Goal: Task Accomplishment & Management: Manage account settings

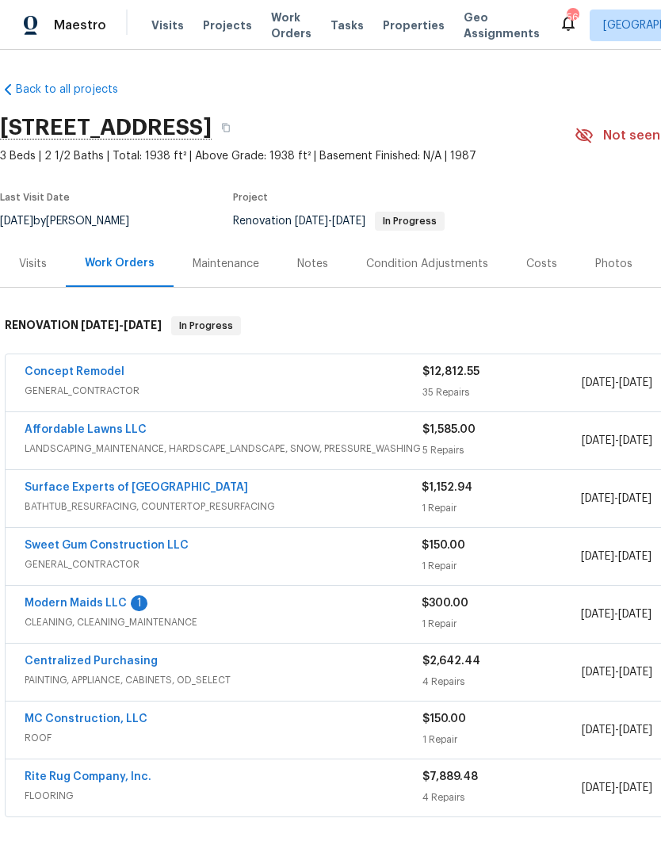
click at [81, 599] on link "Modern Maids LLC" at bounding box center [76, 603] width 102 height 11
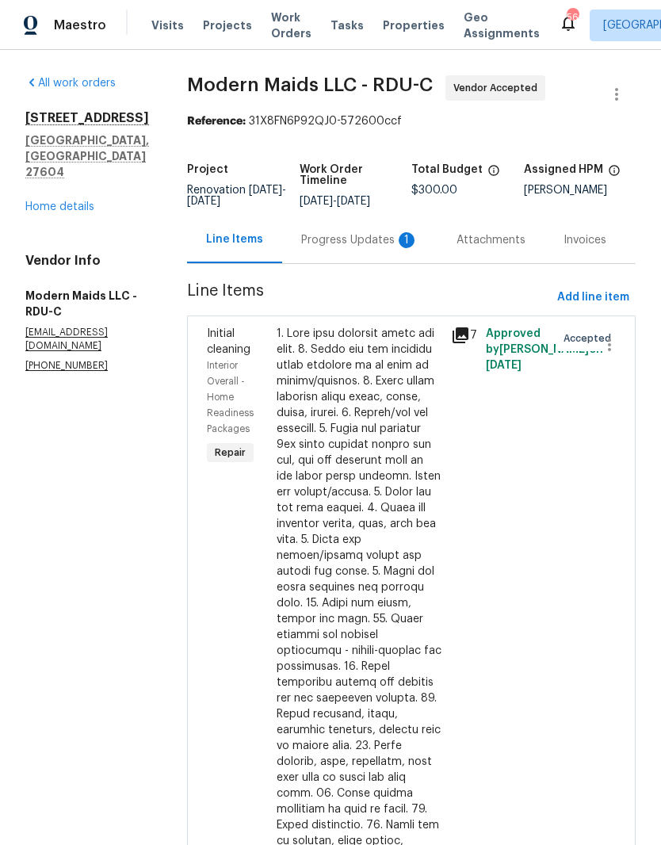
click at [379, 260] on div "Progress Updates 1" at bounding box center [359, 240] width 155 height 47
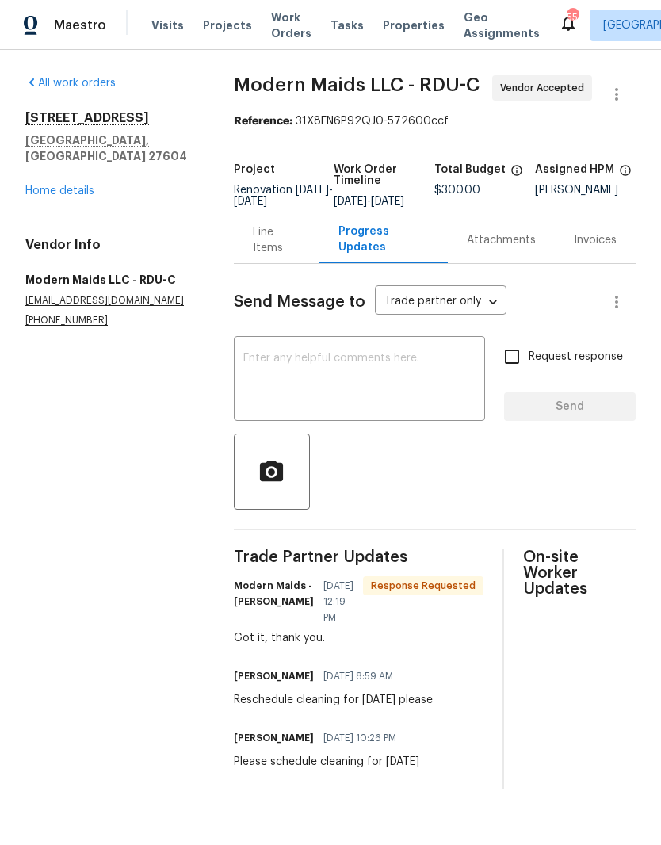
scroll to position [16, 0]
click at [78, 174] on div "All work orders 6009 River Landings Dr Raleigh, NC 27604 Home details Vendor In…" at bounding box center [110, 201] width 171 height 252
click at [83, 186] on link "Home details" at bounding box center [59, 191] width 69 height 11
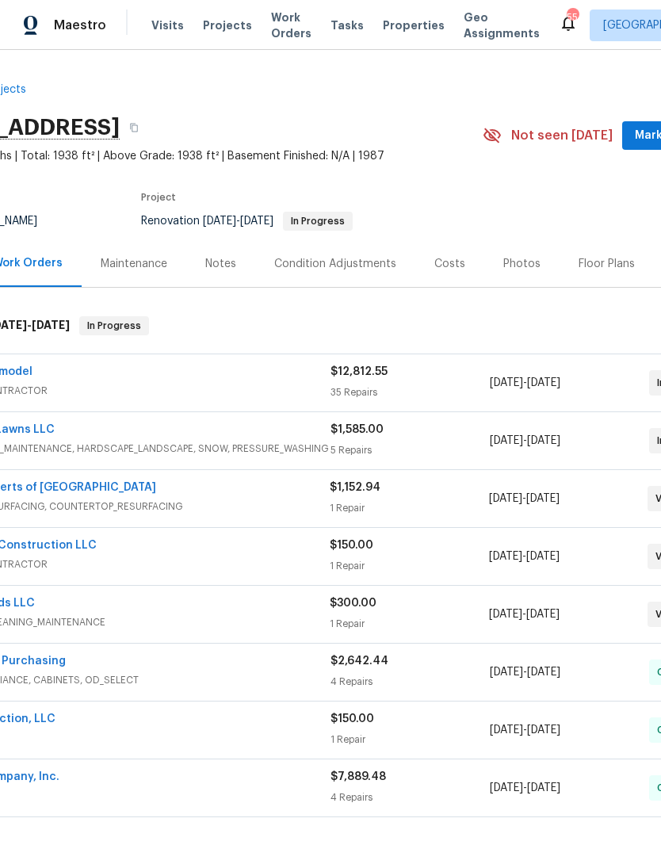
scroll to position [0, 94]
click at [71, 540] on link "Sweet Gum Construction LLC" at bounding box center [12, 545] width 164 height 11
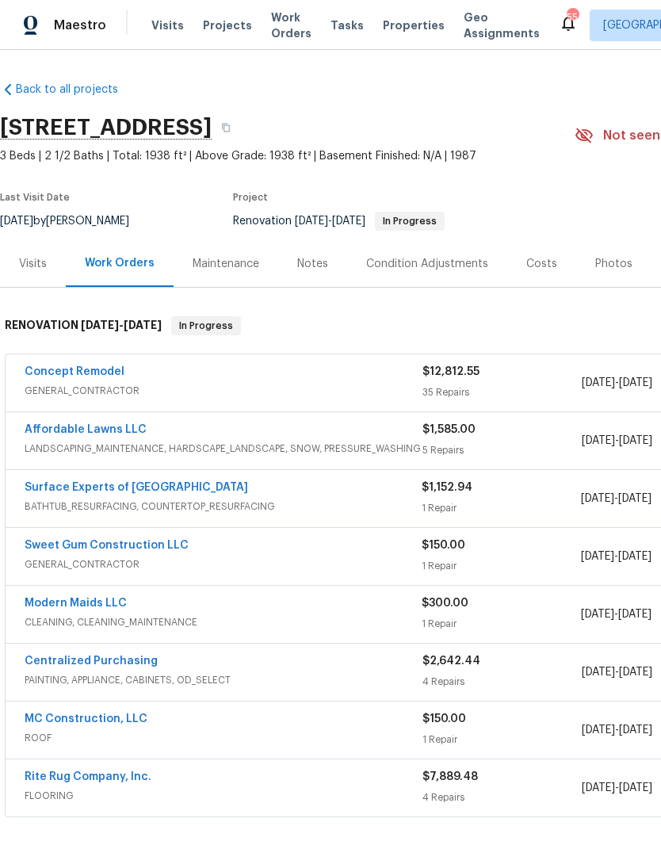
click at [158, 544] on link "Sweet Gum Construction LLC" at bounding box center [107, 545] width 164 height 11
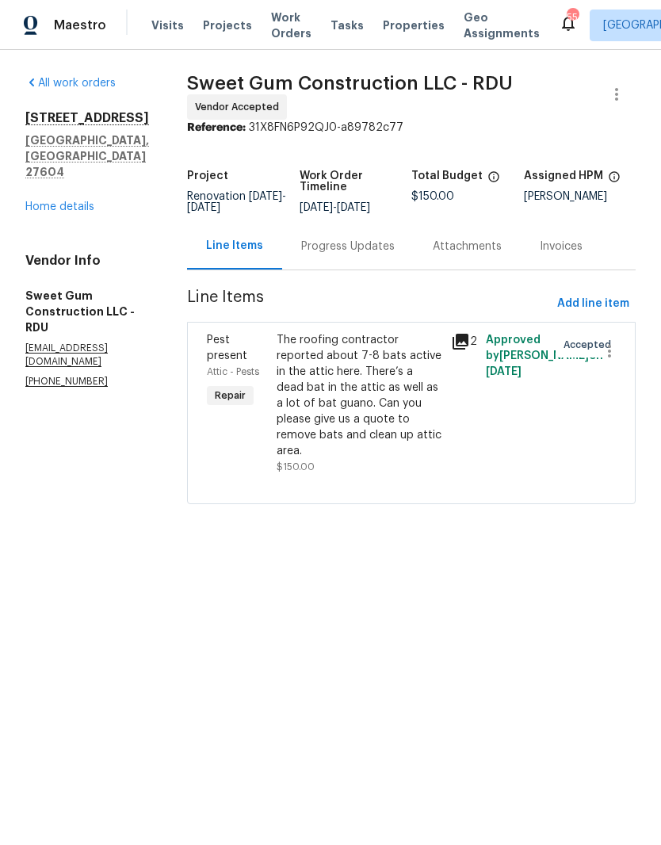
click at [414, 267] on div "Progress Updates" at bounding box center [348, 246] width 132 height 47
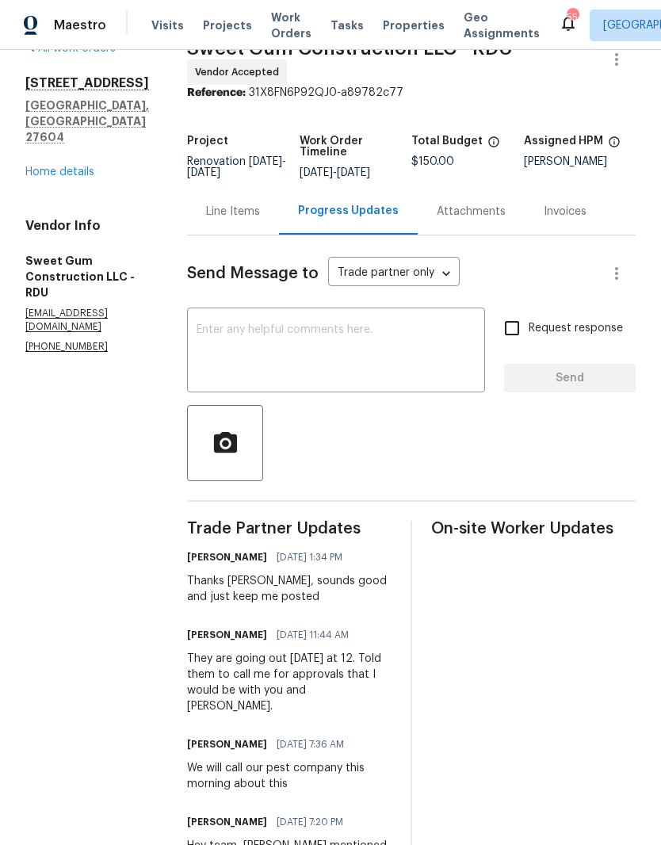
scroll to position [52, 0]
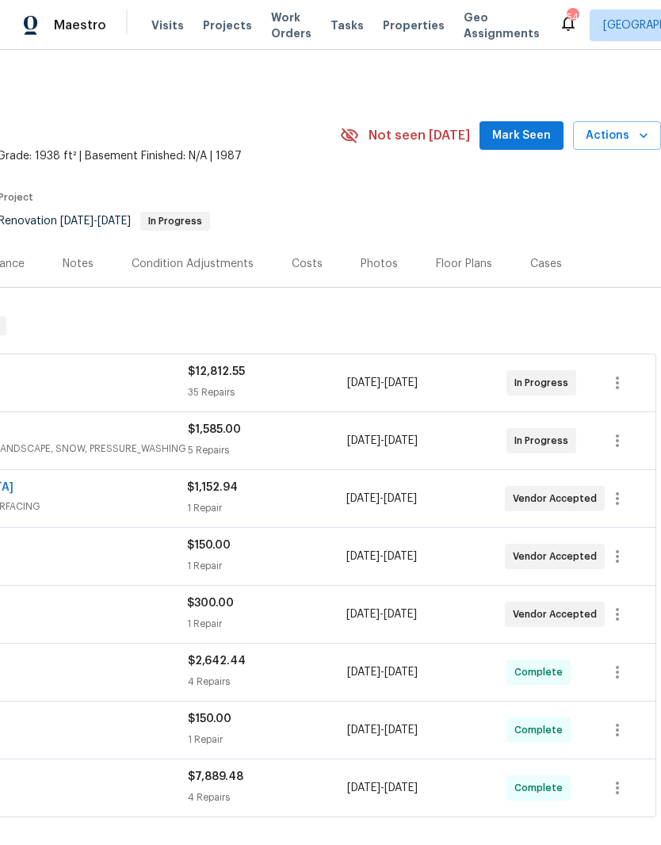
scroll to position [0, 235]
click at [631, 131] on span "Actions" at bounding box center [617, 136] width 63 height 20
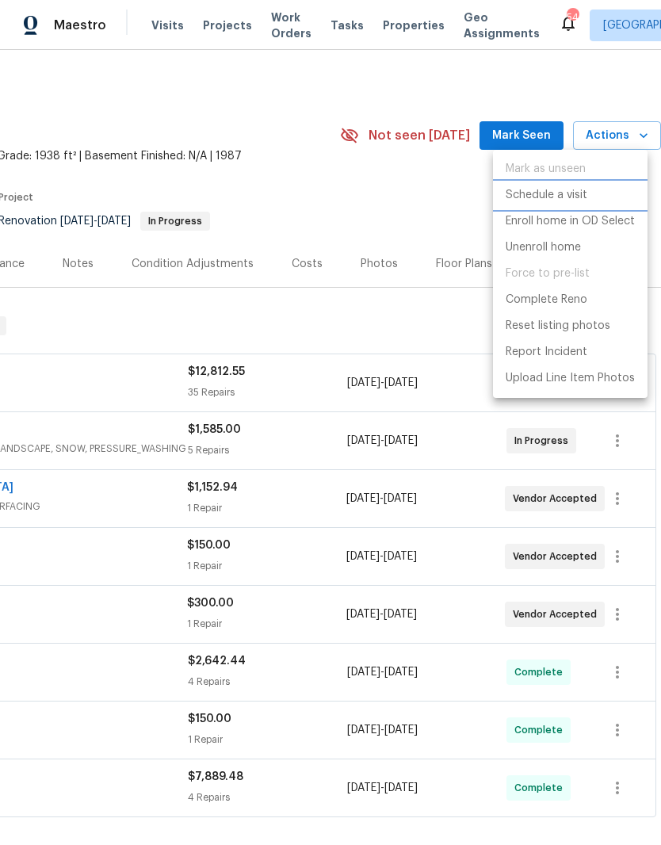
click at [581, 198] on p "Schedule a visit" at bounding box center [547, 195] width 82 height 17
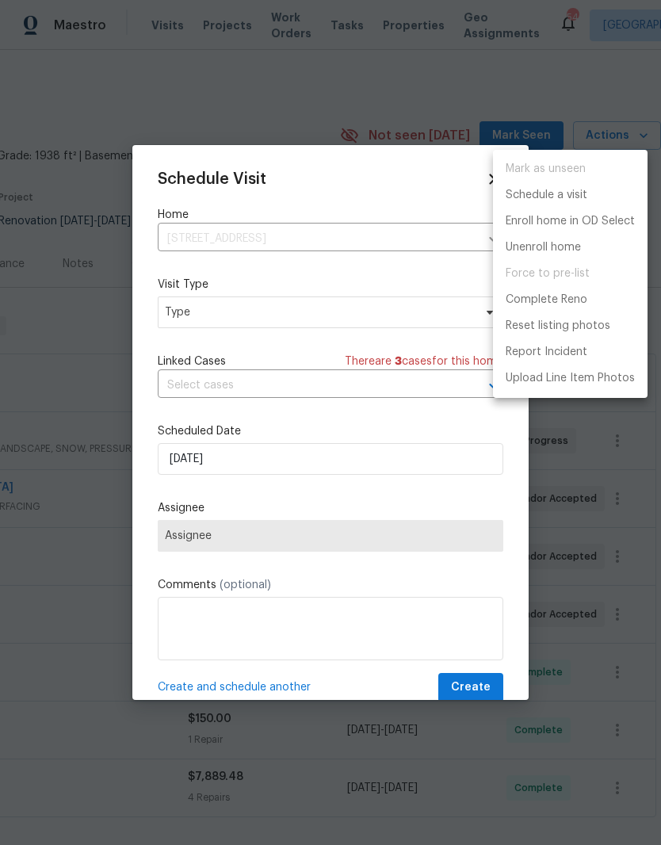
click at [180, 311] on div at bounding box center [330, 422] width 661 height 845
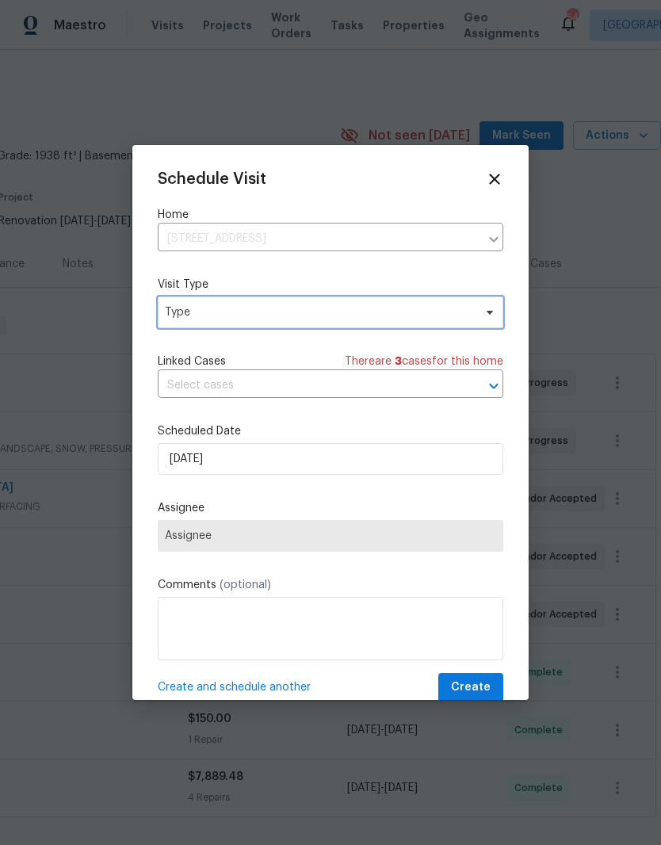
click at [184, 317] on span "Type" at bounding box center [319, 313] width 309 height 16
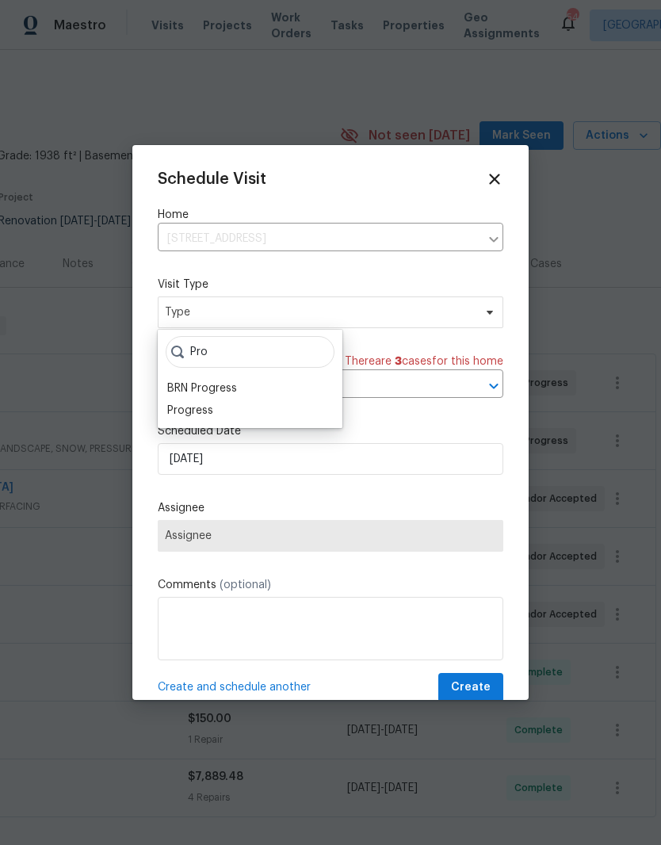
type input "Pro"
click at [188, 408] on div "Progress" at bounding box center [190, 411] width 46 height 16
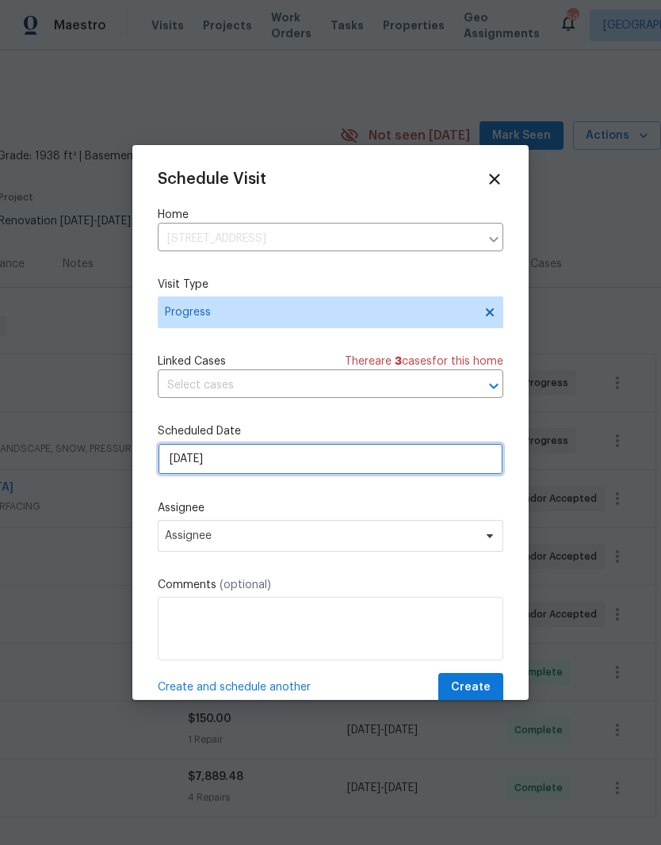
click at [186, 464] on input "[DATE]" at bounding box center [331, 459] width 346 height 32
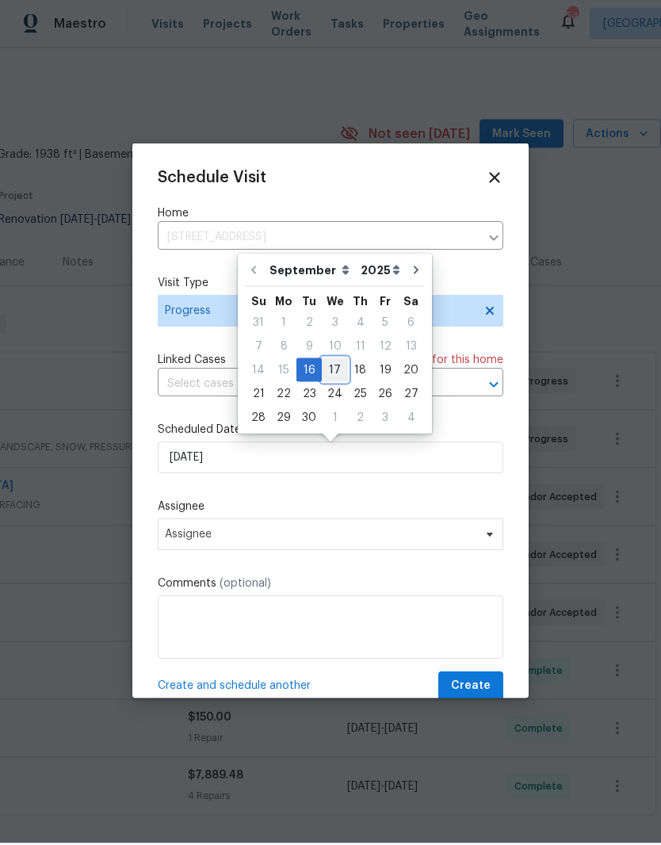
click at [335, 374] on div "17" at bounding box center [335, 372] width 26 height 22
type input "9/17/2025"
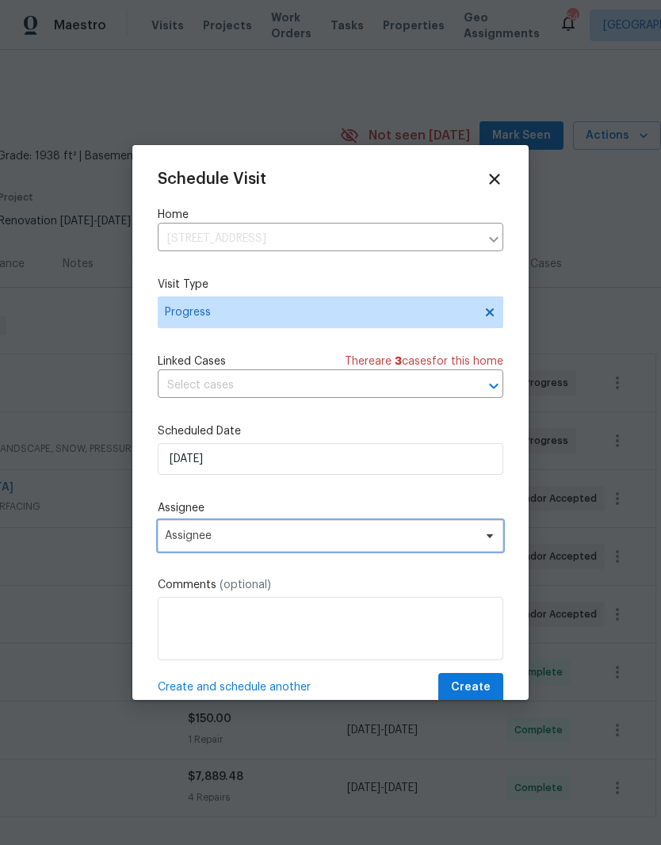
click at [173, 542] on span "Assignee" at bounding box center [320, 536] width 311 height 13
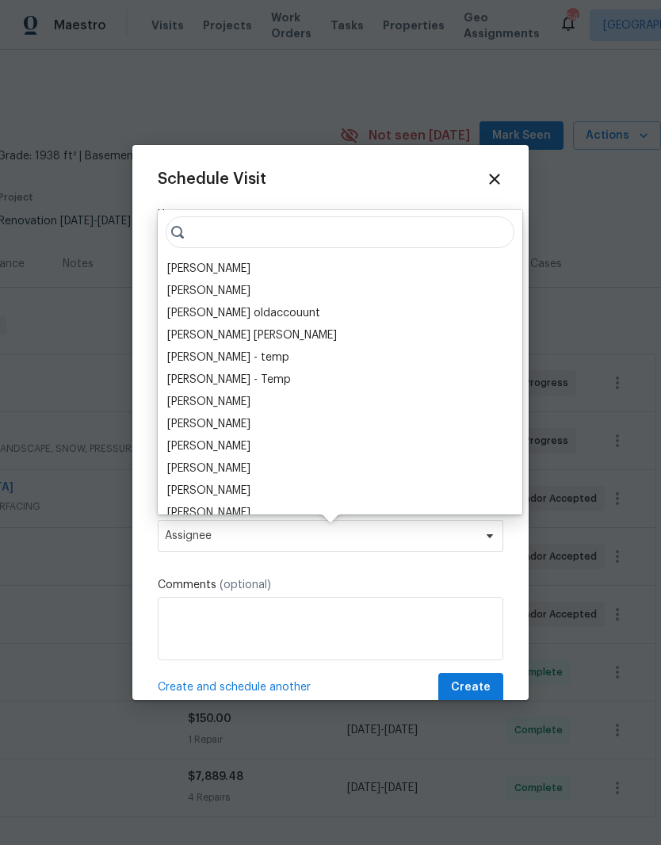
click at [189, 263] on div "[PERSON_NAME]" at bounding box center [208, 269] width 83 height 16
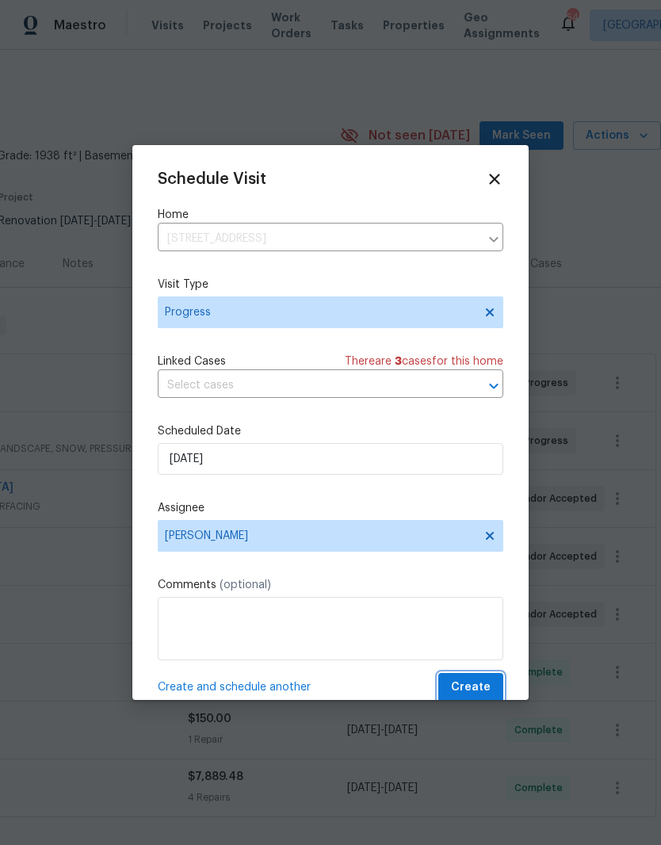
click at [485, 682] on span "Create" at bounding box center [471, 688] width 40 height 20
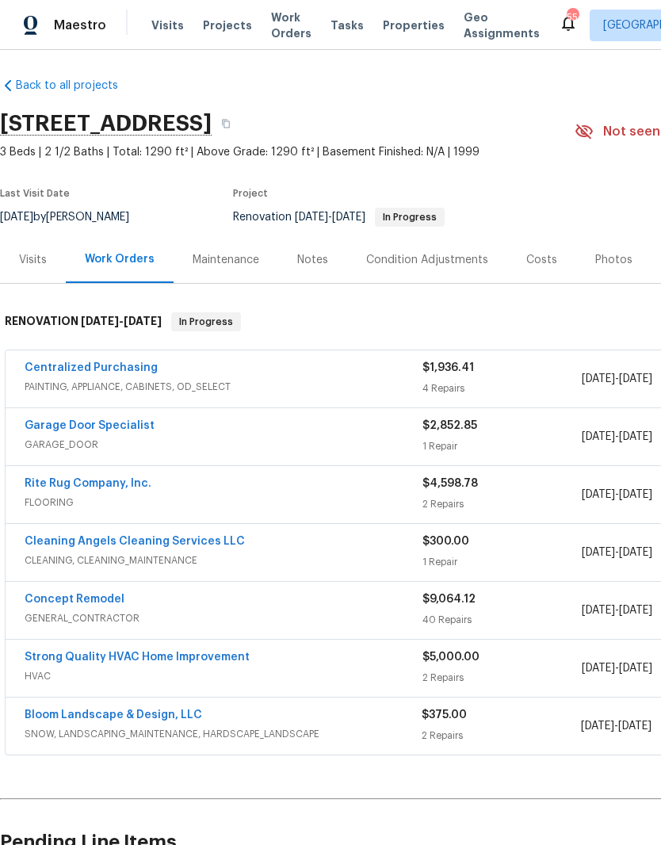
scroll to position [2, 0]
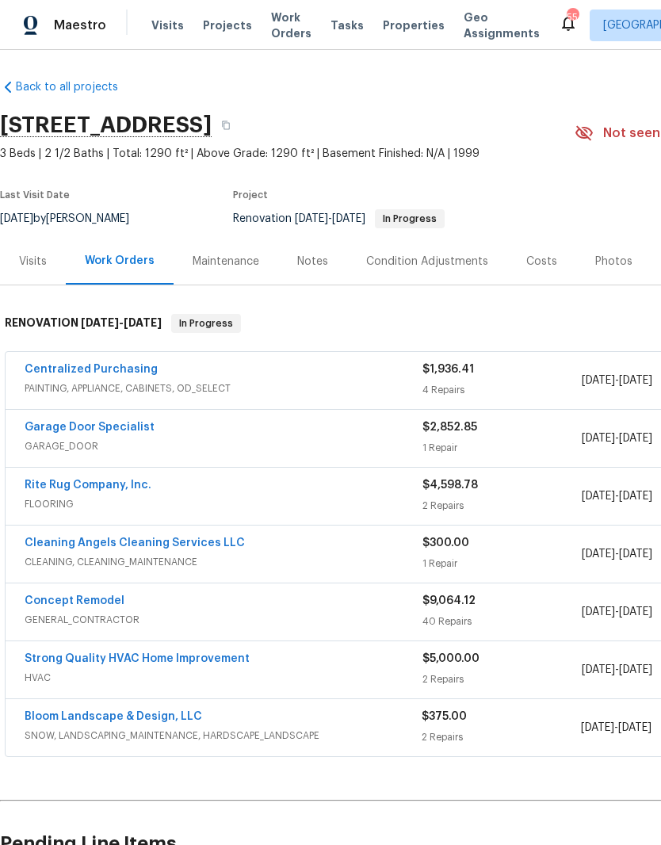
click at [105, 364] on link "Centralized Purchasing" at bounding box center [91, 369] width 133 height 11
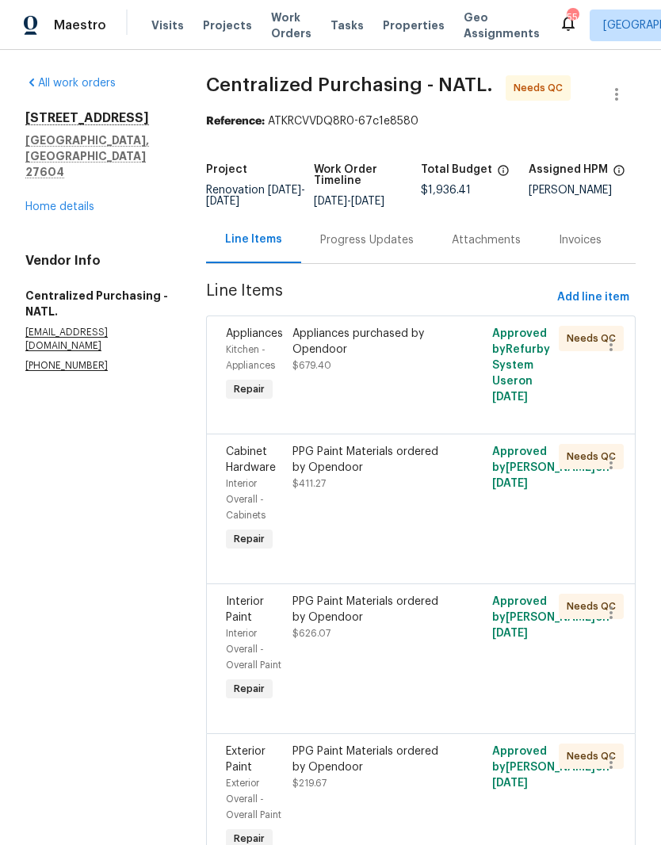
click at [368, 248] on div "Progress Updates" at bounding box center [367, 240] width 94 height 16
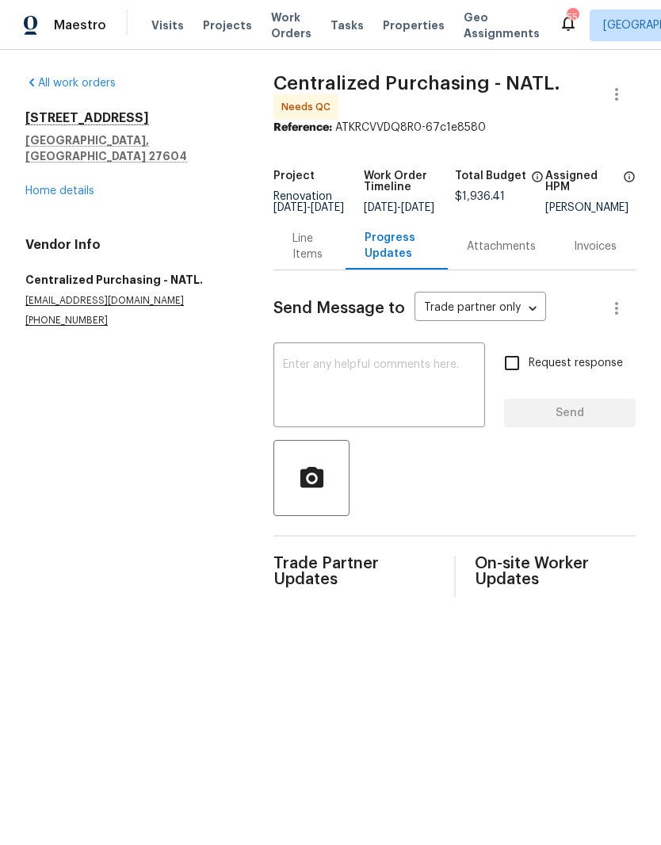
click at [453, 387] on textarea at bounding box center [379, 387] width 193 height 56
click at [293, 257] on div "Line Items" at bounding box center [310, 247] width 34 height 32
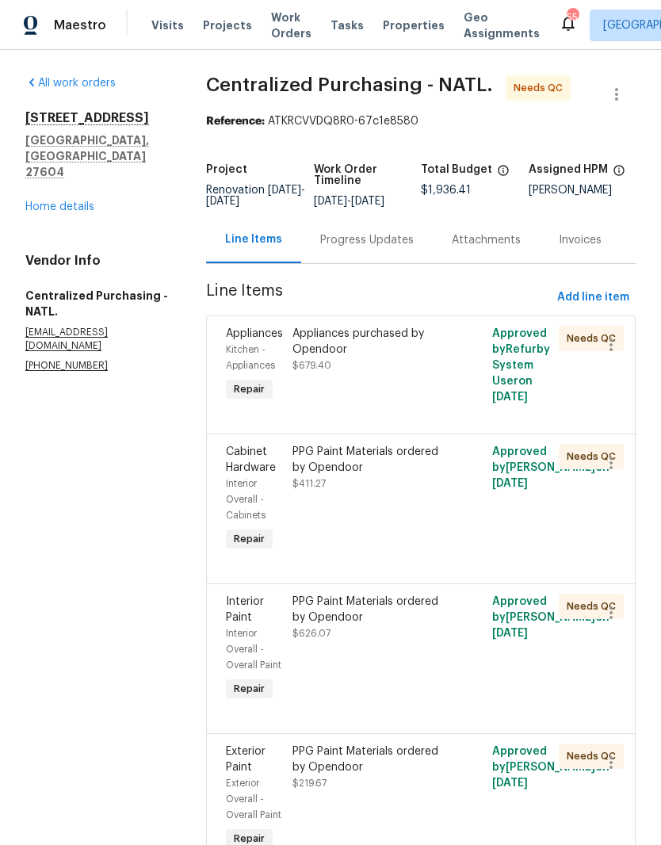
click at [431, 393] on div "Appliances purchased by Opendoor $679.40" at bounding box center [371, 365] width 167 height 89
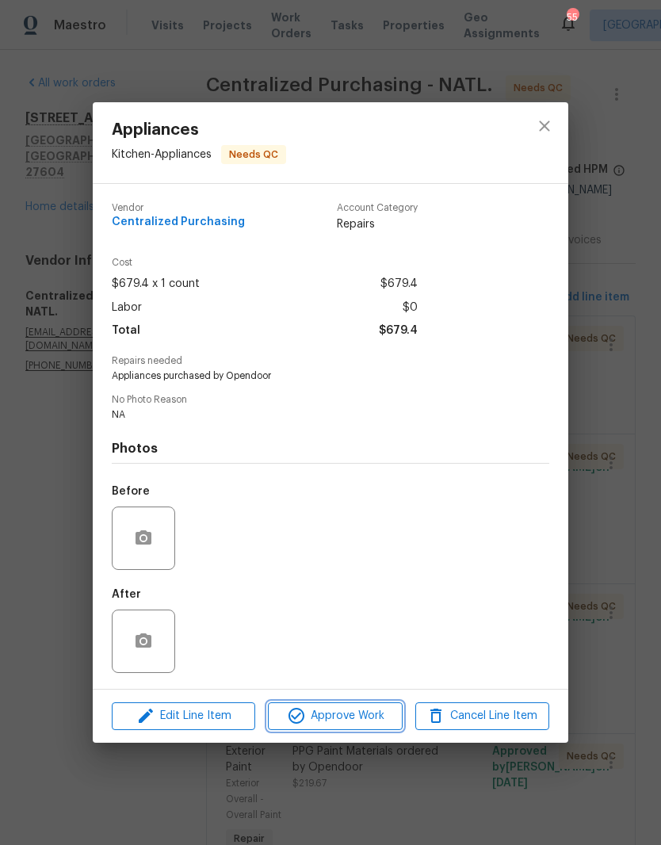
click at [367, 722] on span "Approve Work" at bounding box center [335, 717] width 125 height 20
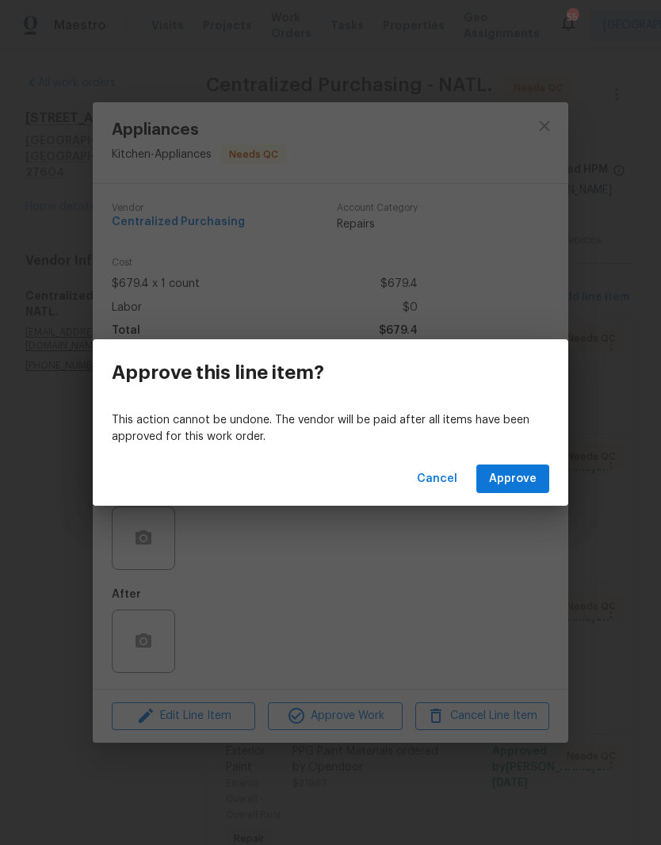
click at [531, 454] on div "Cancel Approve" at bounding box center [331, 479] width 476 height 55
click at [522, 486] on span "Approve" at bounding box center [513, 479] width 48 height 20
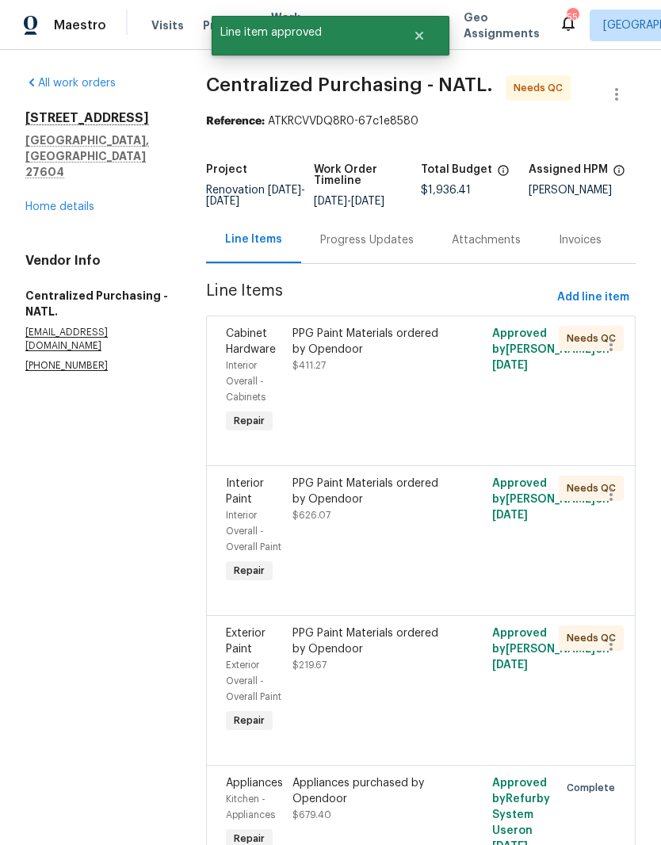
click at [430, 408] on div "PPG Paint Materials ordered by Opendoor $411.27" at bounding box center [371, 381] width 167 height 121
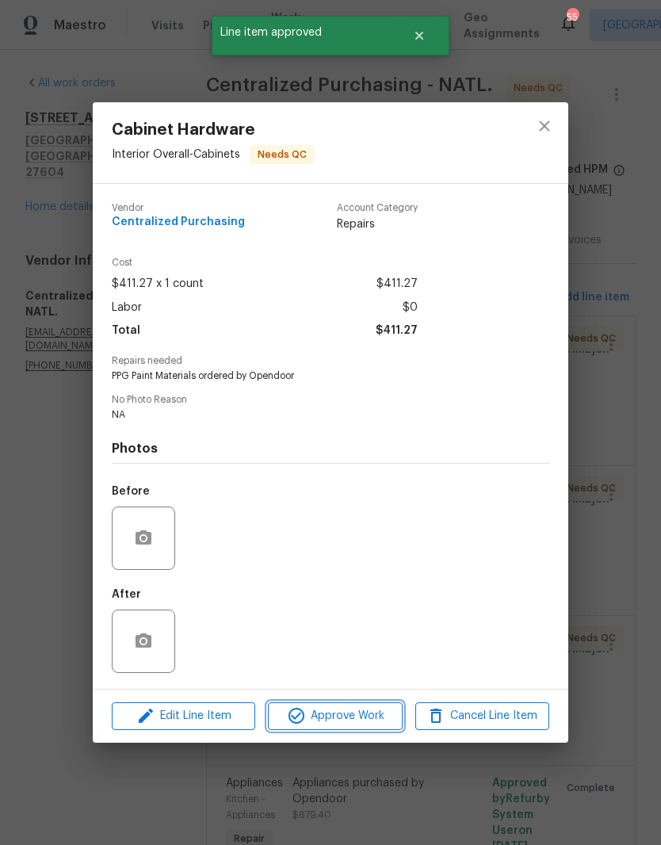
click at [368, 716] on span "Approve Work" at bounding box center [335, 717] width 125 height 20
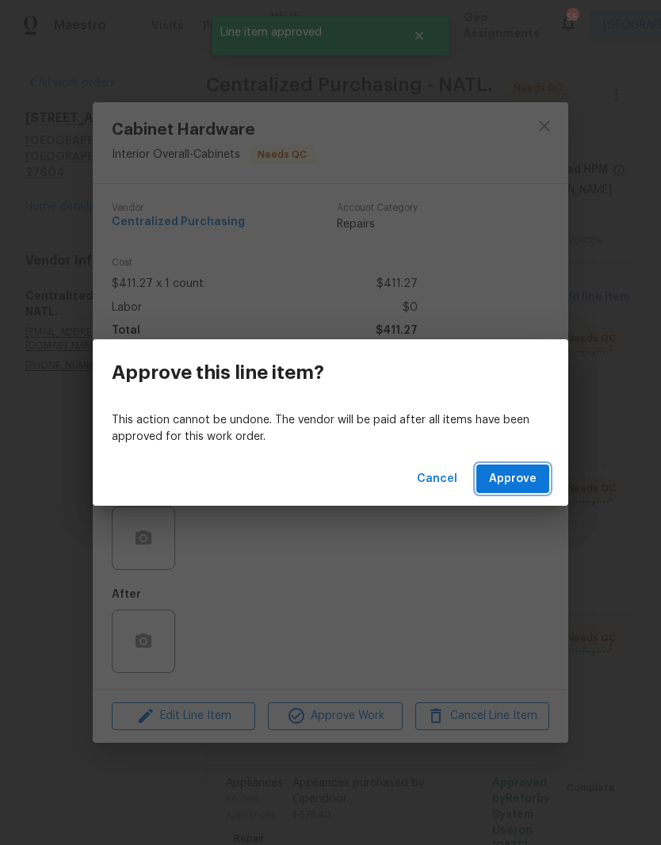
click at [529, 477] on span "Approve" at bounding box center [513, 479] width 48 height 20
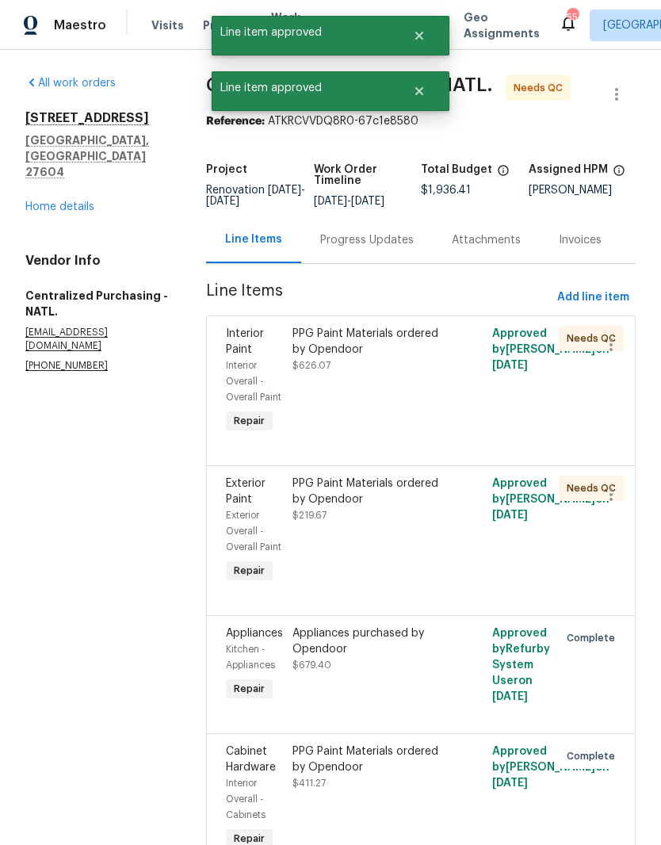
click at [401, 405] on div "PPG Paint Materials ordered by Opendoor $626.07" at bounding box center [371, 381] width 167 height 121
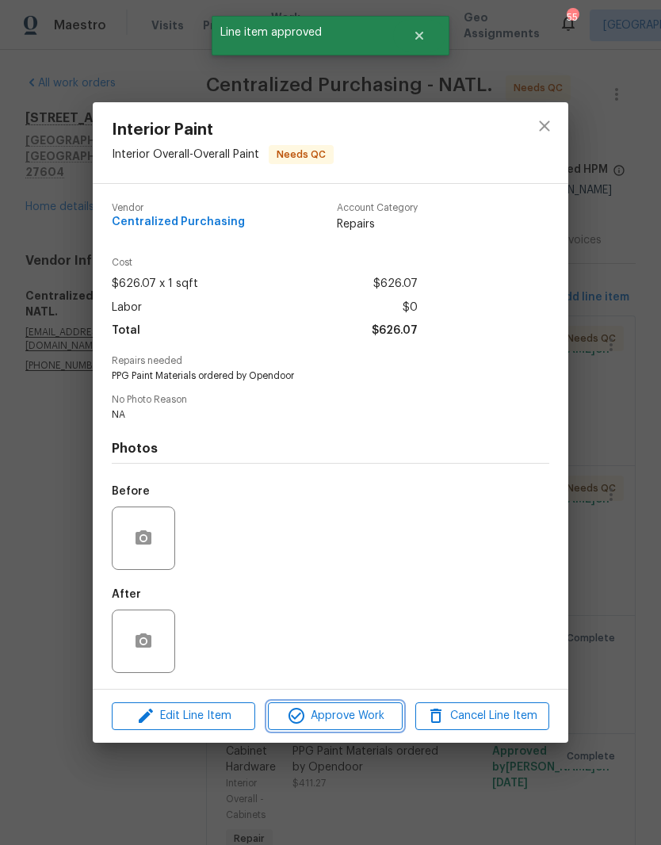
click at [370, 714] on span "Approve Work" at bounding box center [335, 717] width 125 height 20
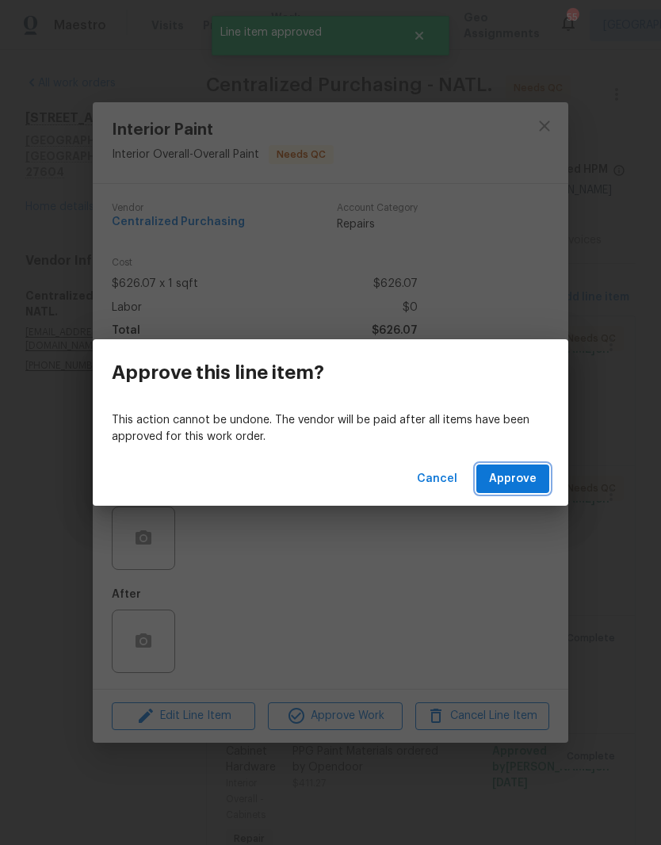
click at [515, 476] on span "Approve" at bounding box center [513, 479] width 48 height 20
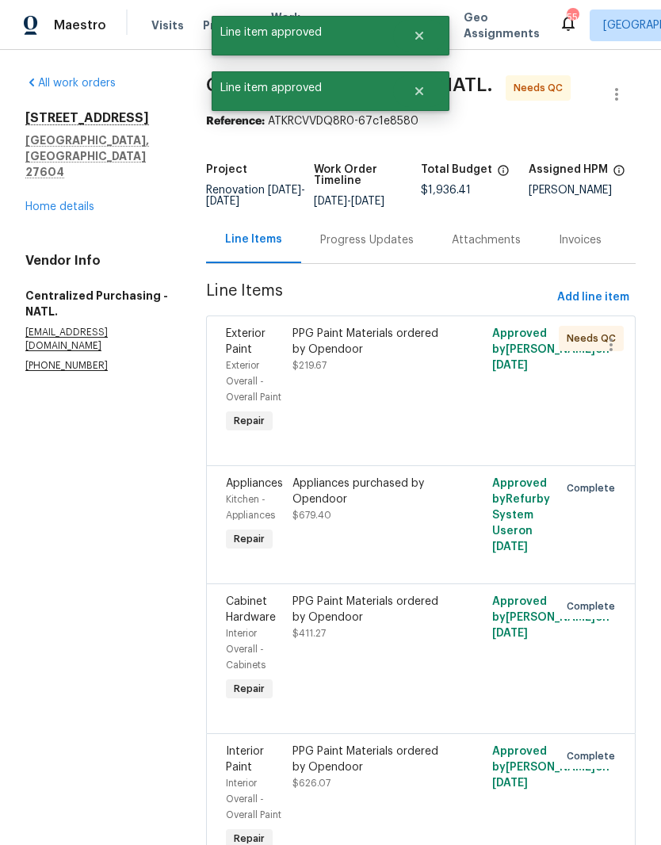
click at [413, 456] on div at bounding box center [421, 446] width 390 height 19
click at [423, 374] on div "PPG Paint Materials ordered by Opendoor $219.67" at bounding box center [371, 350] width 157 height 48
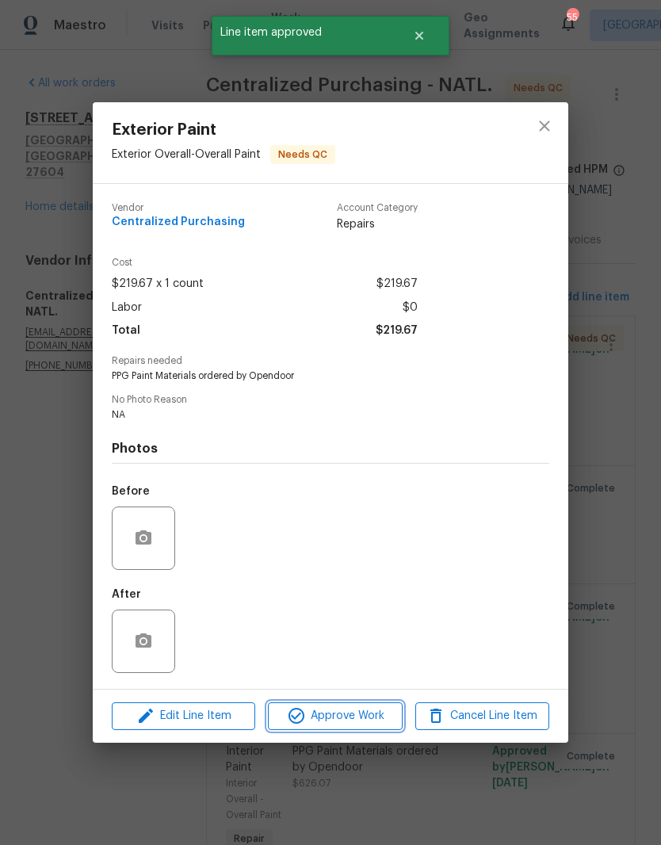
click at [358, 711] on span "Approve Work" at bounding box center [335, 717] width 125 height 20
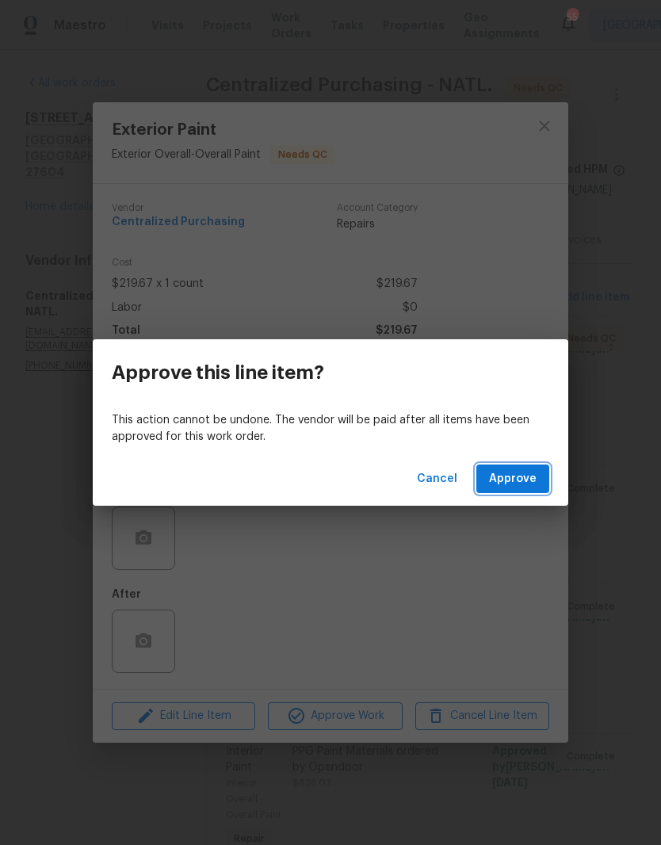
click at [525, 477] on span "Approve" at bounding box center [513, 479] width 48 height 20
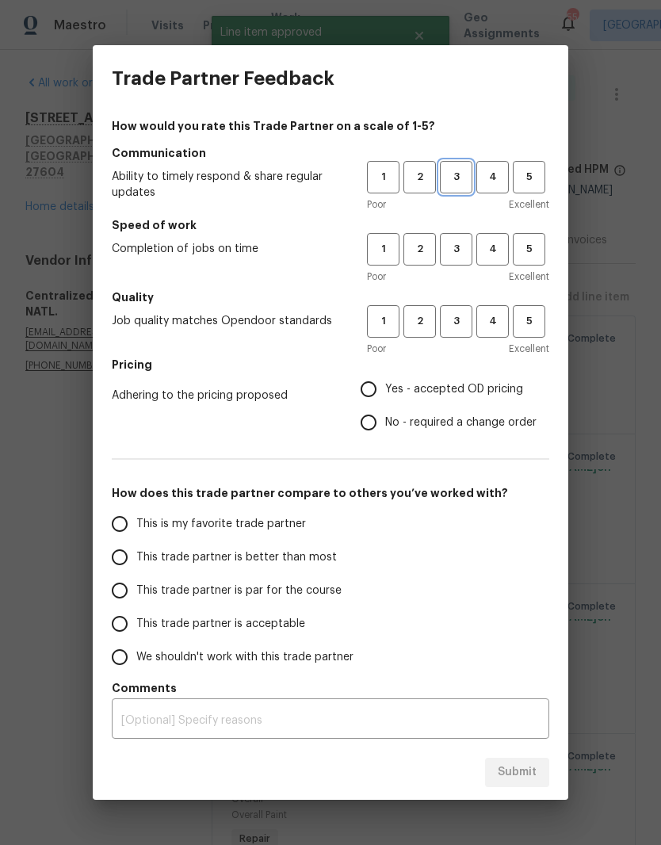
click at [465, 168] on button "3" at bounding box center [456, 177] width 33 height 33
click at [471, 243] on button "3" at bounding box center [456, 249] width 33 height 33
click at [465, 329] on span "3" at bounding box center [456, 321] width 29 height 18
click at [397, 382] on span "Yes - accepted OD pricing" at bounding box center [454, 389] width 138 height 17
click at [385, 382] on input "Yes - accepted OD pricing" at bounding box center [368, 389] width 33 height 33
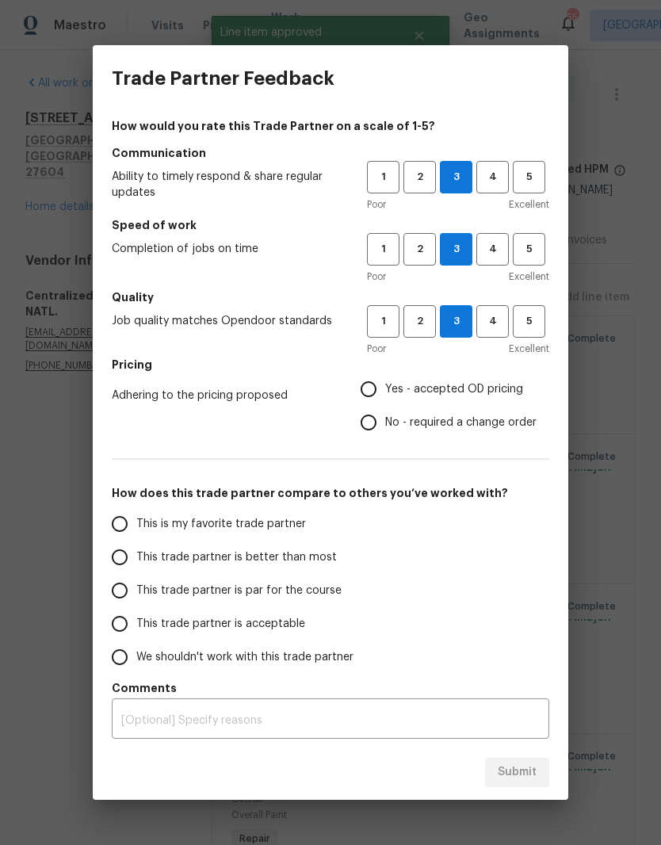
radio input "true"
click at [208, 596] on span "This trade partner is par for the course" at bounding box center [238, 591] width 205 height 17
click at [136, 596] on input "This trade partner is par for the course" at bounding box center [119, 590] width 33 height 33
click at [521, 773] on span "Submit" at bounding box center [517, 773] width 39 height 20
radio input "true"
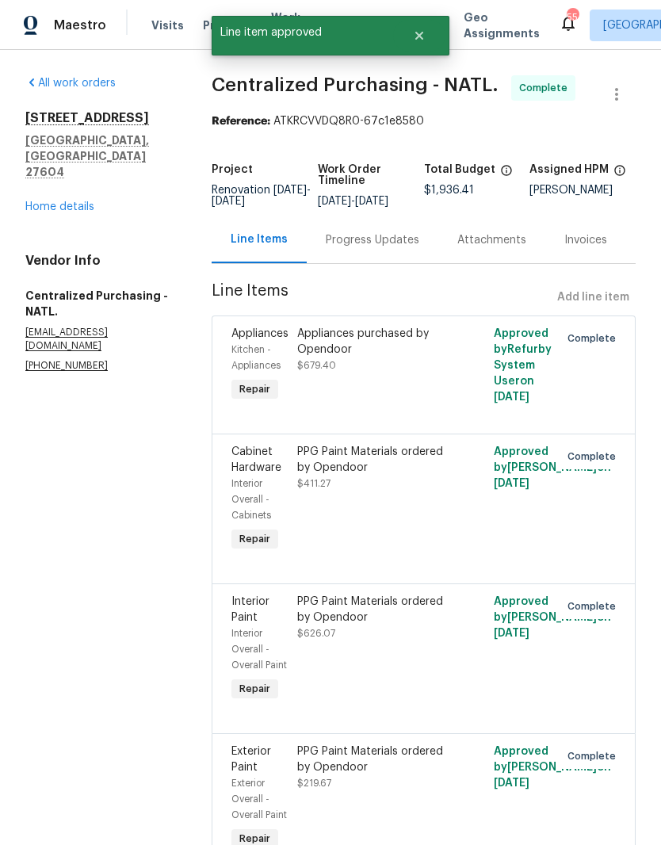
radio input "false"
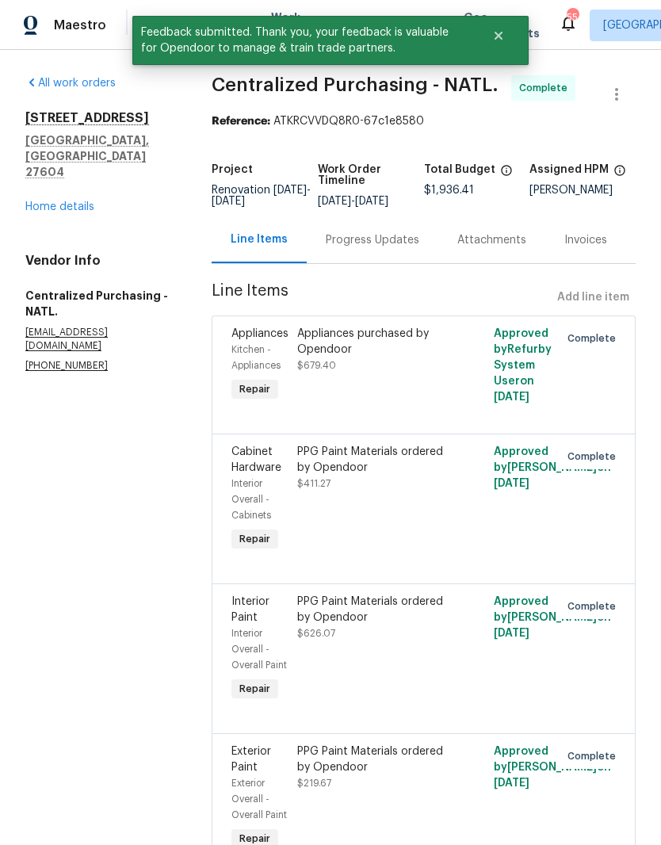
click at [78, 190] on div "All work orders 4217 Toccopola St Raleigh, NC 27604 Home details Vendor Info Ce…" at bounding box center [99, 223] width 148 height 297
click at [29, 201] on link "Home details" at bounding box center [59, 206] width 69 height 11
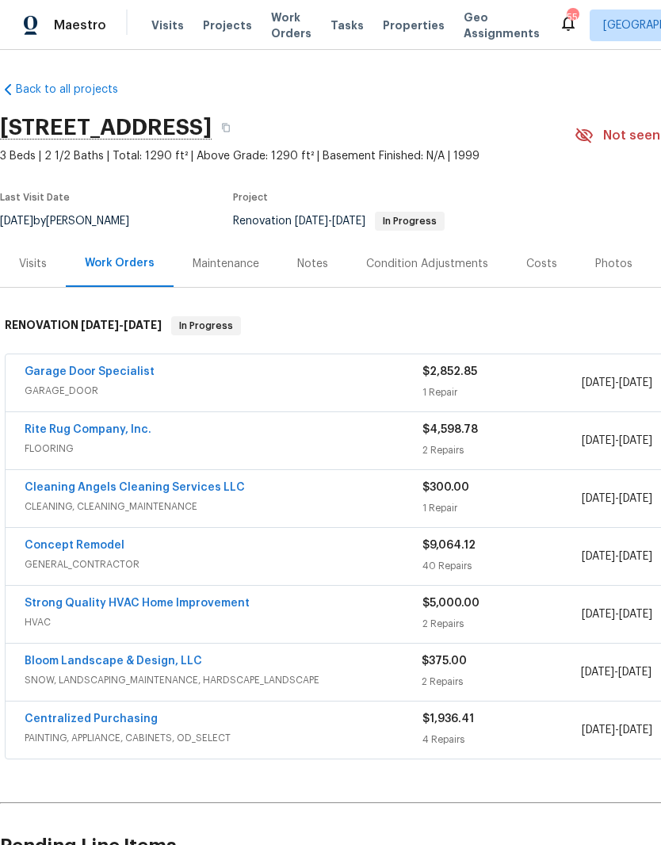
click at [96, 541] on link "Concept Remodel" at bounding box center [75, 545] width 100 height 11
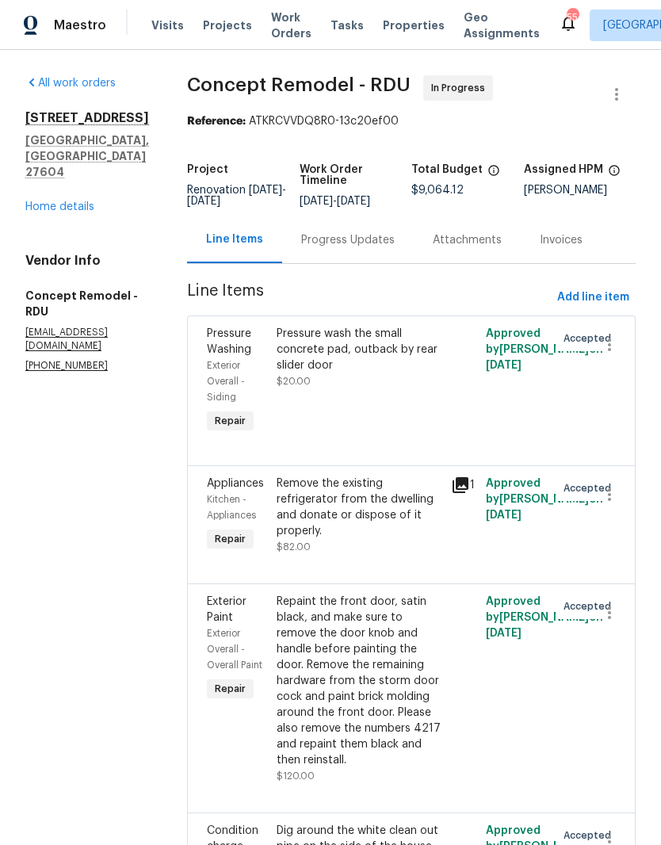
click at [320, 244] on div "Progress Updates" at bounding box center [348, 240] width 94 height 16
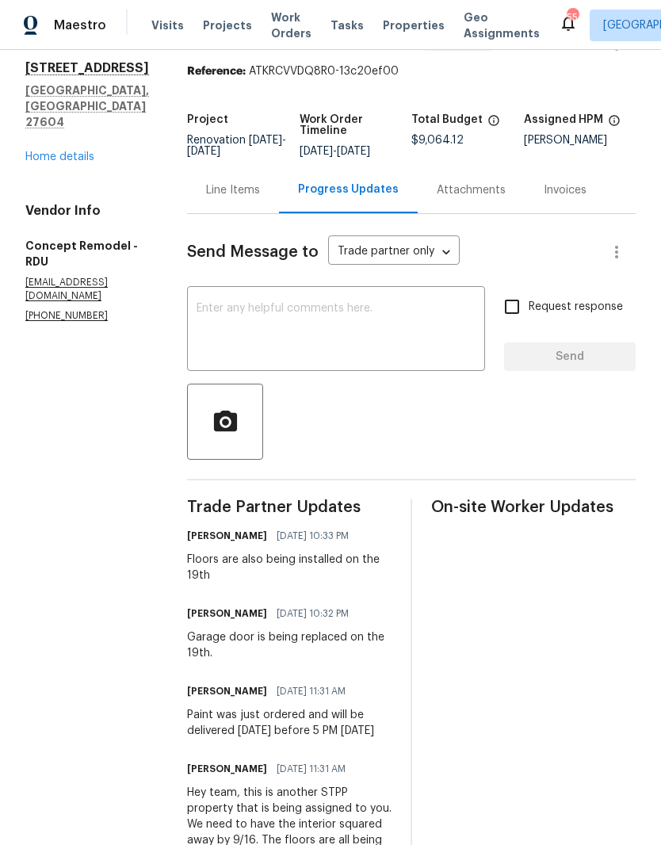
scroll to position [49, 0]
click at [409, 335] on textarea at bounding box center [336, 332] width 279 height 56
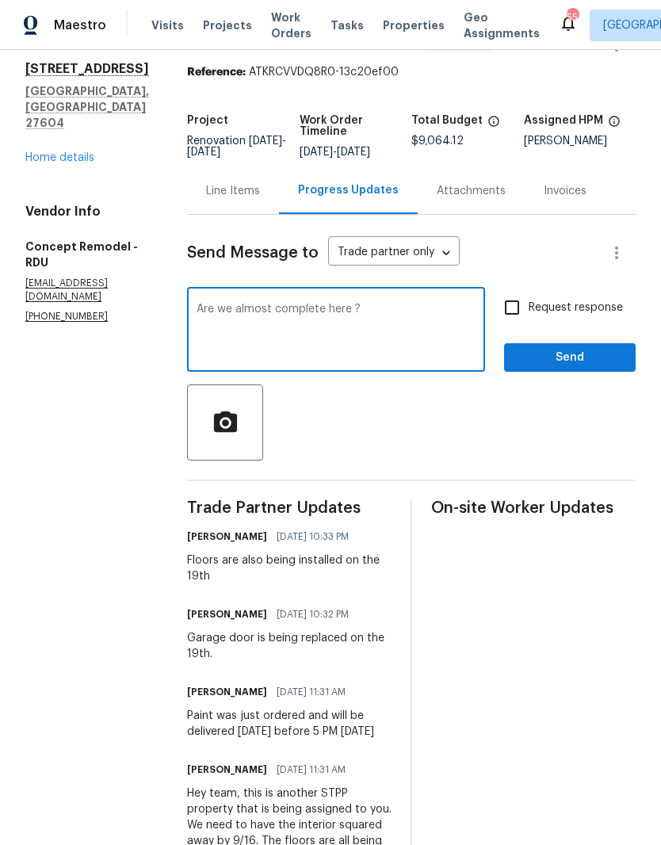
type textarea "Are we almost complete here ?"
click at [514, 316] on input "Request response" at bounding box center [512, 307] width 33 height 33
checkbox input "true"
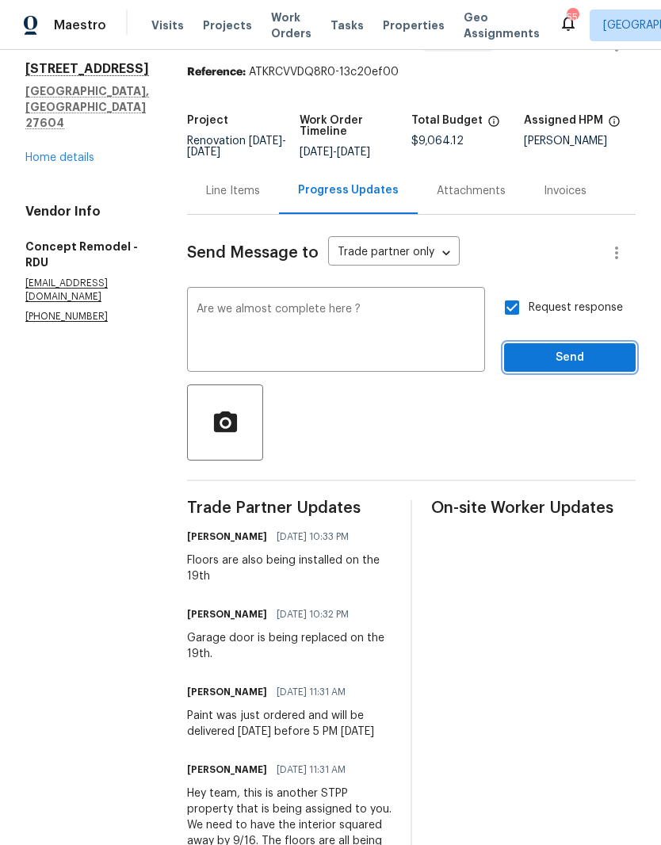
click at [581, 358] on span "Send" at bounding box center [570, 358] width 106 height 20
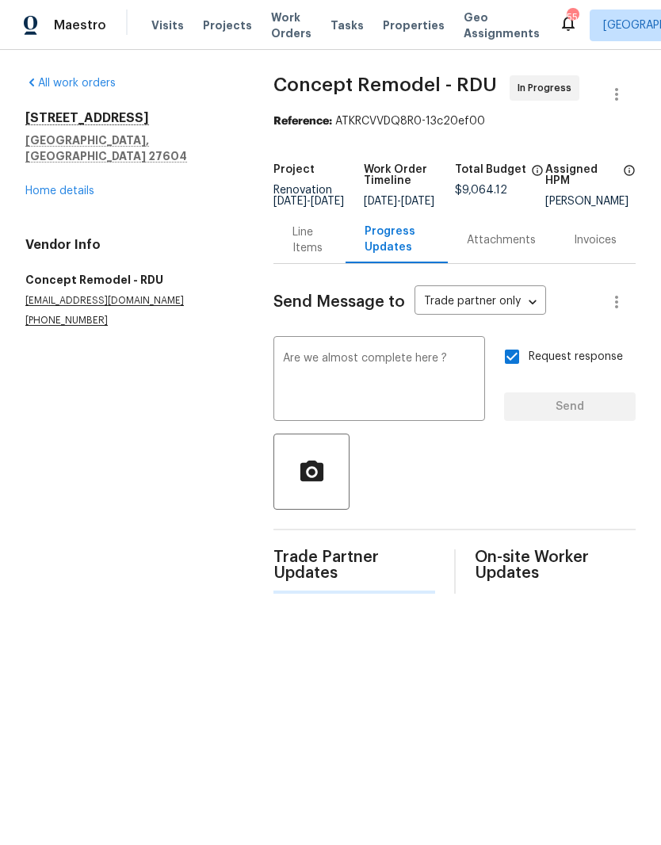
scroll to position [0, 0]
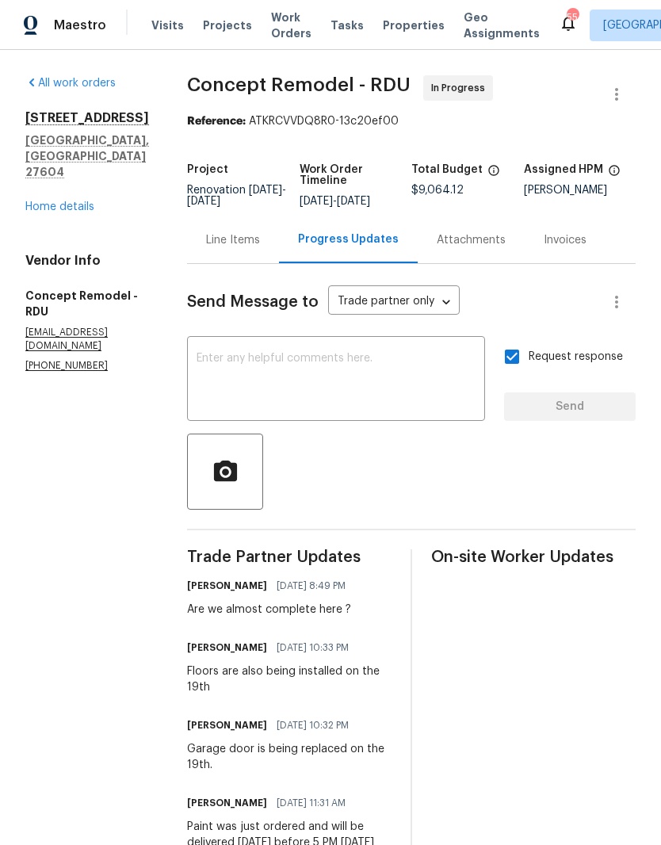
click at [206, 246] on div "Line Items" at bounding box center [233, 240] width 54 height 16
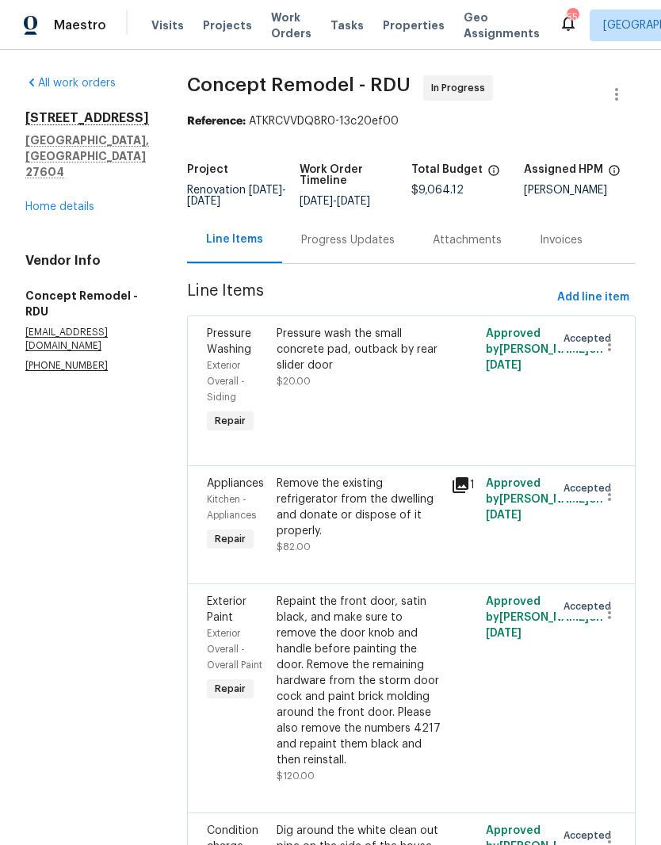
click at [57, 213] on link "Home details" at bounding box center [59, 206] width 69 height 11
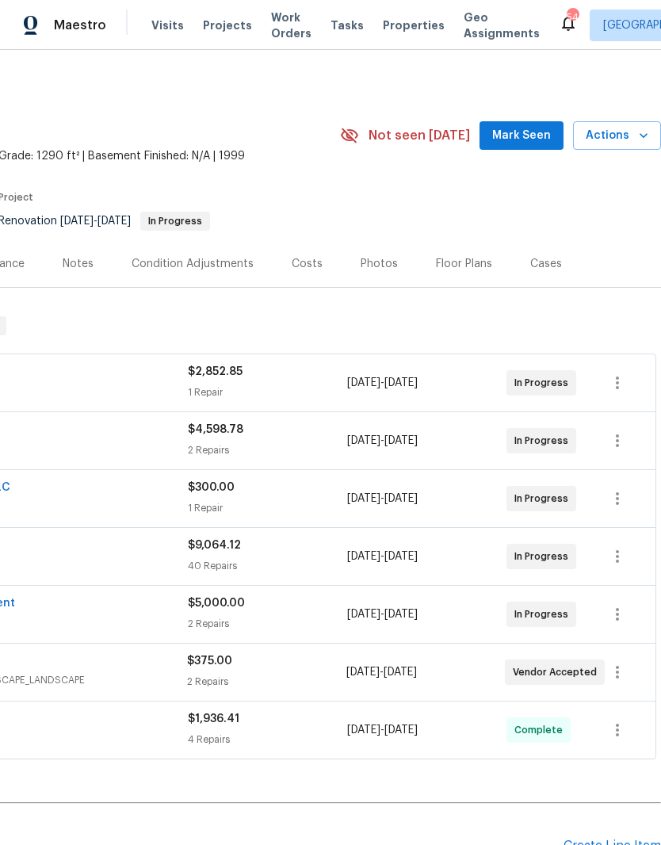
scroll to position [0, 235]
click at [633, 146] on button "Actions" at bounding box center [617, 135] width 88 height 29
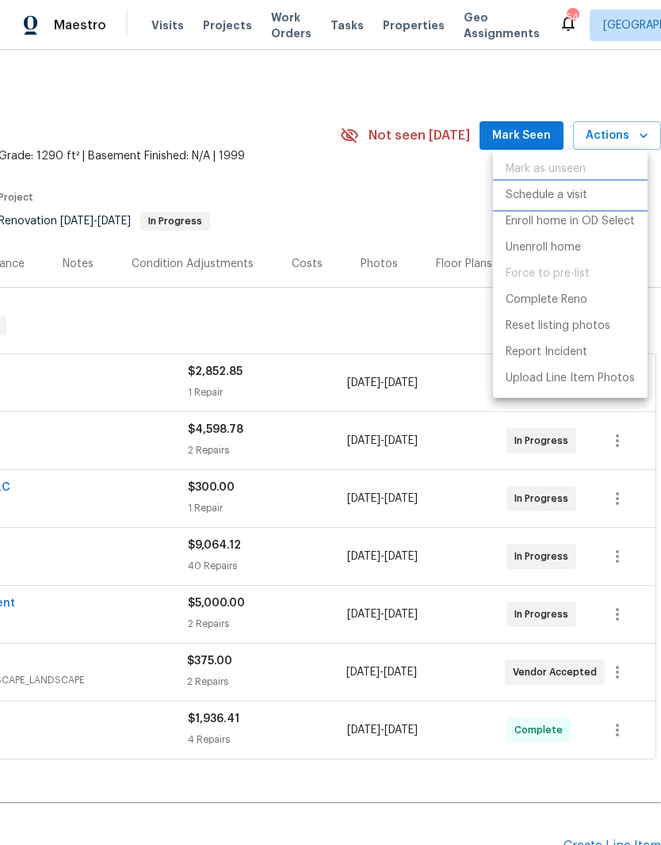
click at [578, 194] on p "Schedule a visit" at bounding box center [547, 195] width 82 height 17
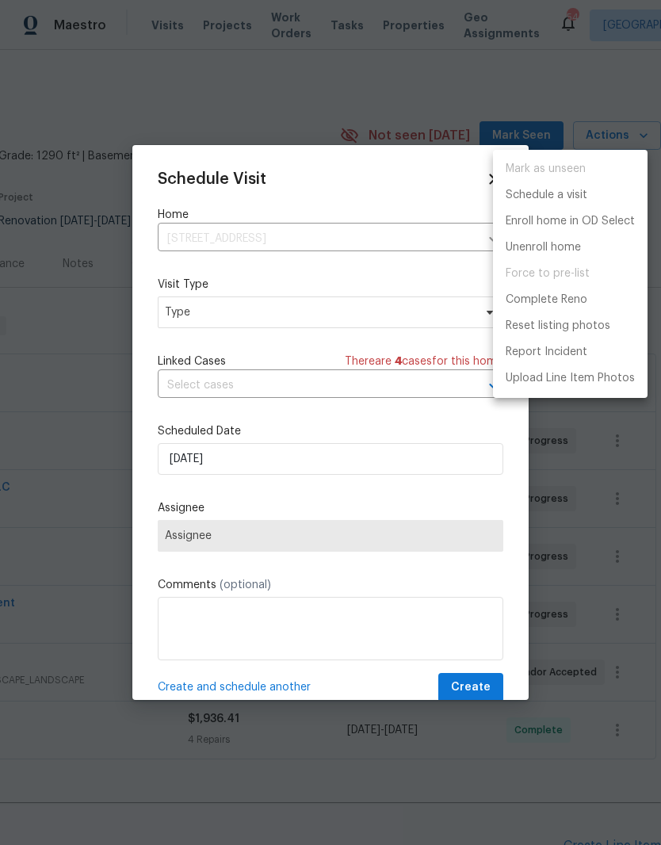
click at [176, 316] on div at bounding box center [330, 422] width 661 height 845
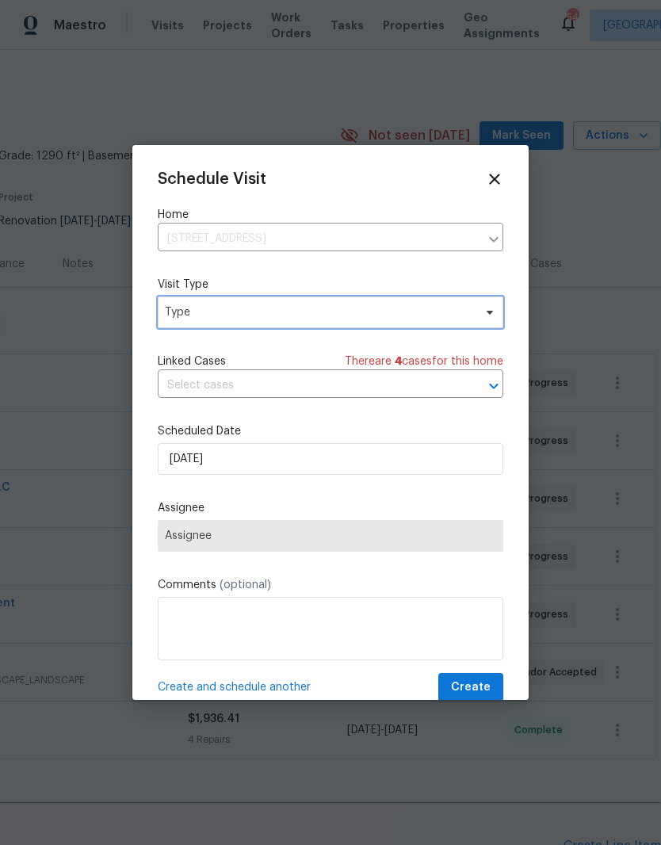
click at [197, 312] on span "Type" at bounding box center [319, 313] width 309 height 16
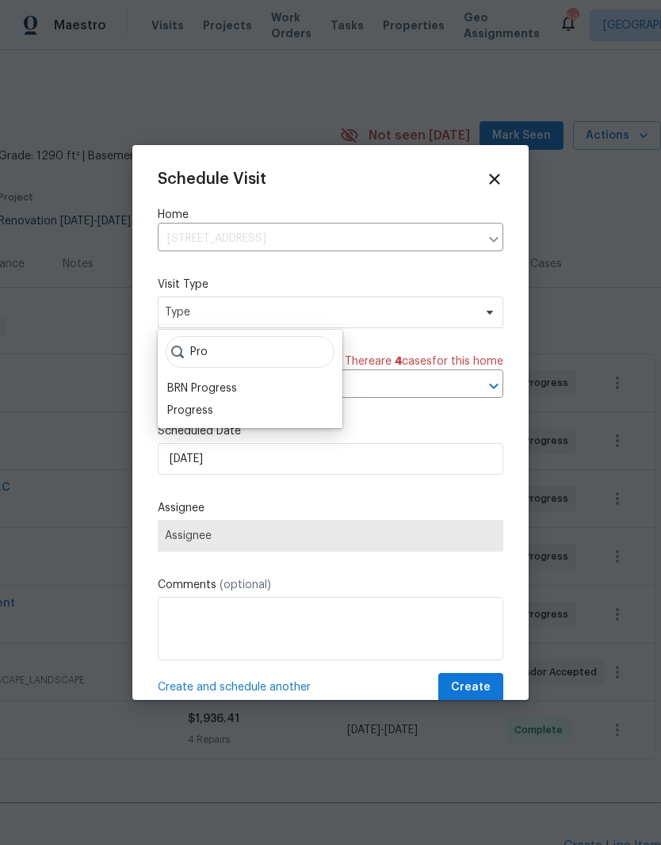
type input "Pro"
click at [183, 410] on div "Progress" at bounding box center [190, 411] width 46 height 16
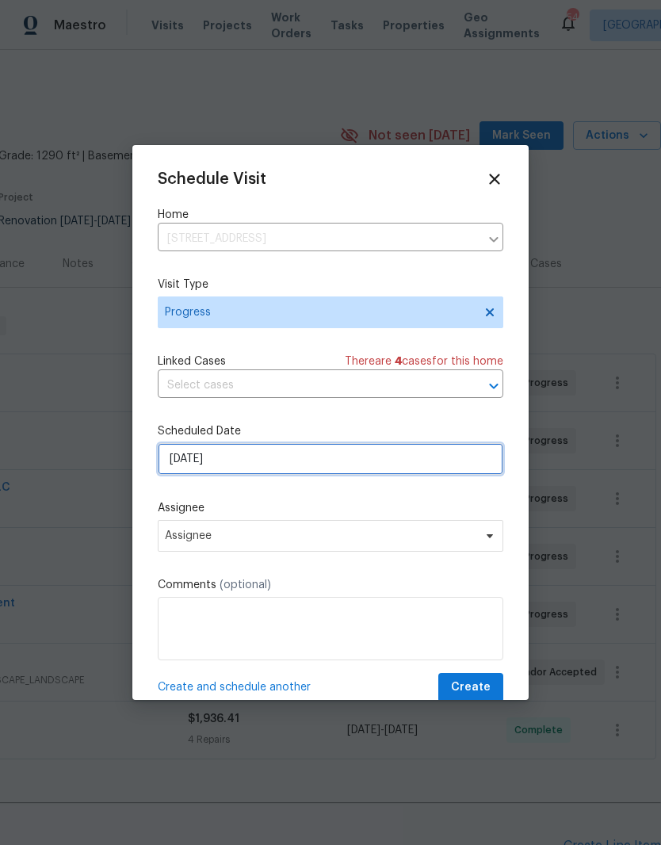
click at [183, 465] on input "[DATE]" at bounding box center [331, 459] width 346 height 32
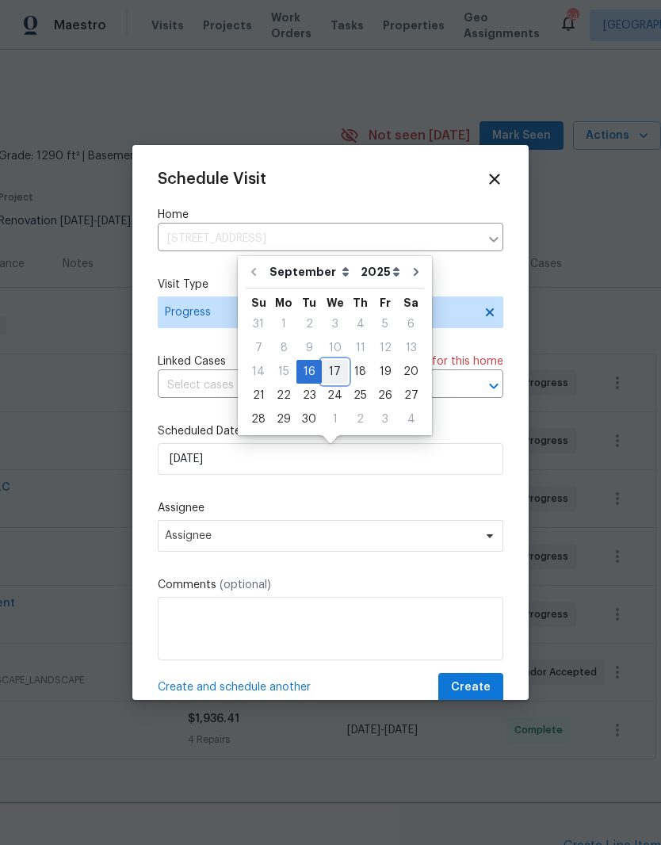
click at [338, 371] on div "17" at bounding box center [335, 372] width 26 height 22
type input "9/17/2025"
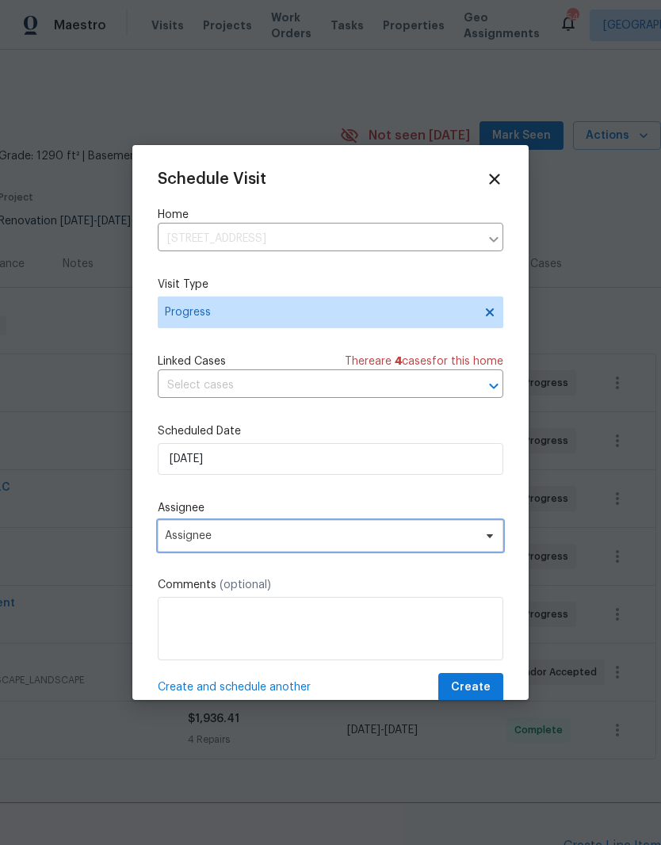
click at [310, 535] on span "Assignee" at bounding box center [320, 536] width 311 height 13
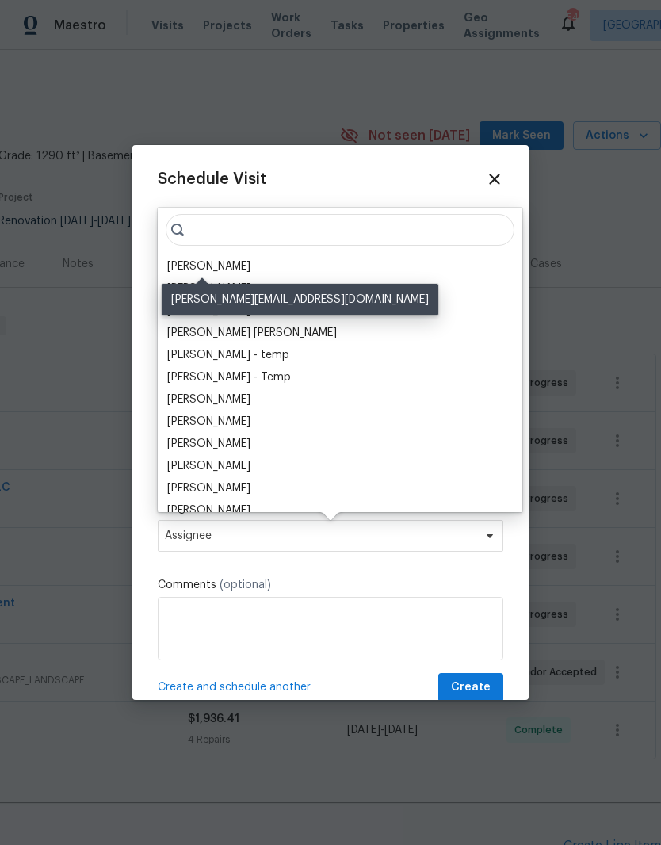
click at [184, 264] on div "[PERSON_NAME]" at bounding box center [208, 267] width 83 height 16
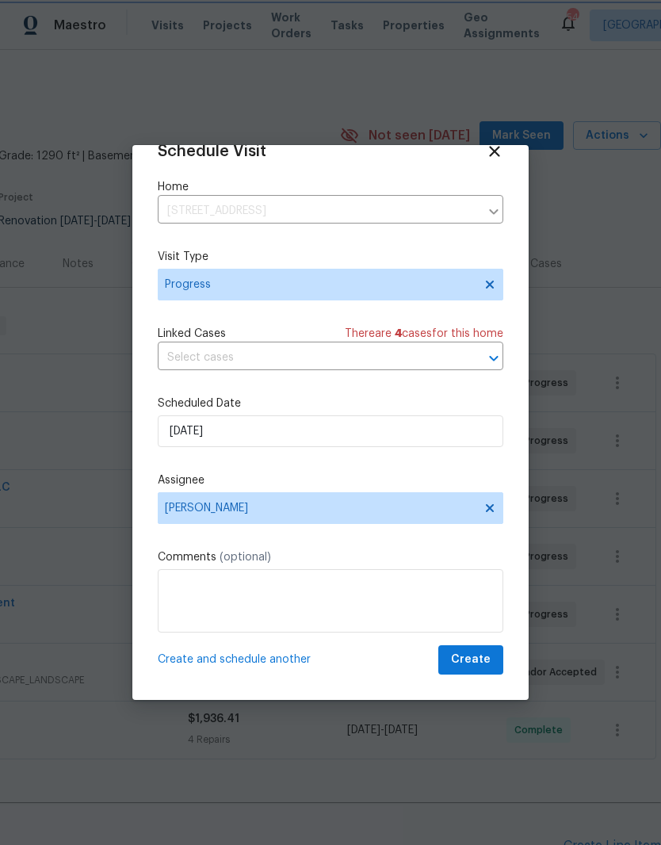
scroll to position [31, 0]
click at [484, 666] on span "Create" at bounding box center [471, 660] width 40 height 20
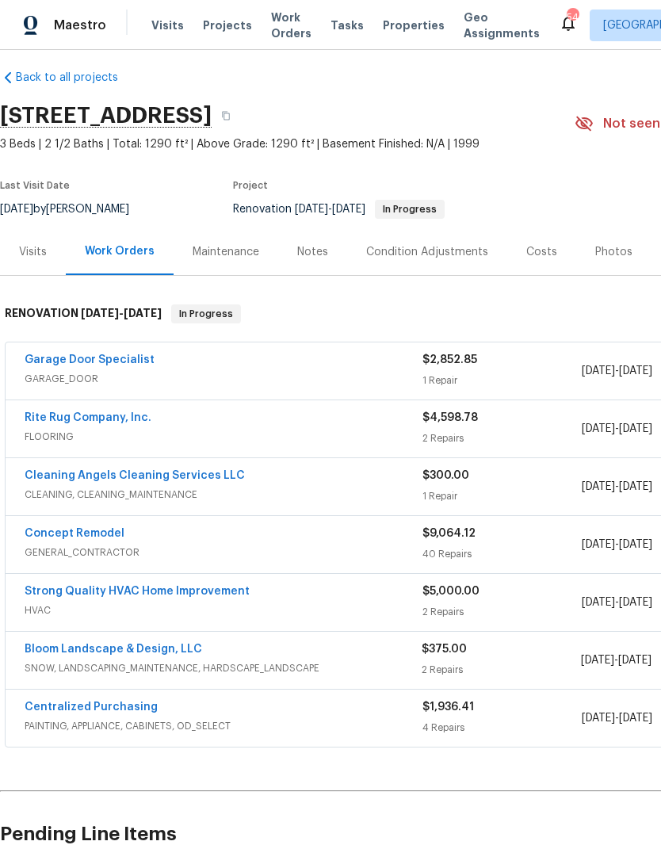
scroll to position [13, 0]
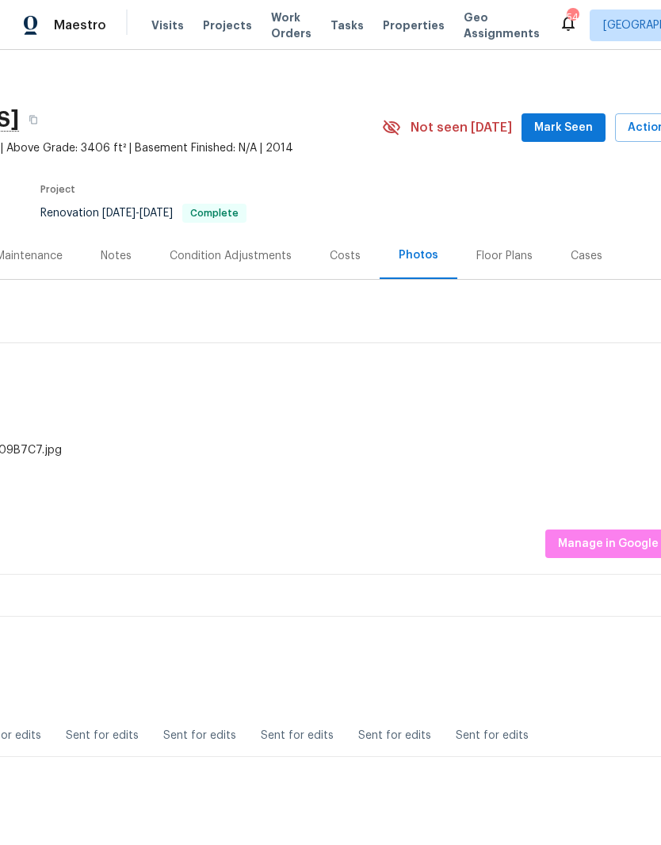
scroll to position [8, 240]
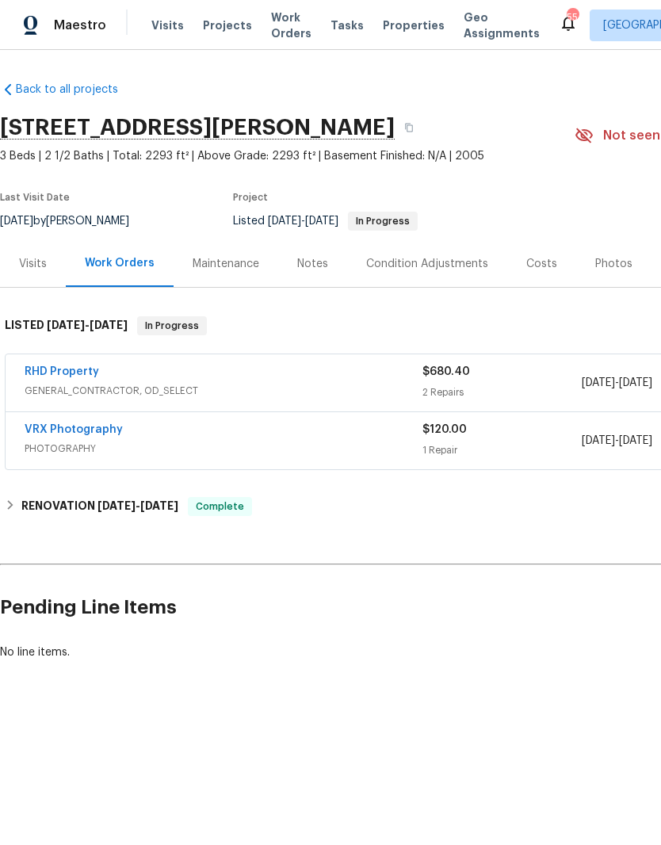
scroll to position [0, -2]
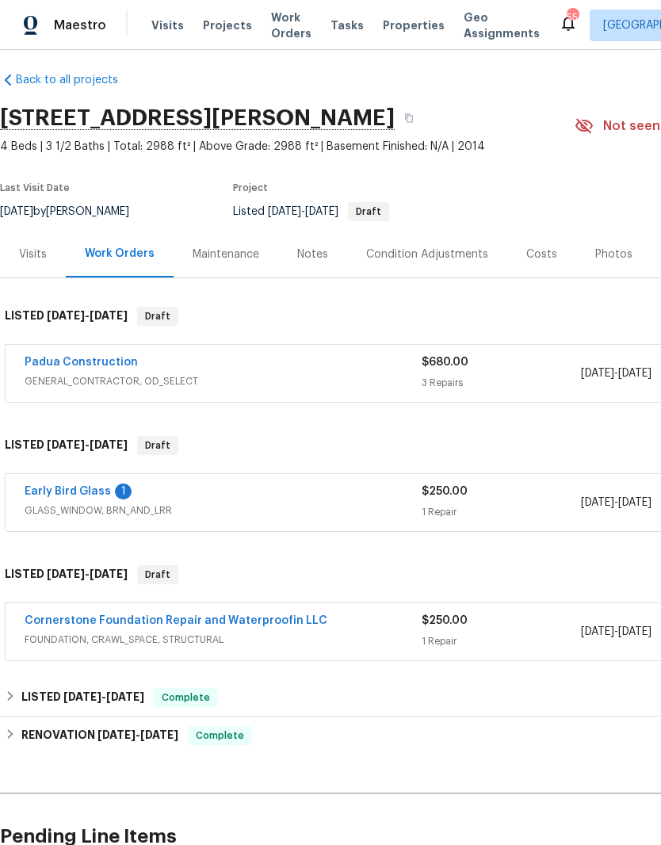
scroll to position [10, 0]
click at [92, 489] on link "Early Bird Glass" at bounding box center [68, 491] width 86 height 11
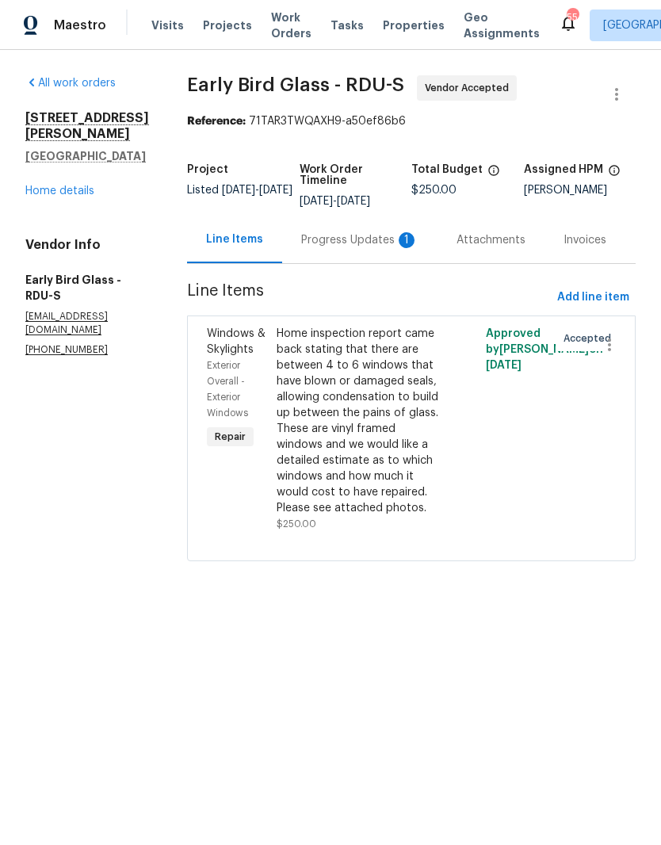
click at [317, 226] on div "Progress Updates 1" at bounding box center [359, 240] width 155 height 47
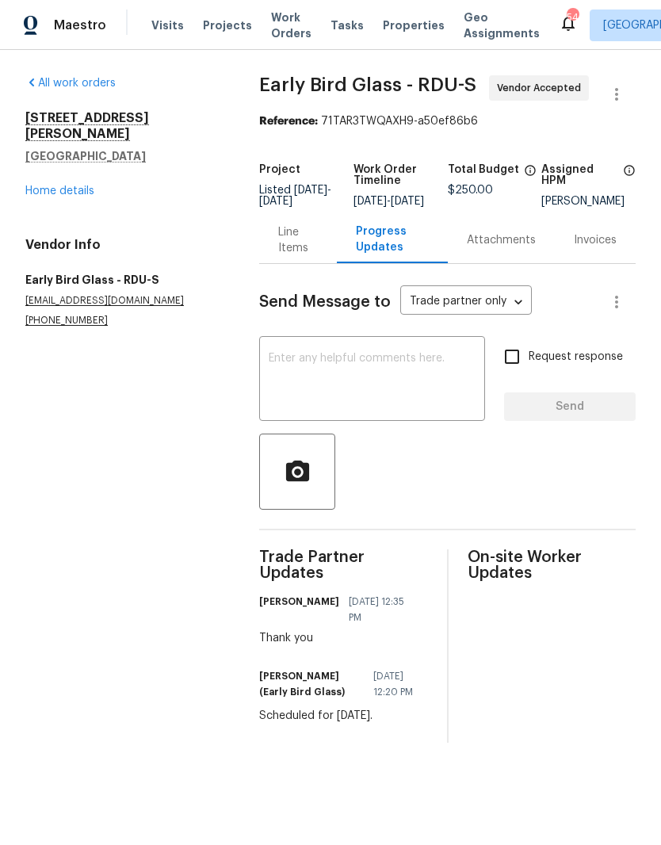
click at [43, 186] on link "Home details" at bounding box center [59, 191] width 69 height 11
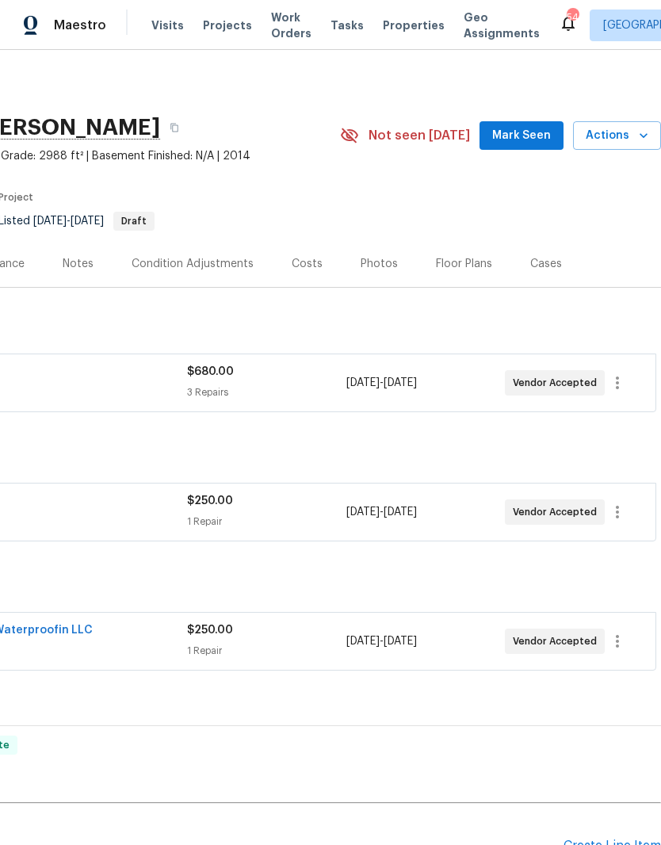
scroll to position [0, 235]
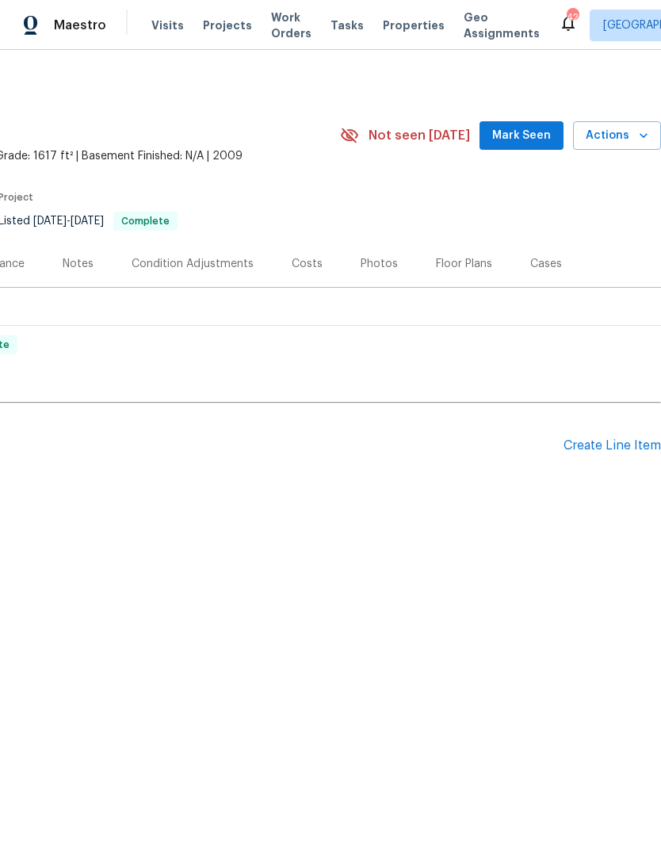
scroll to position [0, 235]
click at [592, 439] on div "Create Line Item" at bounding box center [613, 446] width 98 height 15
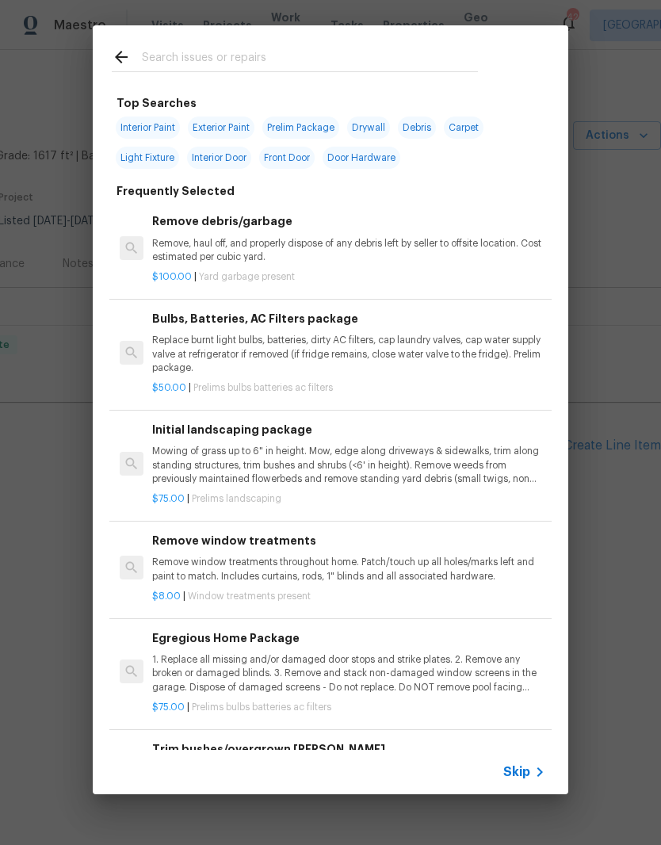
click at [314, 49] on input "text" at bounding box center [310, 60] width 336 height 24
type input "Appli"
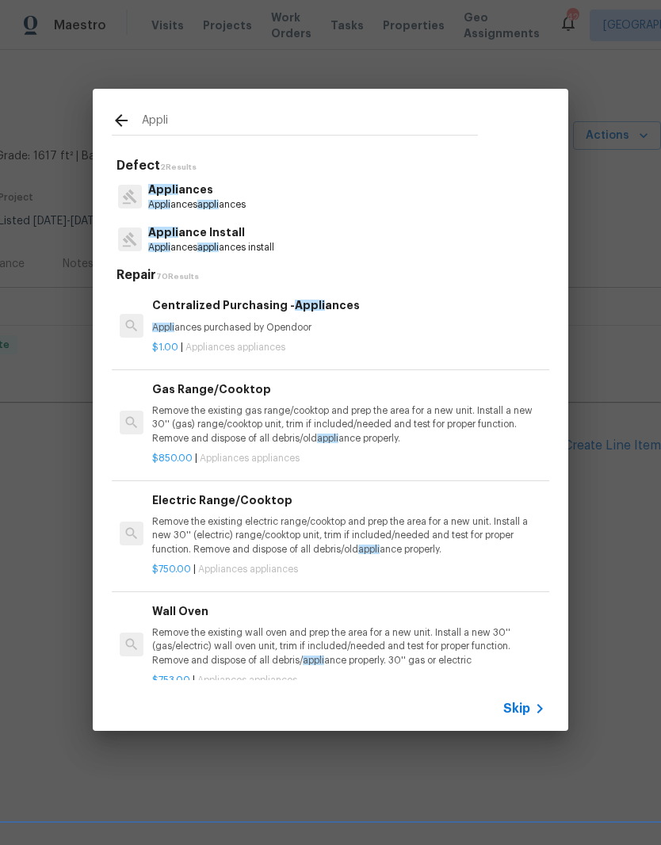
click at [217, 241] on p "Appli ances appli ances install" at bounding box center [211, 247] width 126 height 13
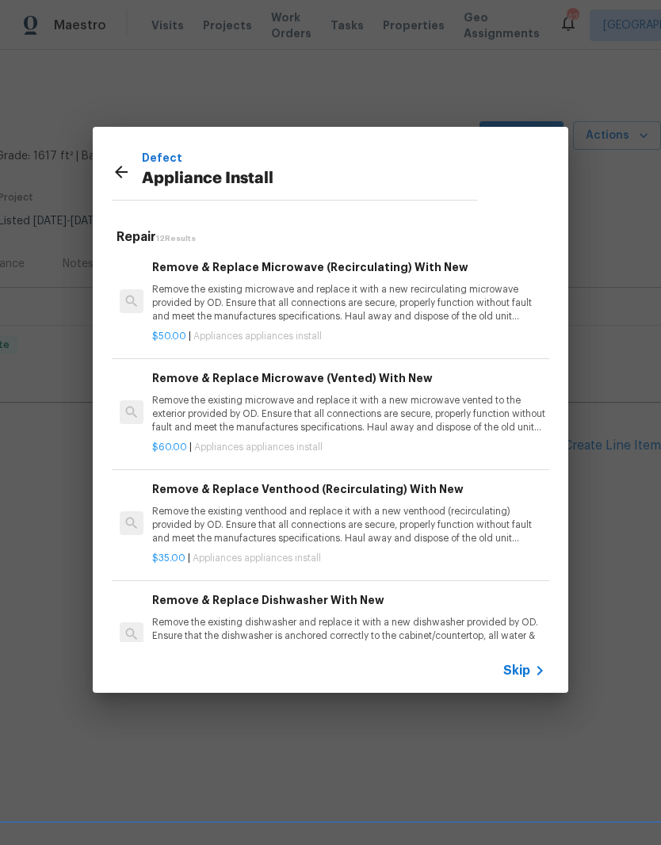
click at [217, 240] on h5 "Repair 12 Results" at bounding box center [333, 237] width 433 height 17
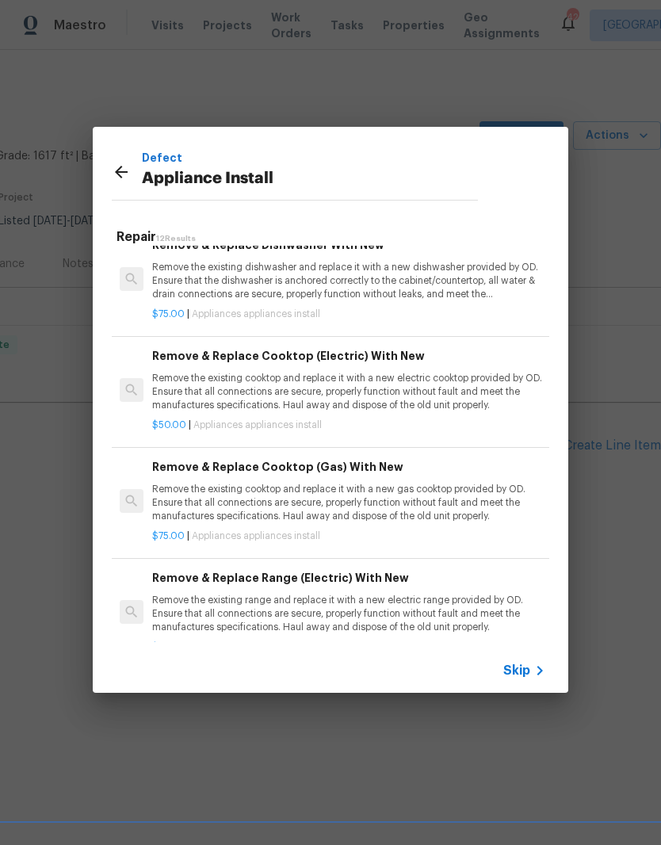
scroll to position [356, 0]
click at [347, 494] on p "Remove the existing cooktop and replace it with a new gas cooktop provided by O…" at bounding box center [348, 502] width 393 height 40
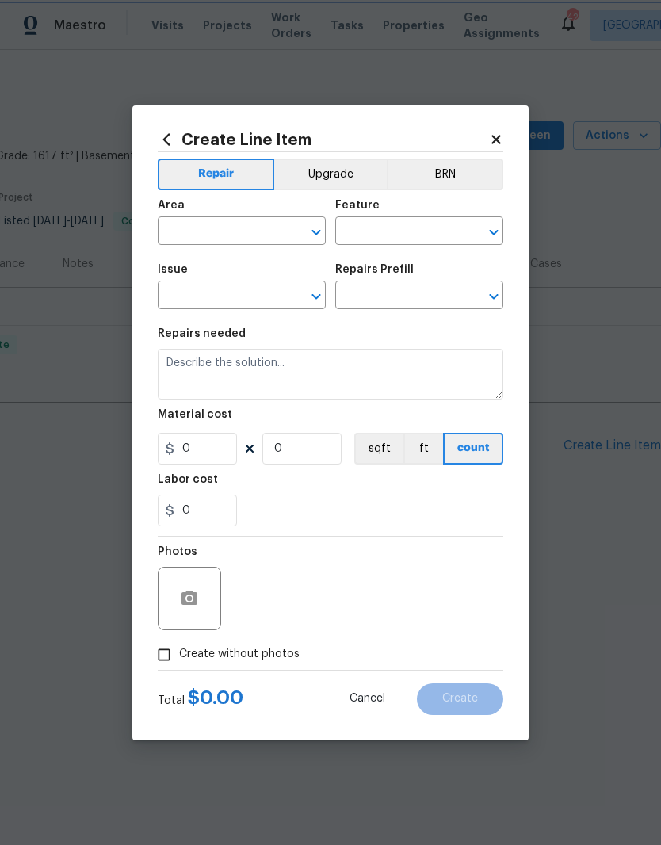
type input "Appliances"
type input "Appliance Install"
type input "Remove & Replace Cooktop (Gas) With New $75.00"
type textarea "Remove the existing cooktop and replace it with a new gas cooktop provided by O…"
type input "75"
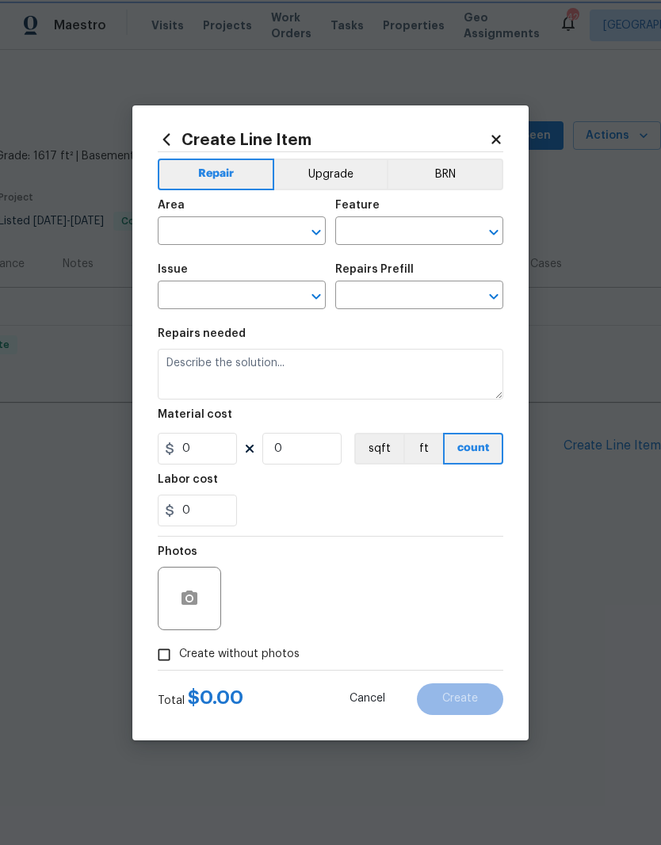
type input "1"
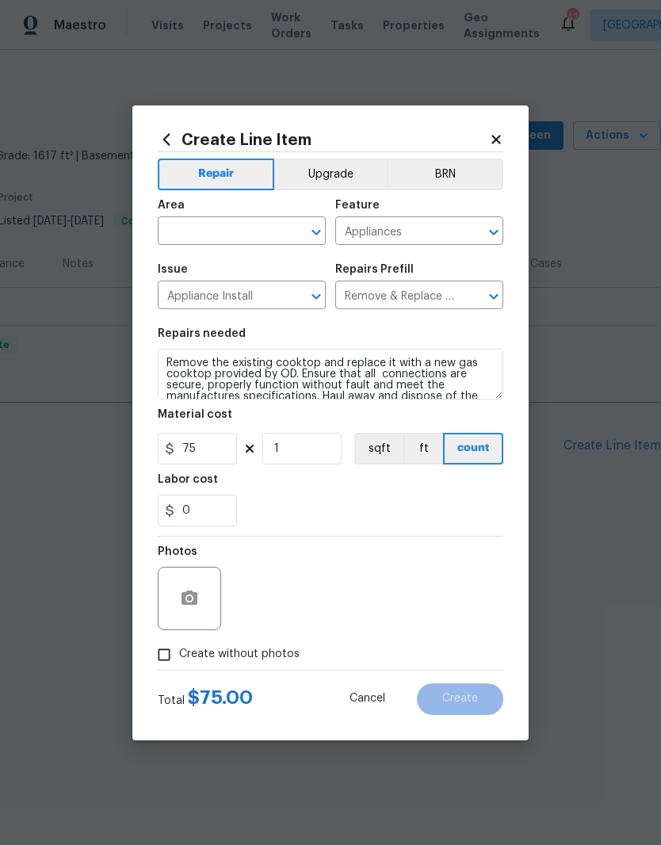
click at [368, 491] on div "Labor cost" at bounding box center [331, 484] width 346 height 21
click at [225, 228] on input "text" at bounding box center [220, 232] width 124 height 25
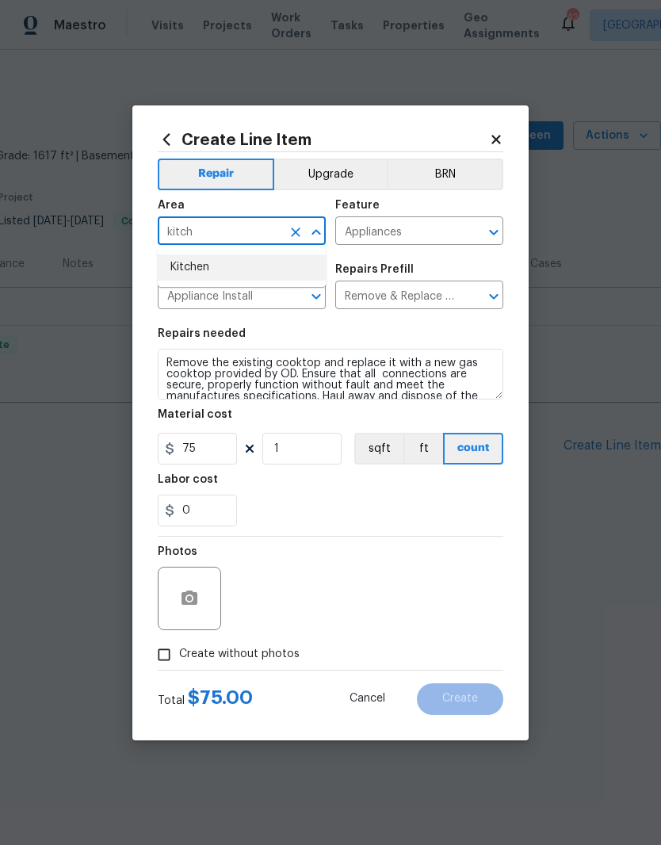
click at [171, 259] on li "Kitchen" at bounding box center [242, 268] width 168 height 26
type input "Kitchen"
click at [429, 340] on div "Repairs needed" at bounding box center [331, 338] width 346 height 21
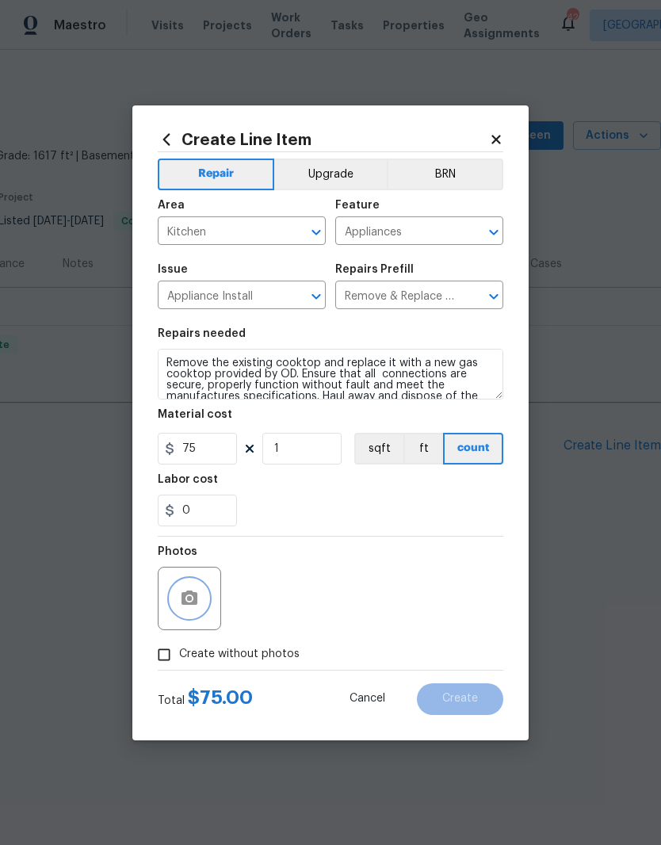
click at [178, 611] on button "button" at bounding box center [190, 599] width 38 height 38
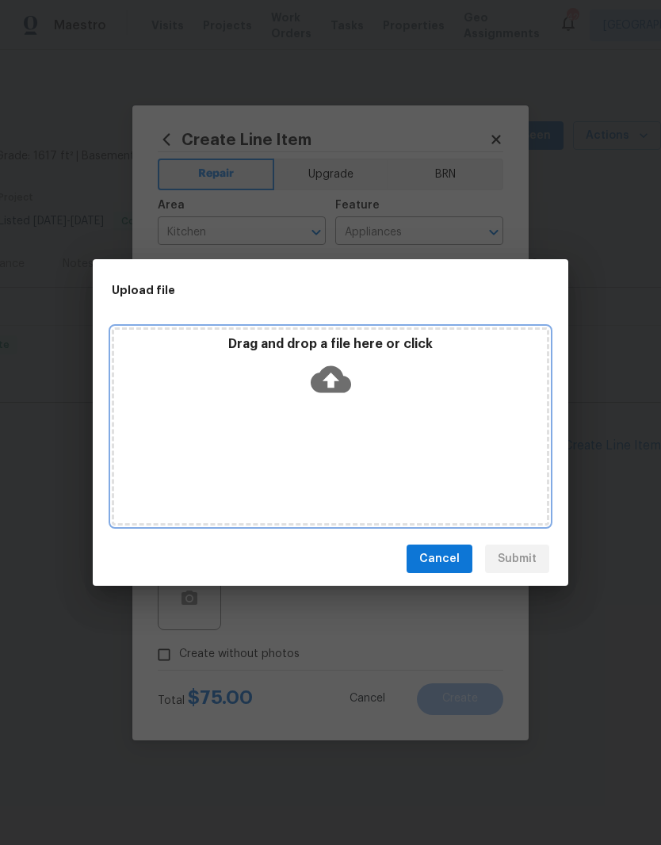
click at [420, 395] on div "Drag and drop a file here or click" at bounding box center [330, 370] width 433 height 68
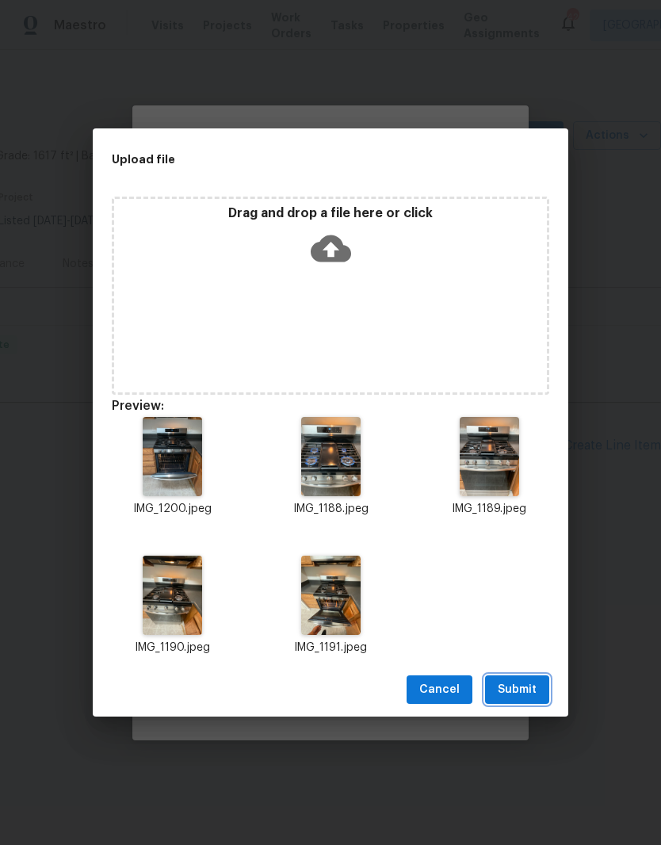
click at [519, 697] on span "Submit" at bounding box center [517, 690] width 39 height 20
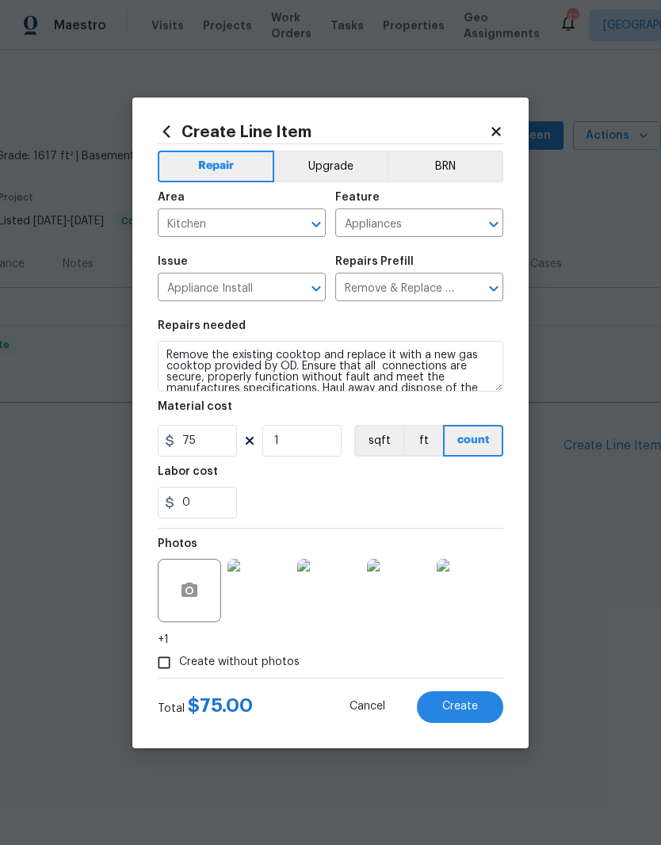
click at [461, 711] on span "Create" at bounding box center [461, 707] width 36 height 12
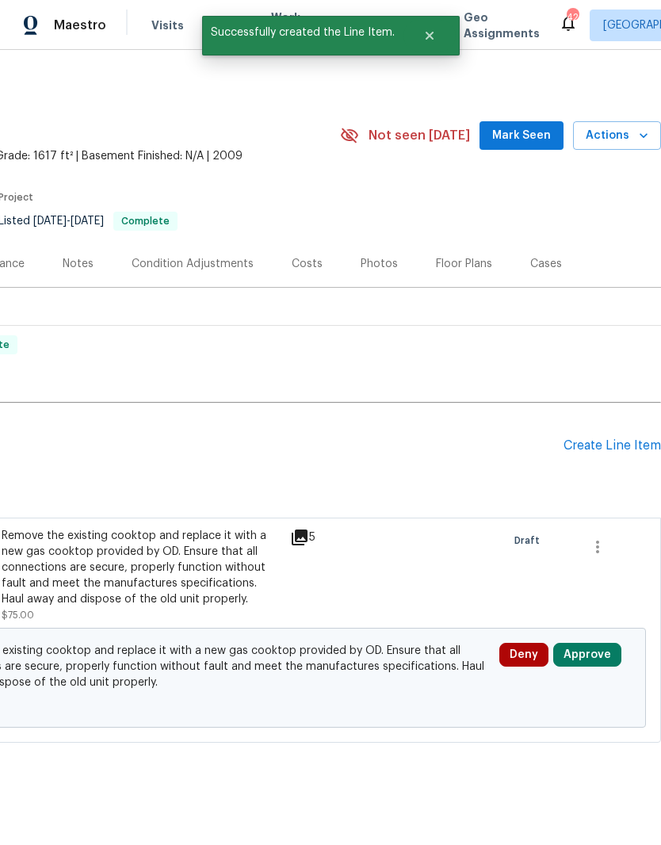
click at [583, 661] on button "Approve" at bounding box center [588, 655] width 68 height 24
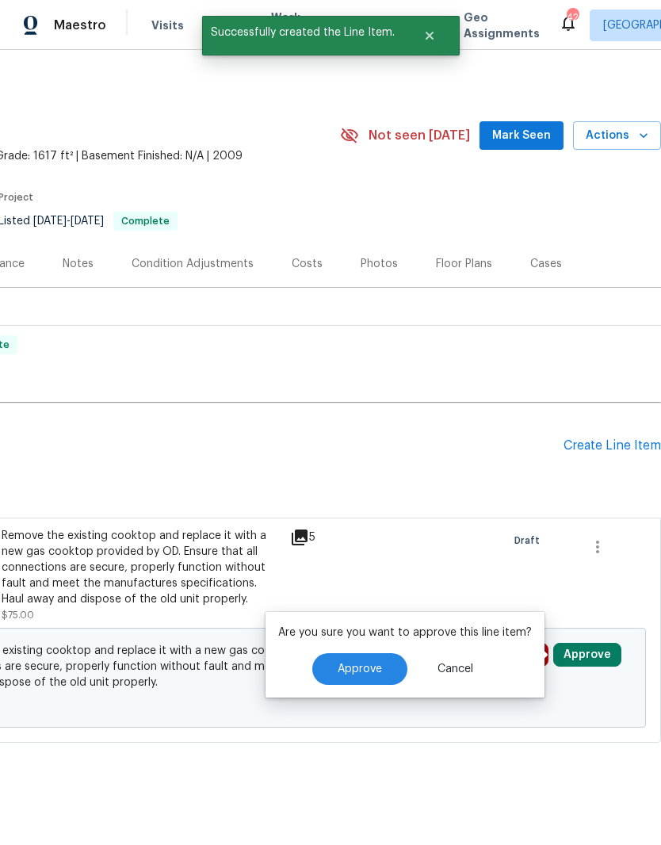
click at [368, 666] on span "Approve" at bounding box center [360, 670] width 44 height 12
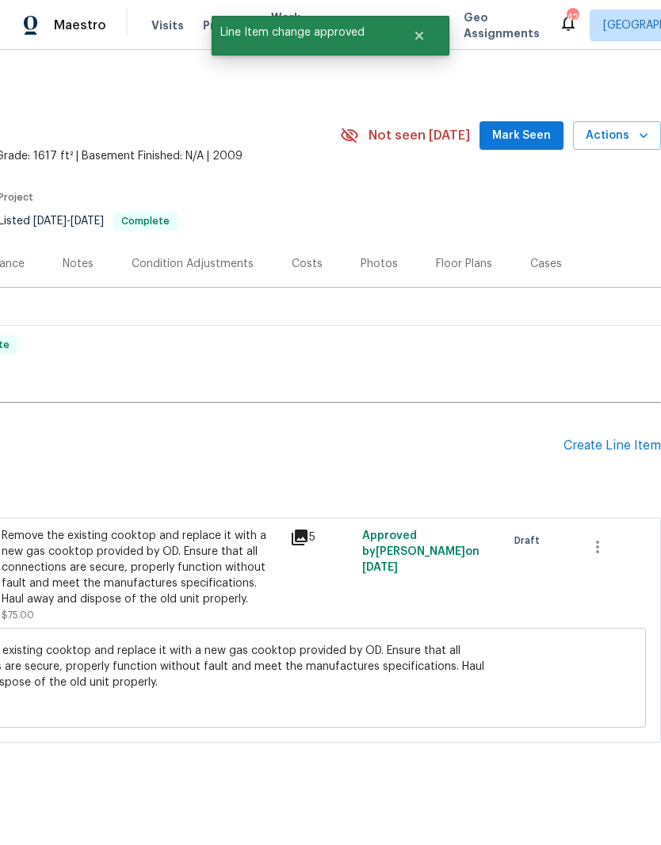
scroll to position [0, 235]
click at [592, 434] on div "Pending Line Items Create Line Item" at bounding box center [213, 446] width 896 height 74
click at [606, 449] on div "Create Line Item" at bounding box center [613, 446] width 98 height 15
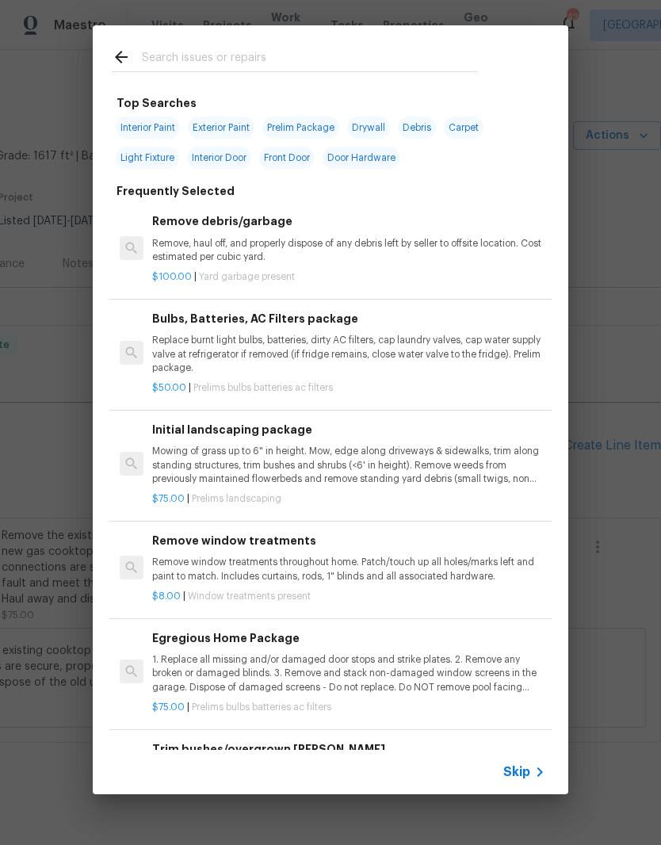
click at [332, 59] on input "text" at bounding box center [310, 60] width 336 height 24
type input "S"
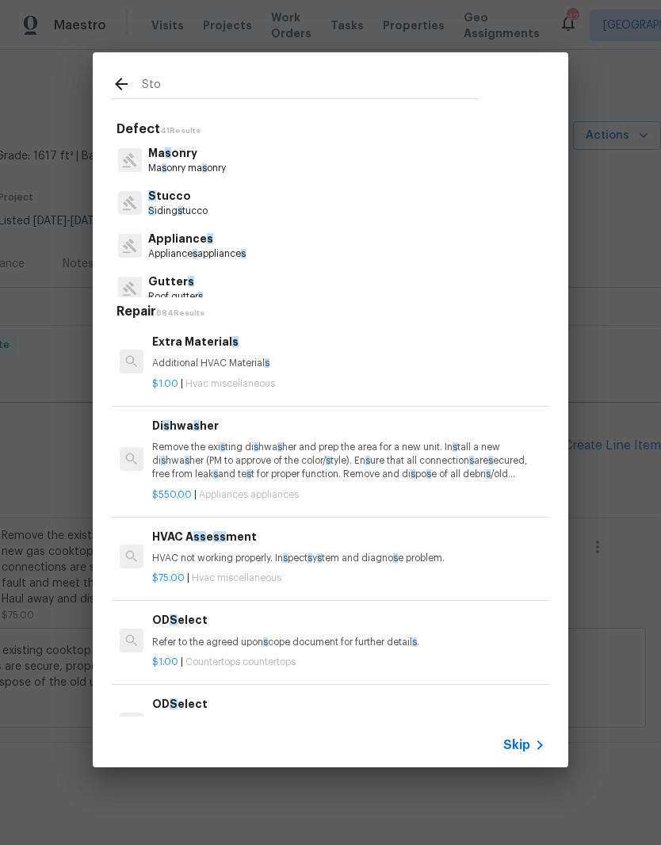
type input "Stop"
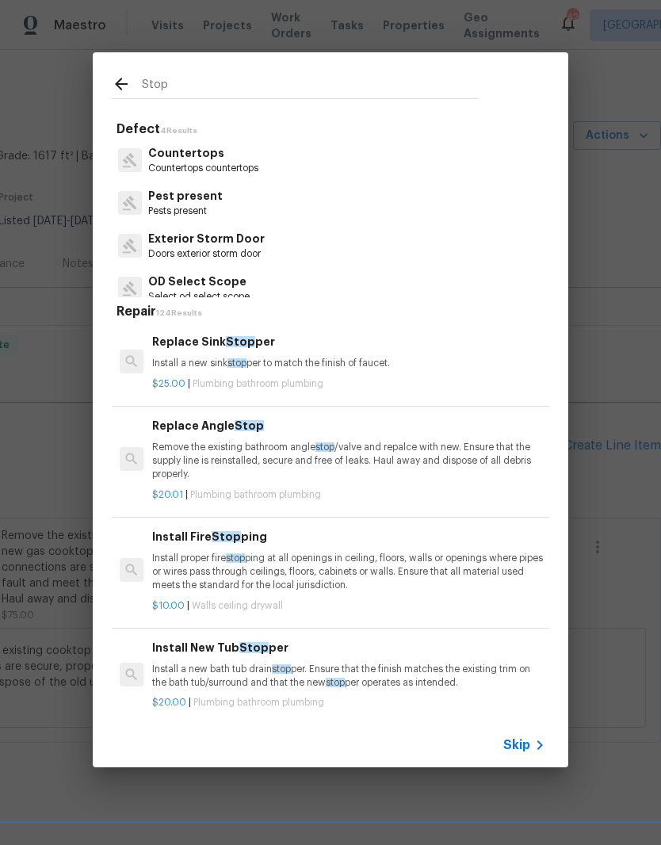
click at [313, 361] on p "Install a new sink stop per to match the finish of faucet." at bounding box center [348, 363] width 393 height 13
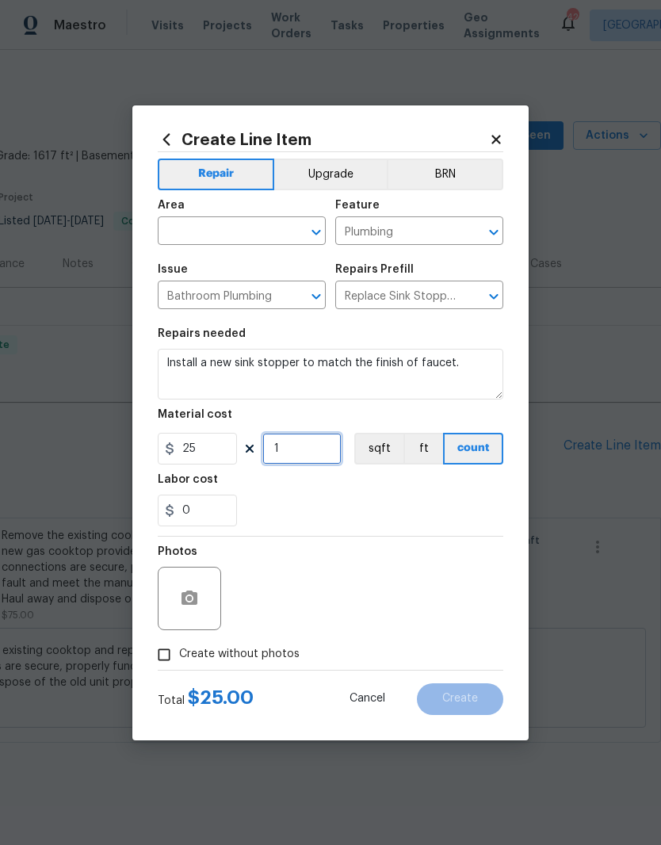
click at [306, 443] on input "1" at bounding box center [302, 449] width 79 height 32
click at [349, 436] on div "25 1 sqft ft count" at bounding box center [331, 449] width 346 height 32
click at [176, 579] on div at bounding box center [189, 598] width 63 height 63
click at [186, 595] on icon "button" at bounding box center [190, 598] width 16 height 14
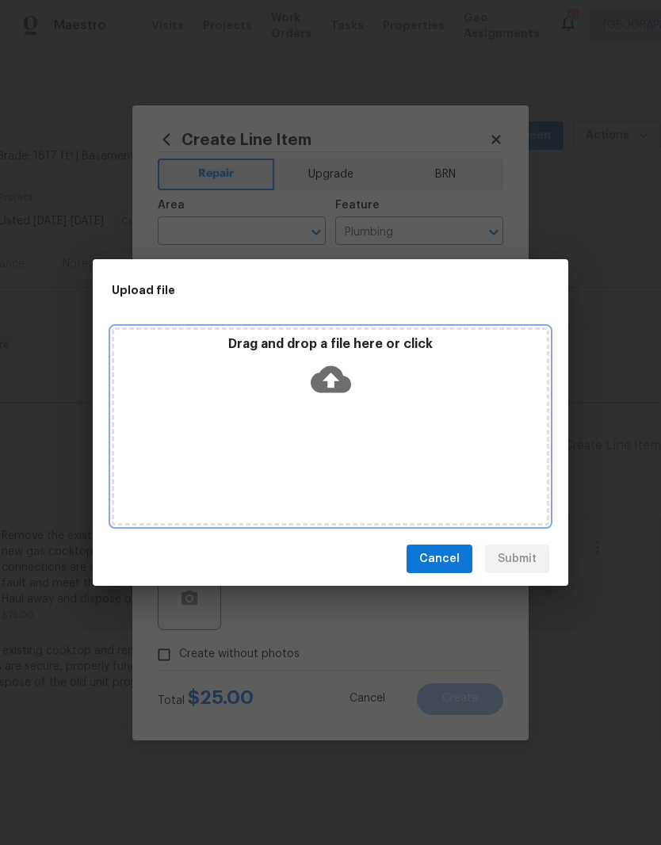
click at [427, 392] on div "Drag and drop a file here or click" at bounding box center [330, 370] width 433 height 68
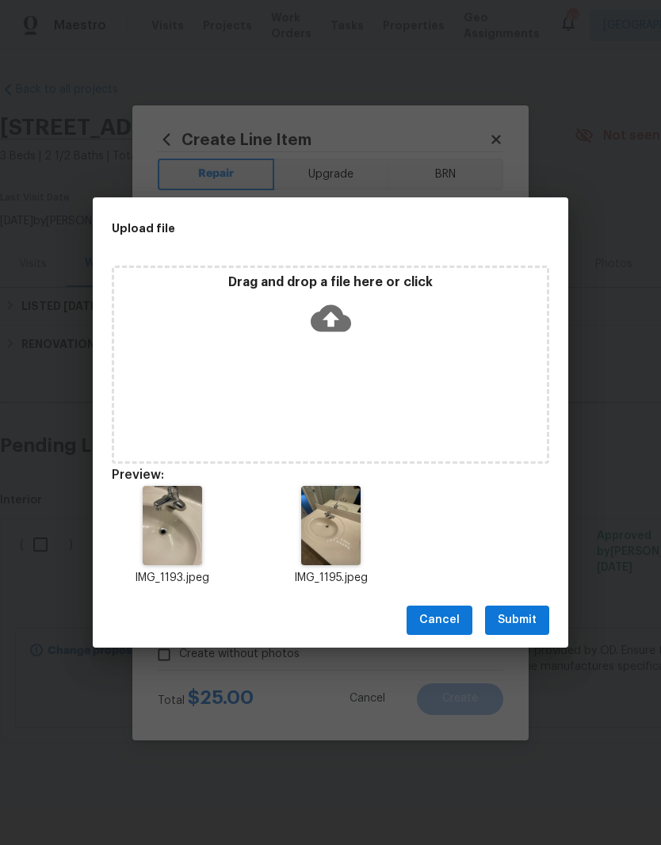
scroll to position [13, 0]
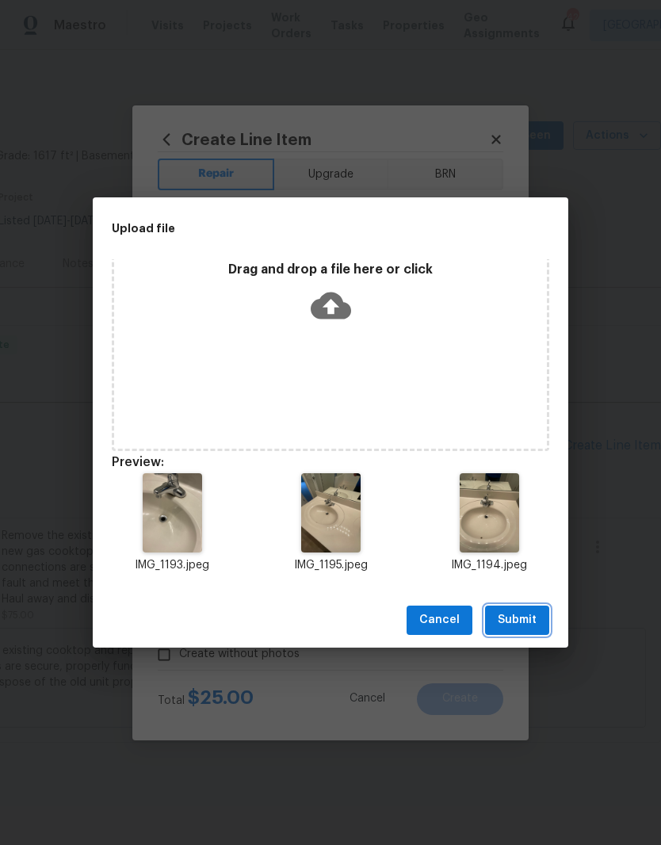
click at [522, 628] on span "Submit" at bounding box center [517, 621] width 39 height 20
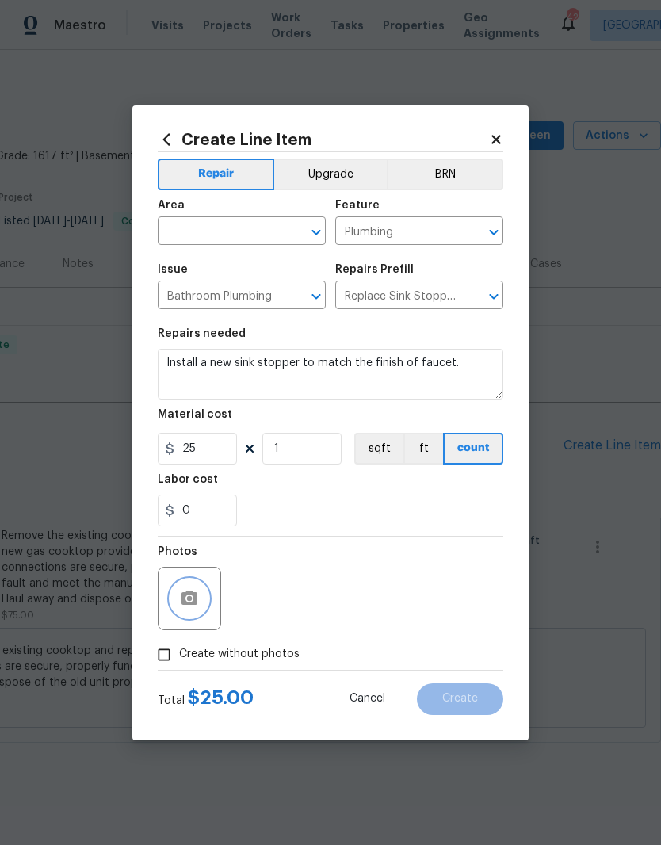
scroll to position [0, 0]
click at [217, 458] on input "25" at bounding box center [197, 449] width 79 height 32
click at [305, 444] on input "1" at bounding box center [302, 449] width 79 height 32
type input "3"
click at [316, 506] on div "0" at bounding box center [331, 511] width 346 height 32
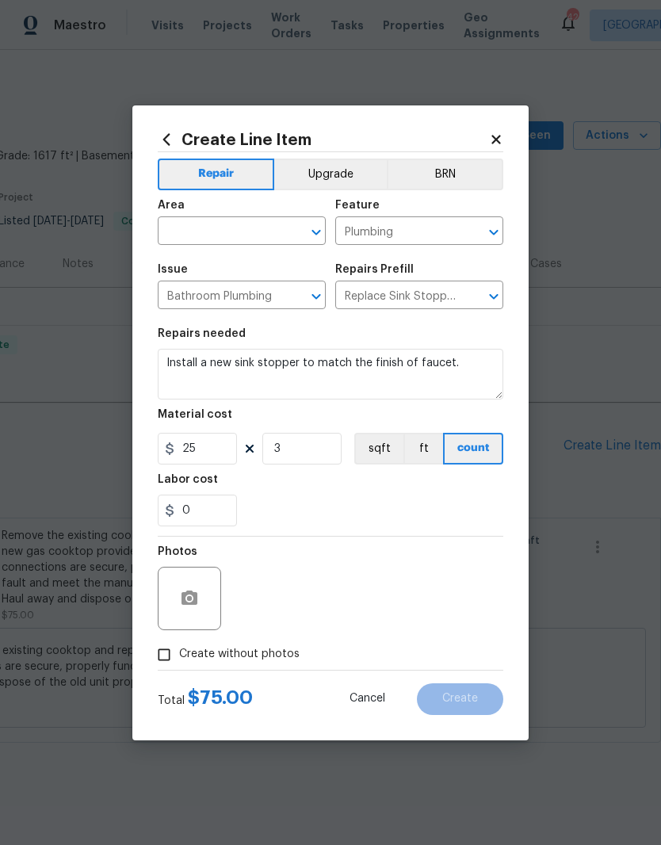
click at [249, 228] on input "text" at bounding box center [220, 232] width 124 height 25
click at [214, 271] on li "Bathroom" at bounding box center [242, 268] width 168 height 26
type input "Bathroom"
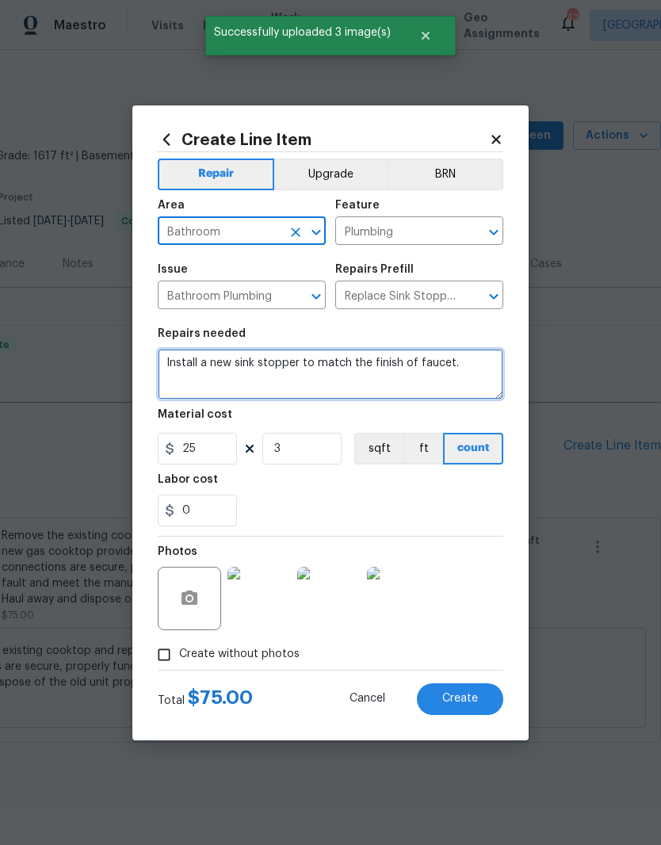
click at [462, 377] on textarea "Install a new sink stopper to match the finish of faucet." at bounding box center [331, 374] width 346 height 51
click at [162, 362] on textarea "Install a new sink stopper to match the finish of faucet." at bounding box center [331, 374] width 346 height 51
click at [303, 370] on textarea "Install a new sink stopper to match the finish of faucet." at bounding box center [331, 374] width 346 height 51
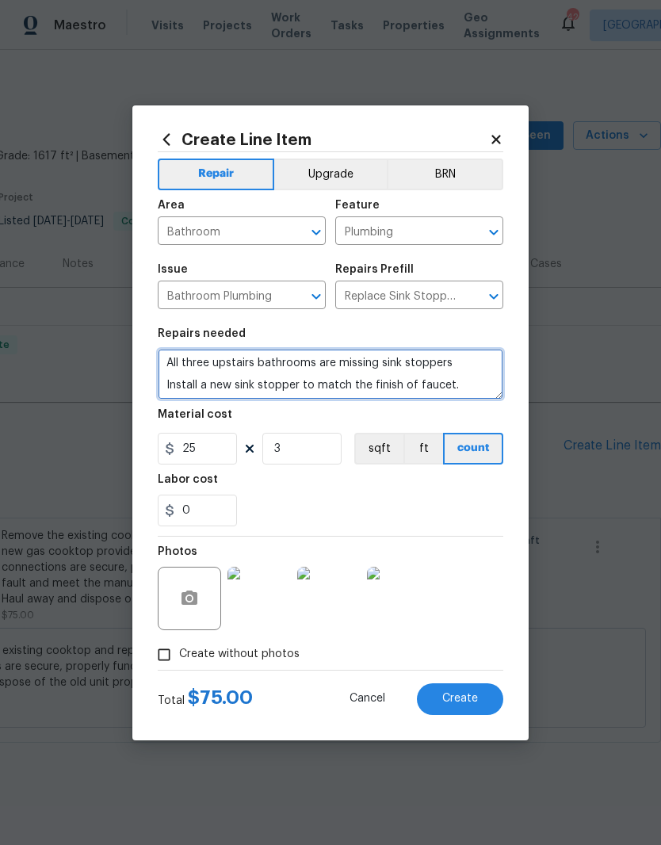
type textarea "All three upstairs bathrooms are missing sink stoppers Install a new sink stopp…"
click at [436, 496] on div "0" at bounding box center [331, 511] width 346 height 32
click at [467, 705] on span "Create" at bounding box center [461, 699] width 36 height 12
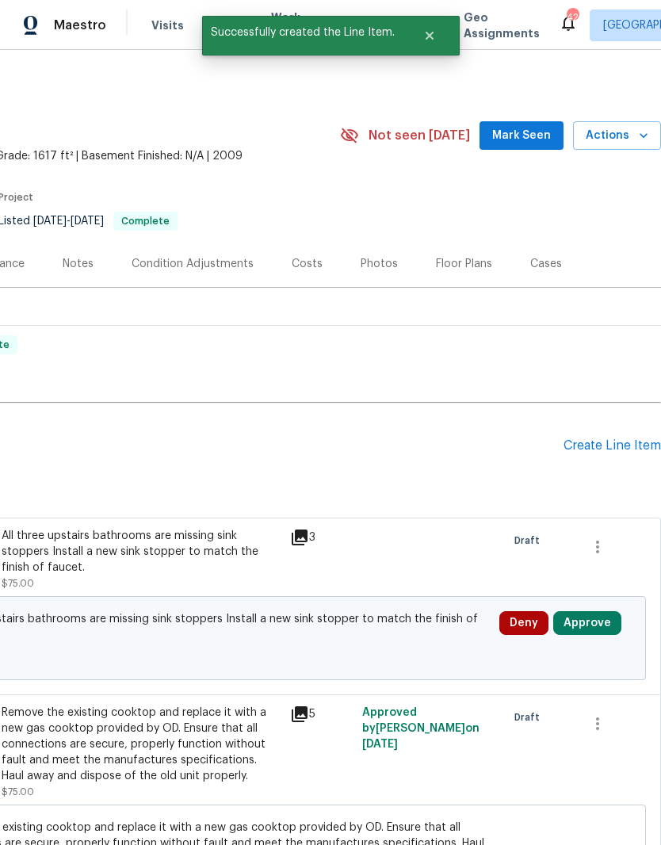
click at [585, 633] on button "Approve" at bounding box center [588, 623] width 68 height 24
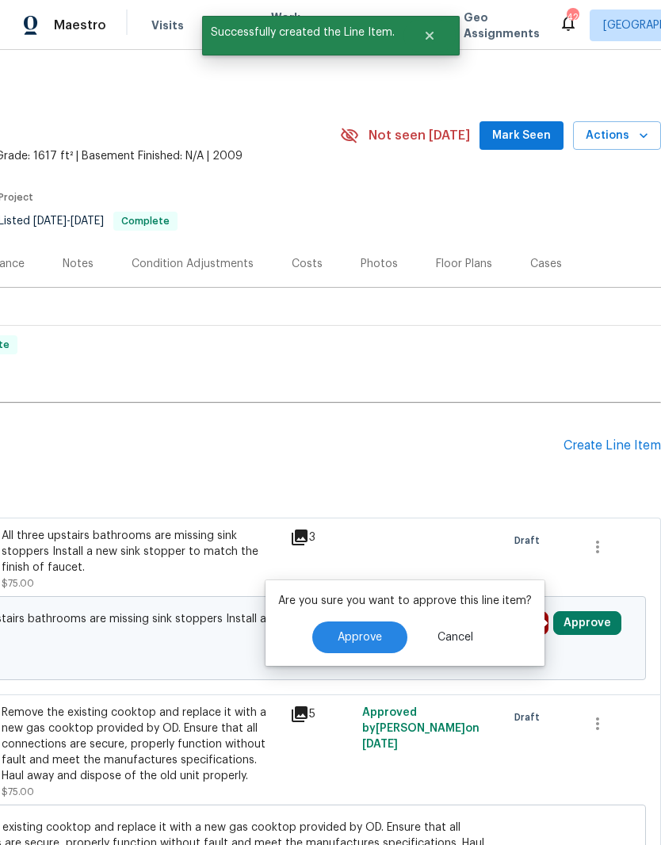
click at [378, 634] on span "Approve" at bounding box center [360, 638] width 44 height 12
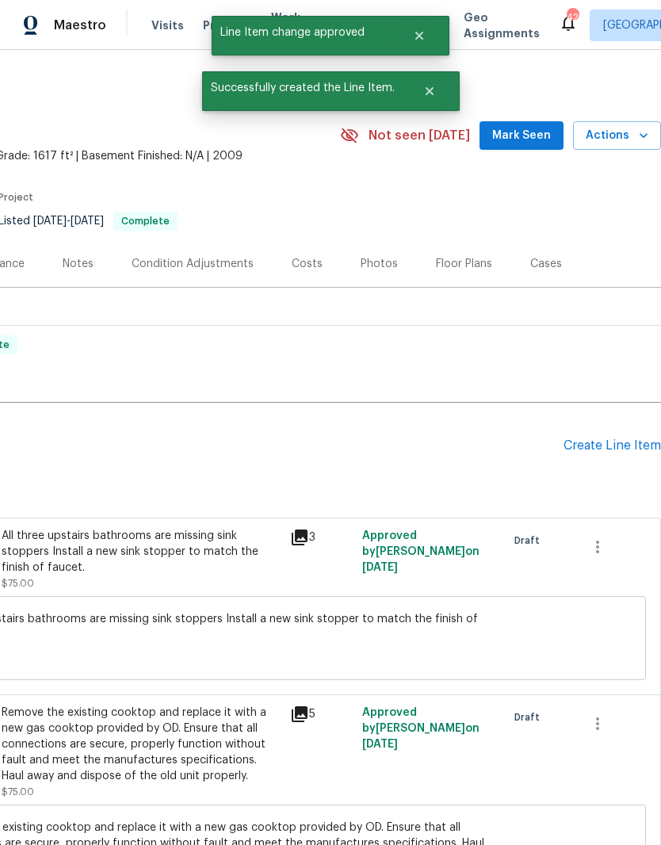
scroll to position [0, 235]
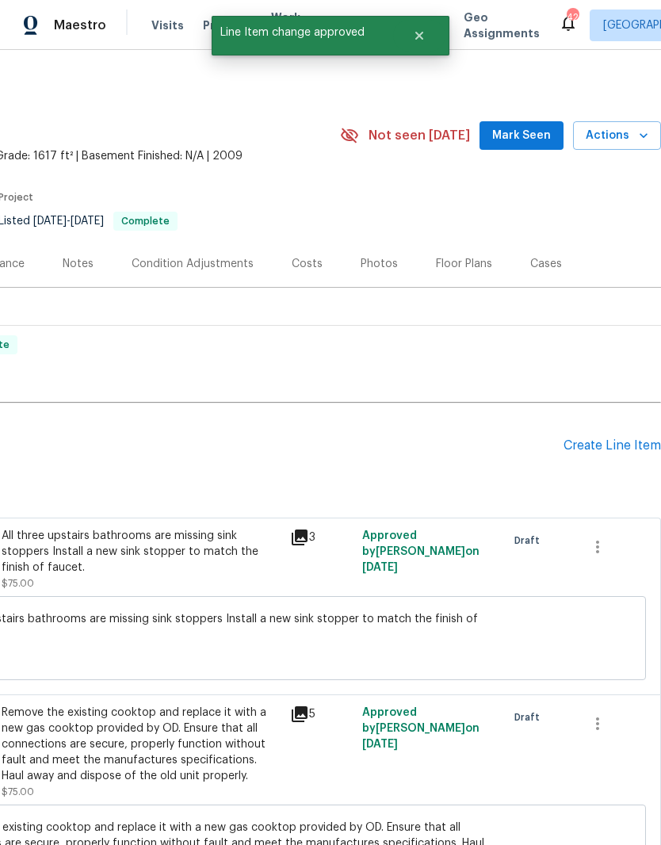
click at [621, 450] on div "Create Line Item" at bounding box center [613, 446] width 98 height 15
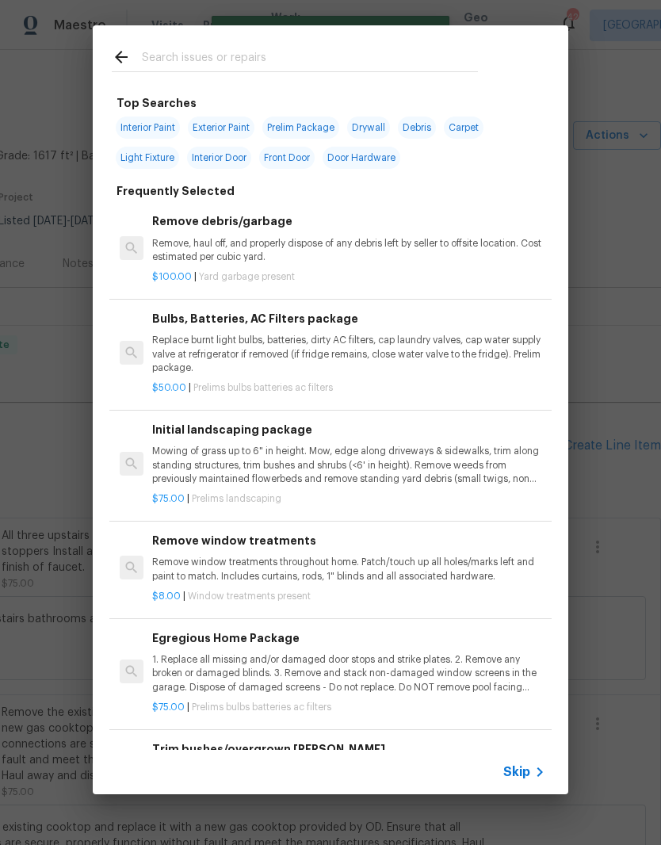
click at [354, 65] on input "text" at bounding box center [310, 60] width 336 height 24
type input "Stopp"
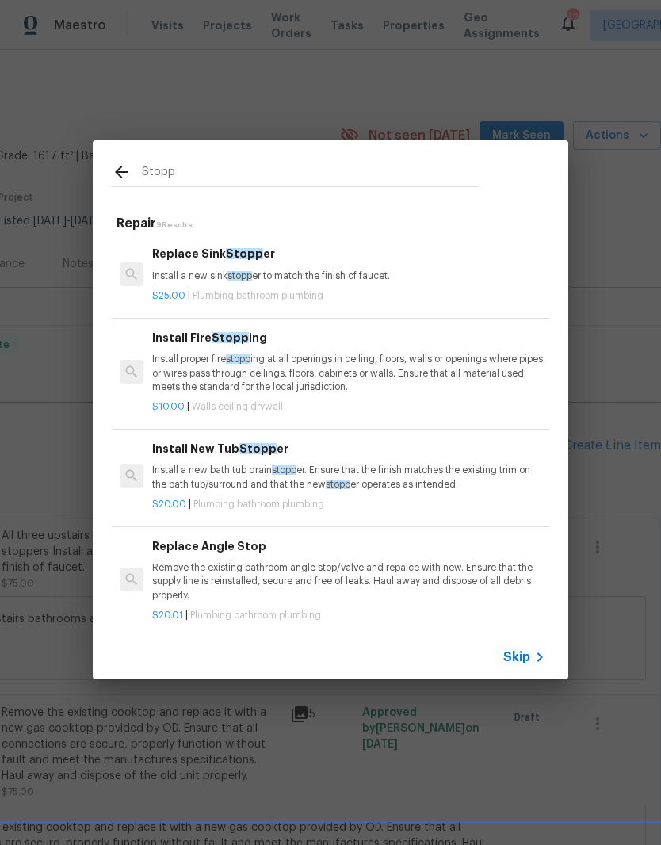
click at [222, 464] on p "Install a new bath tub drain stopp er. Ensure that the finish matches the exist…" at bounding box center [348, 477] width 393 height 27
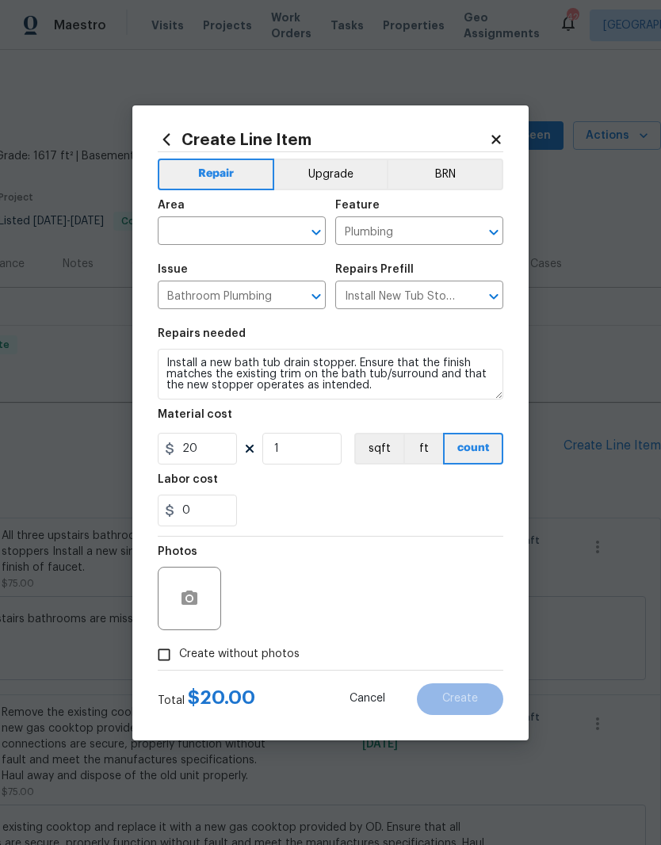
click at [237, 232] on input "text" at bounding box center [220, 232] width 124 height 25
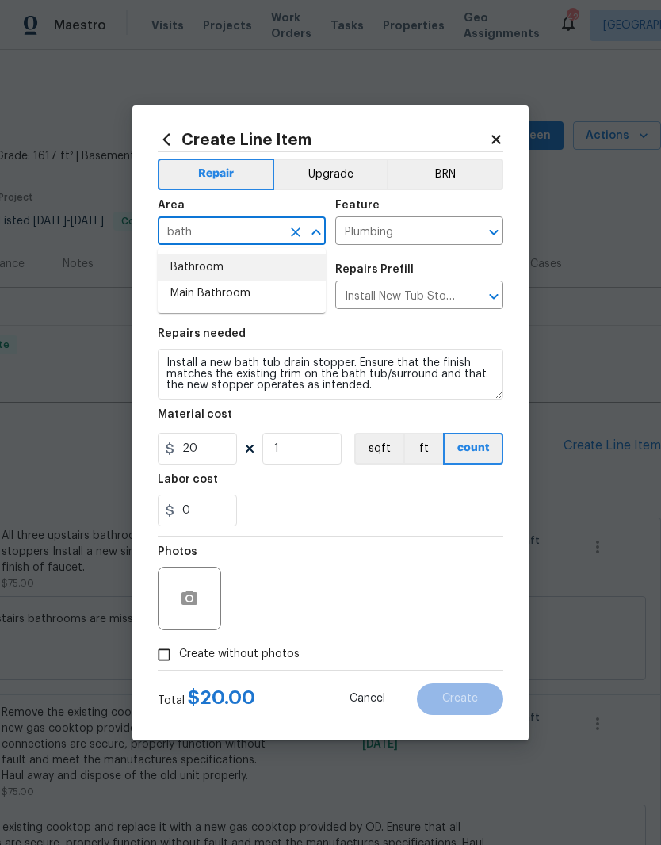
click at [220, 269] on li "Bathroom" at bounding box center [242, 268] width 168 height 26
type input "Bathroom"
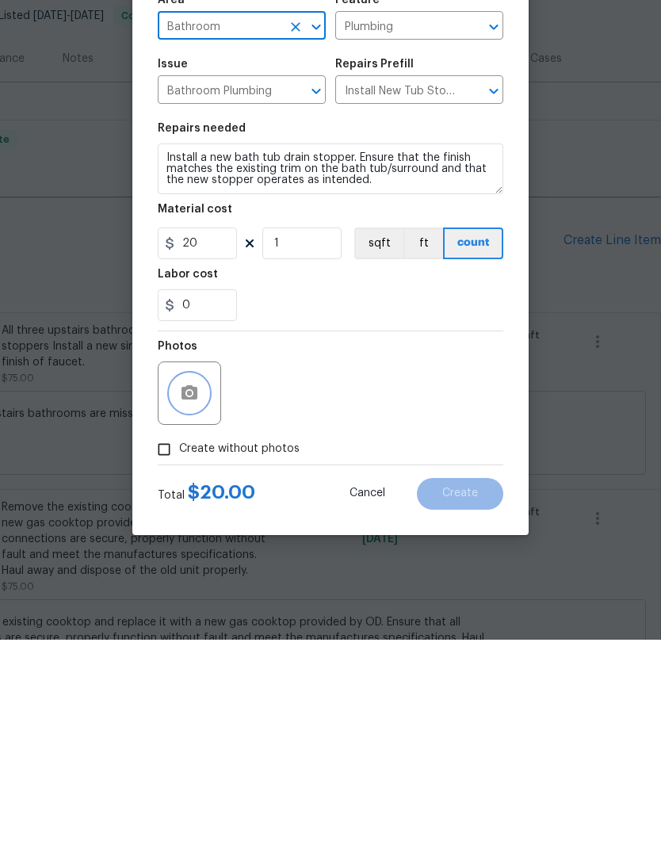
click at [186, 580] on button "button" at bounding box center [190, 599] width 38 height 38
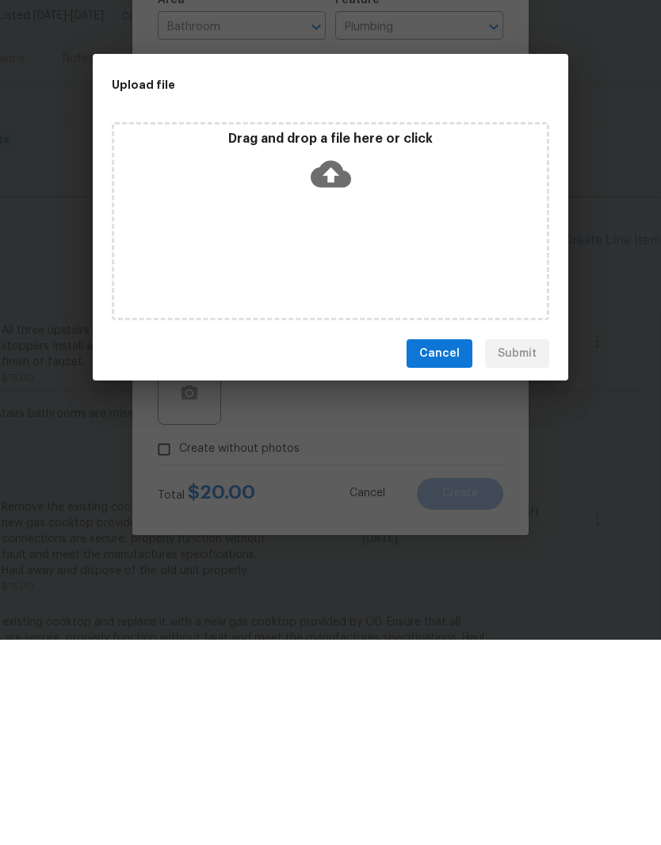
scroll to position [65, 0]
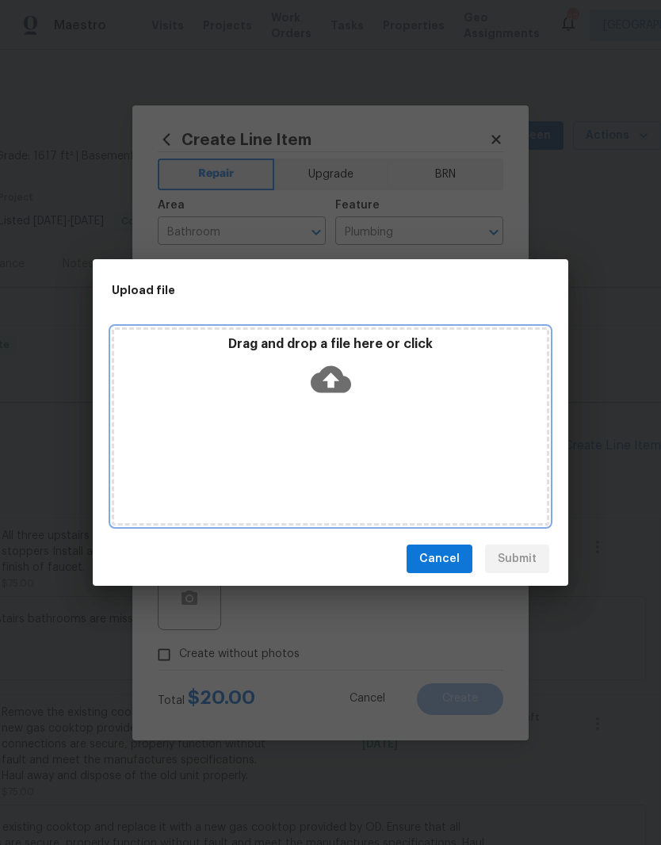
click at [381, 377] on div "Drag and drop a file here or click" at bounding box center [330, 370] width 433 height 68
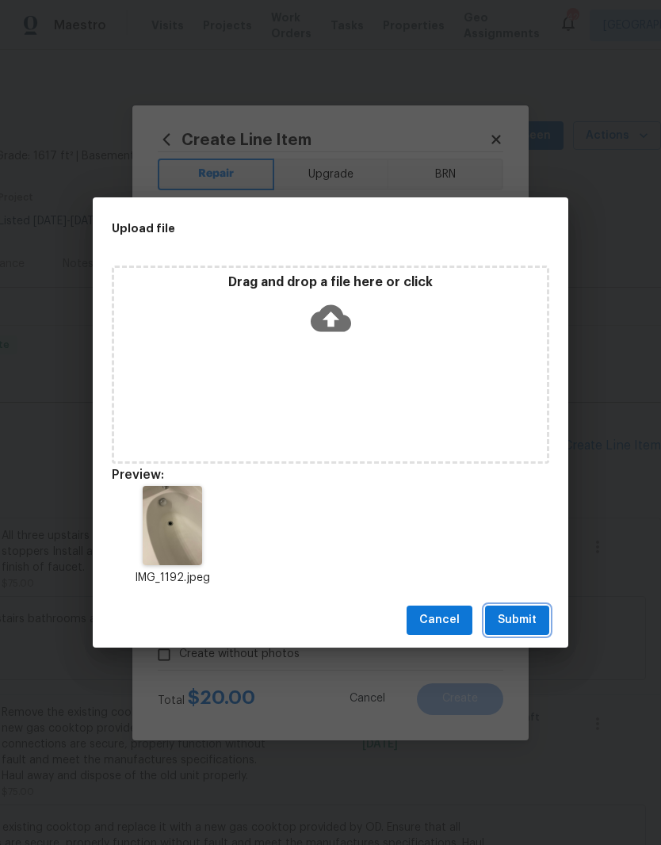
click at [518, 630] on button "Submit" at bounding box center [517, 620] width 64 height 29
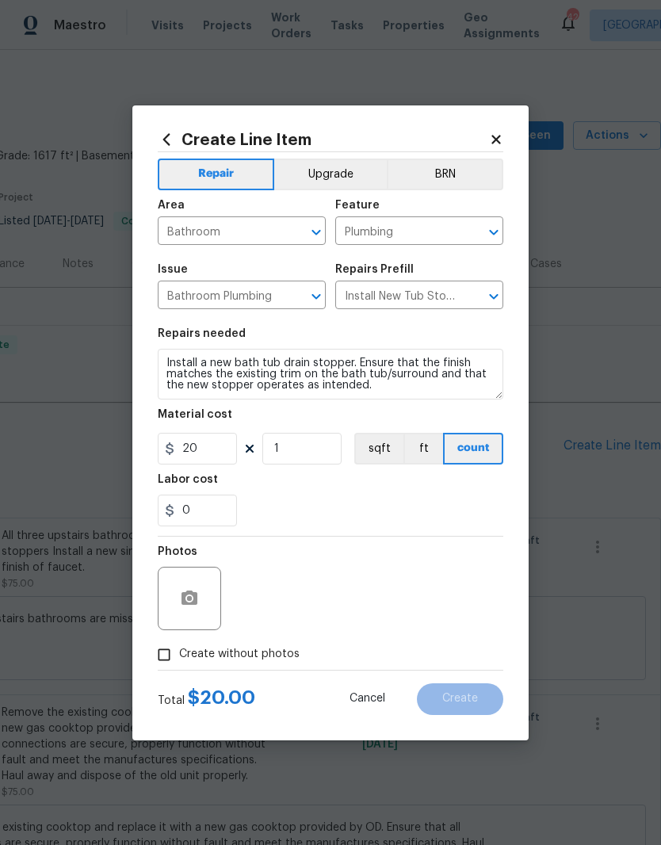
click at [343, 499] on div "0" at bounding box center [331, 511] width 346 height 32
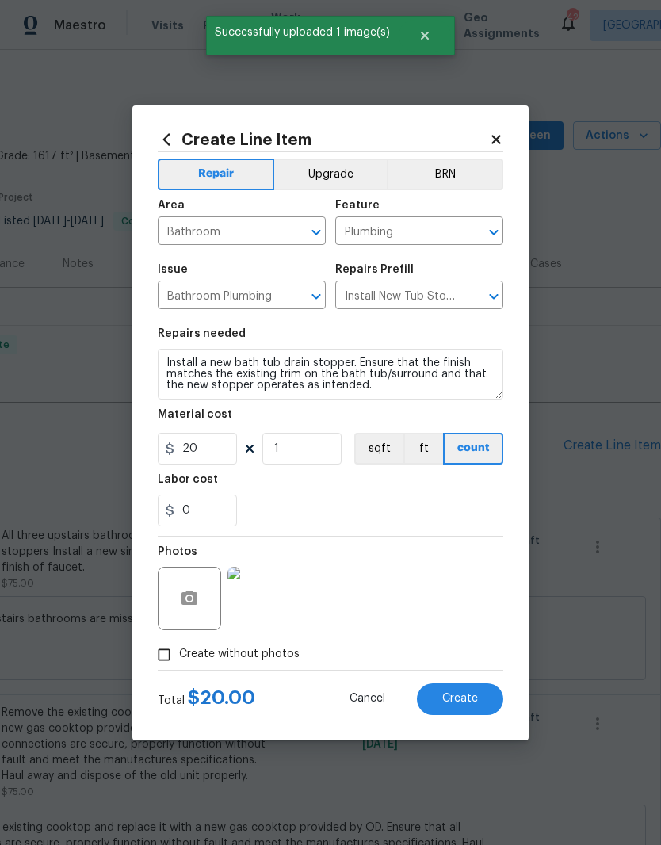
click at [466, 698] on span "Create" at bounding box center [461, 699] width 36 height 12
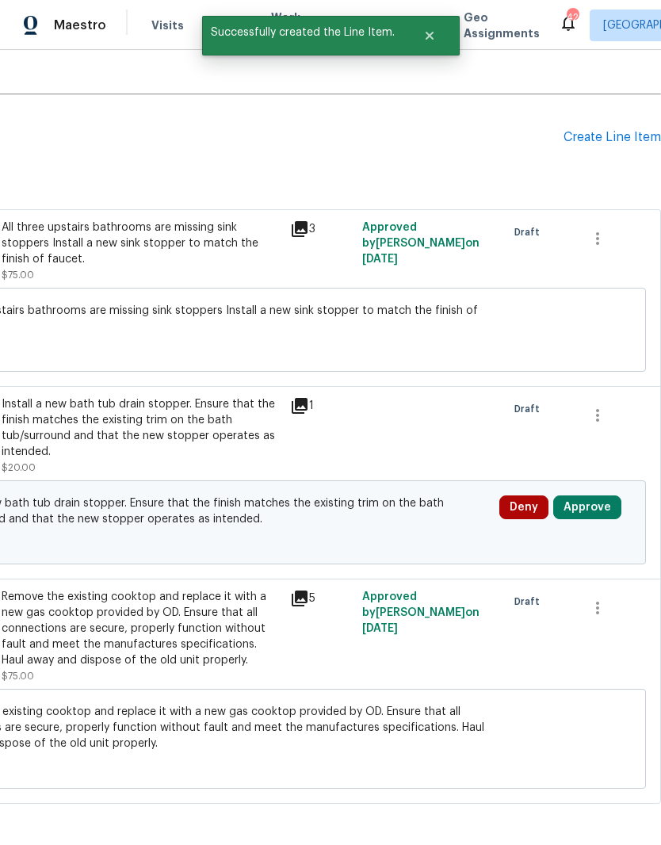
scroll to position [309, 235]
click at [601, 514] on button "Approve" at bounding box center [588, 508] width 68 height 24
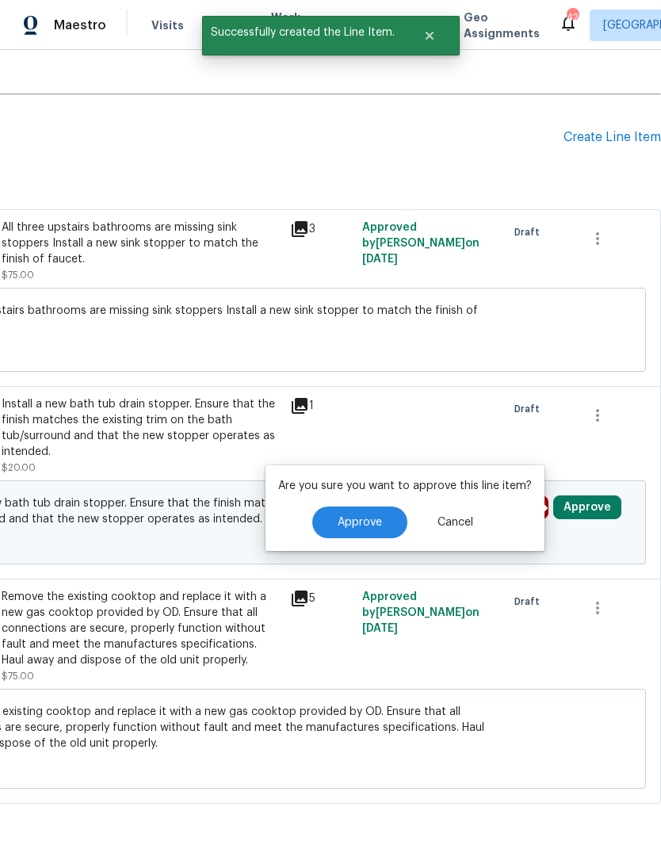
click at [358, 519] on span "Approve" at bounding box center [360, 523] width 44 height 12
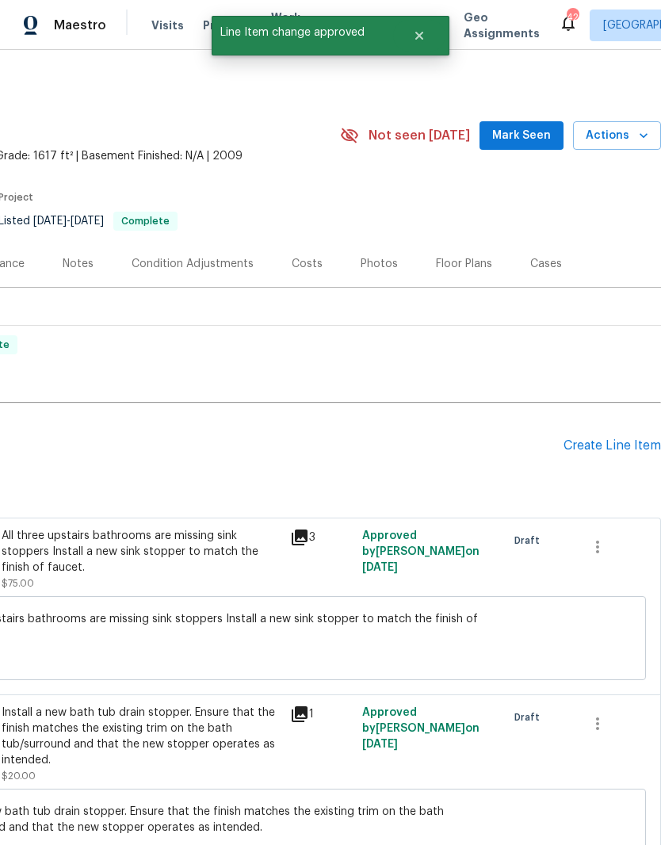
scroll to position [0, 235]
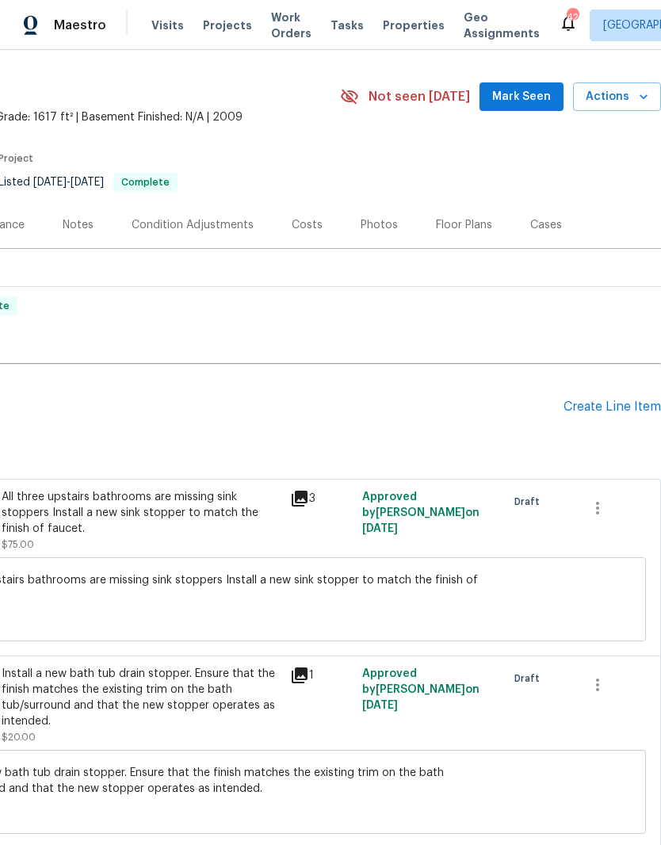
scroll to position [40, 232]
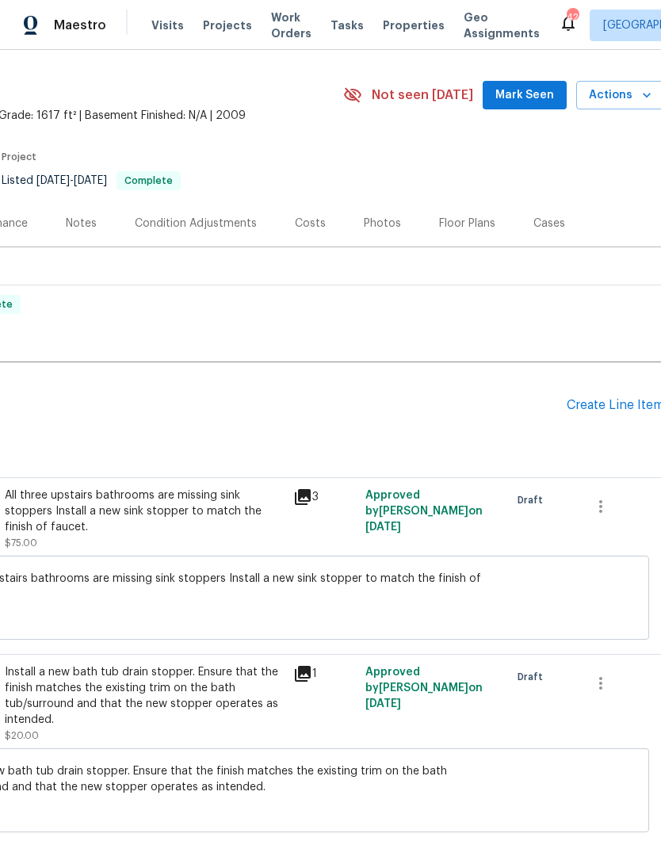
click at [612, 405] on div "Create Line Item" at bounding box center [616, 405] width 98 height 15
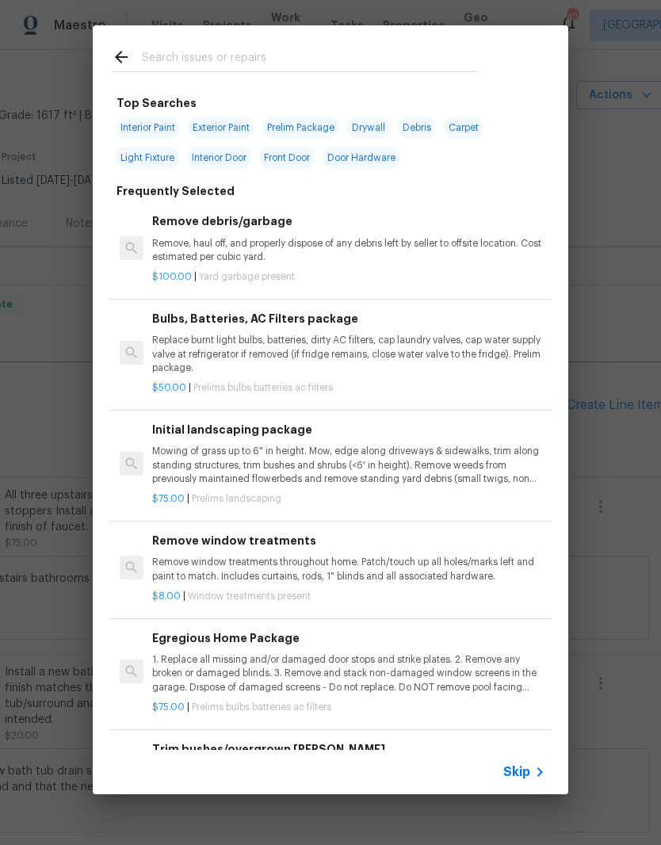
click at [416, 52] on input "text" at bounding box center [310, 60] width 336 height 24
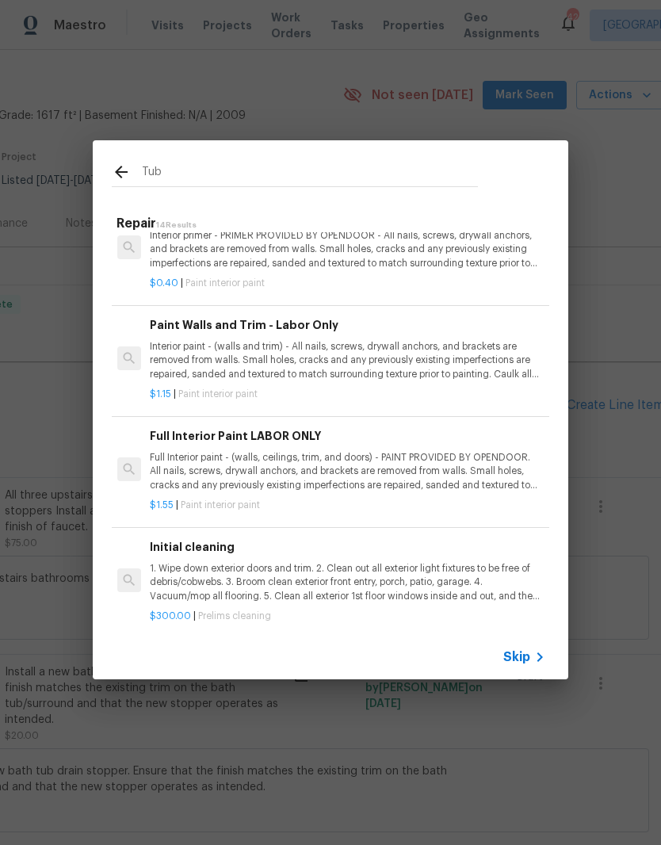
scroll to position [1095, 2]
type input "T"
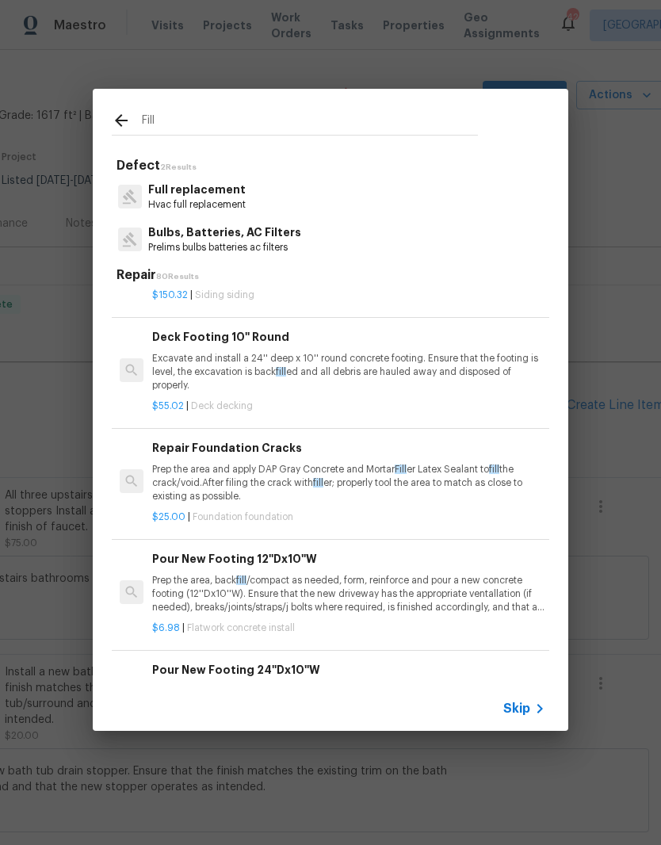
scroll to position [1834, 0]
type input "F"
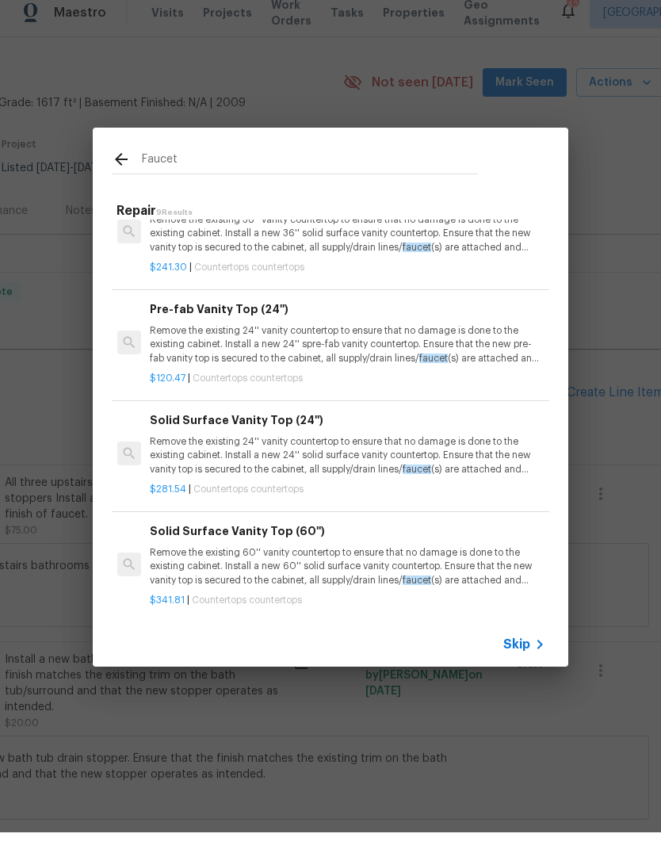
scroll to position [0, 0]
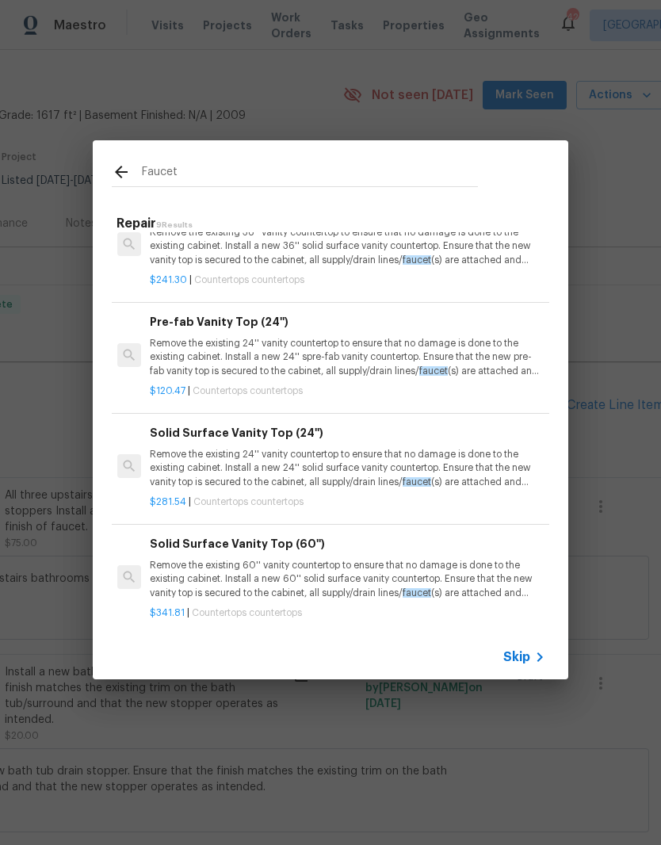
click at [469, 164] on input "Faucet" at bounding box center [310, 175] width 336 height 24
click at [178, 185] on input "Faucet" at bounding box center [310, 175] width 336 height 24
type input "F"
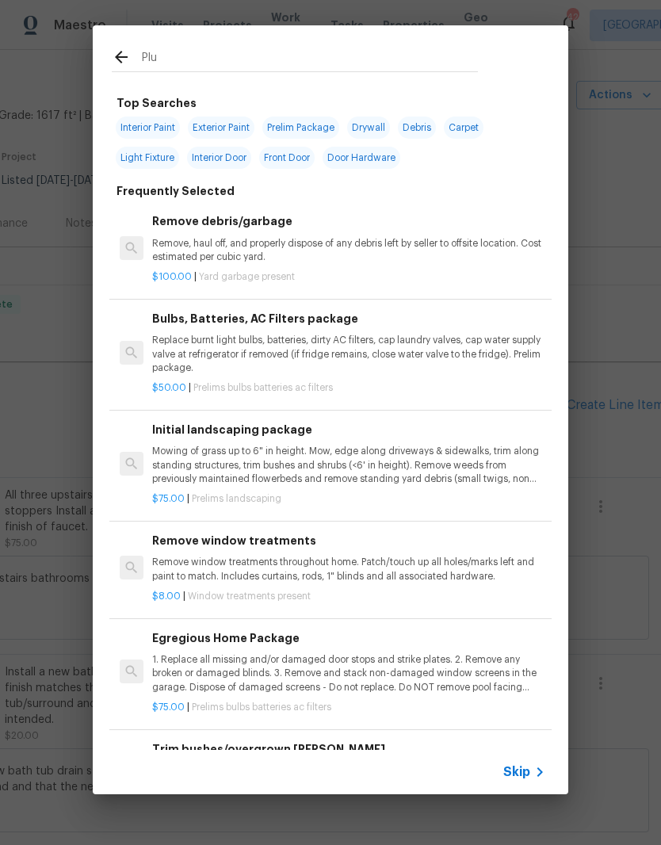
type input "Plum"
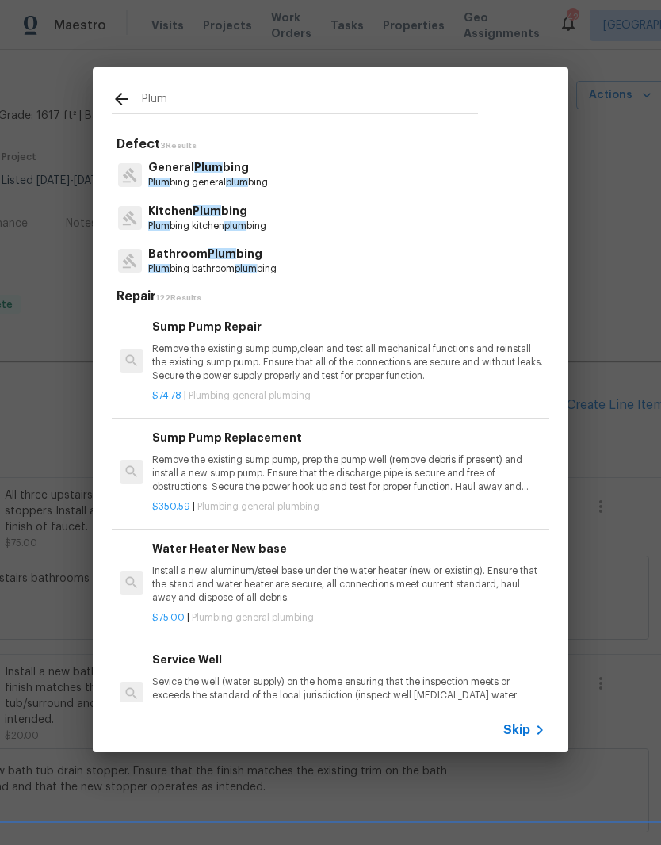
click at [230, 264] on p "Plum bing bathroom plum bing" at bounding box center [212, 269] width 128 height 13
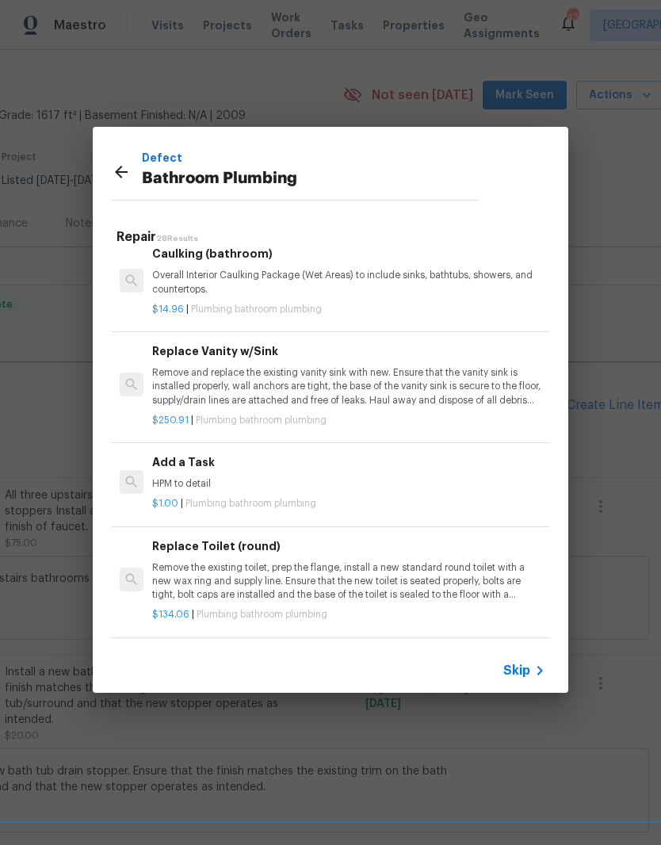
click at [253, 477] on p "HPM to detail" at bounding box center [348, 483] width 393 height 13
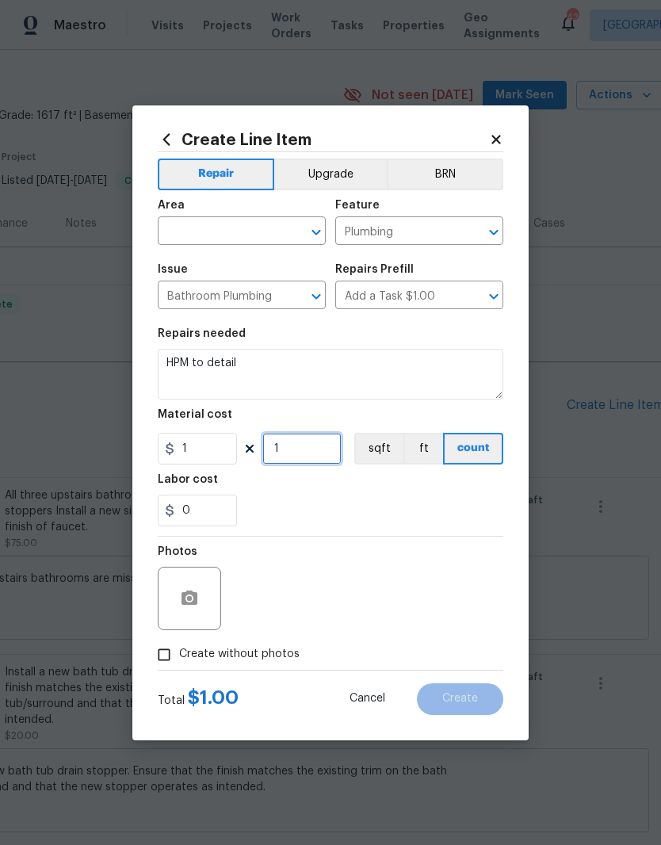
click at [286, 462] on input "1" at bounding box center [302, 449] width 79 height 32
click at [198, 449] on input "1" at bounding box center [197, 449] width 79 height 32
type input "150"
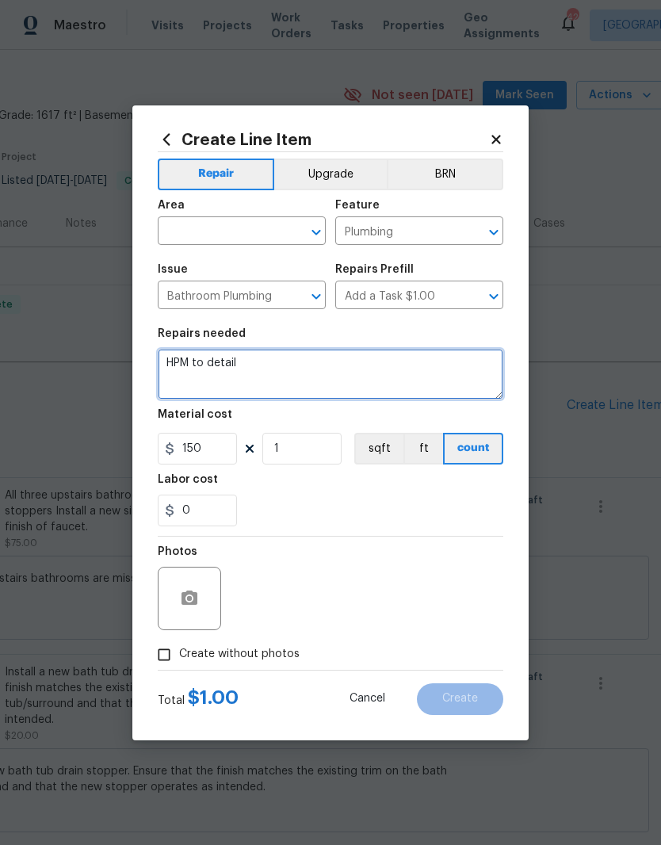
click at [281, 372] on textarea "HPM to detail" at bounding box center [331, 374] width 346 height 51
type textarea "H"
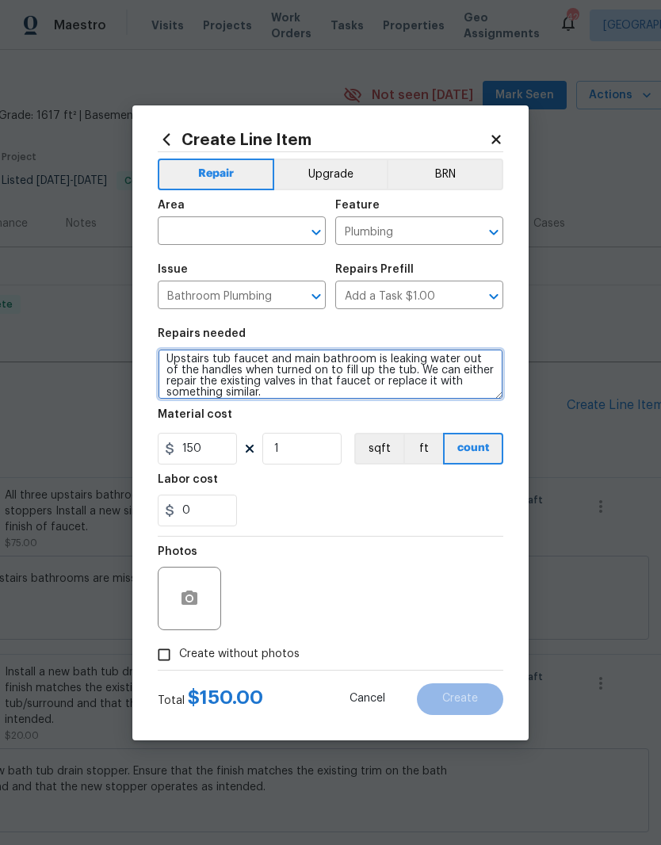
scroll to position [4, 0]
type textarea "Upstairs tub faucet and main bathroom is leaking water out of the handles when …"
click at [234, 230] on input "text" at bounding box center [220, 232] width 124 height 25
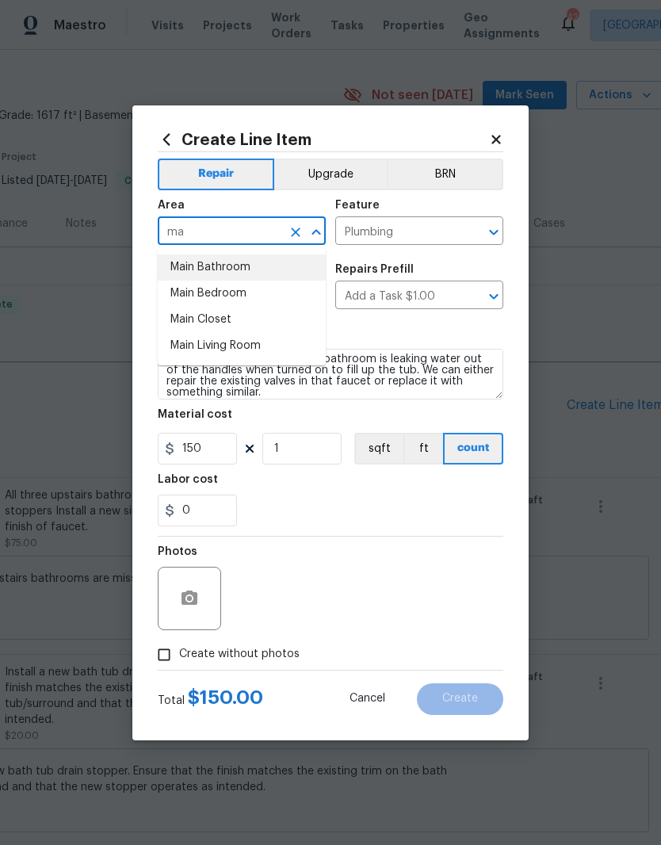
click at [239, 269] on li "Main Bathroom" at bounding box center [242, 268] width 168 height 26
type input "Main Bathroom"
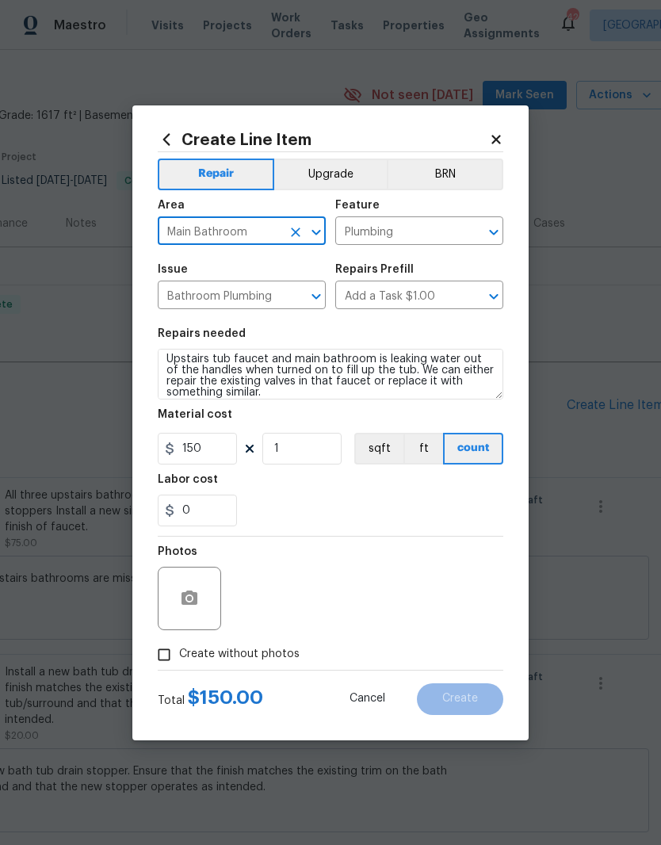
click at [412, 340] on div "Repairs needed" at bounding box center [331, 338] width 346 height 21
click at [194, 611] on button "button" at bounding box center [190, 599] width 38 height 38
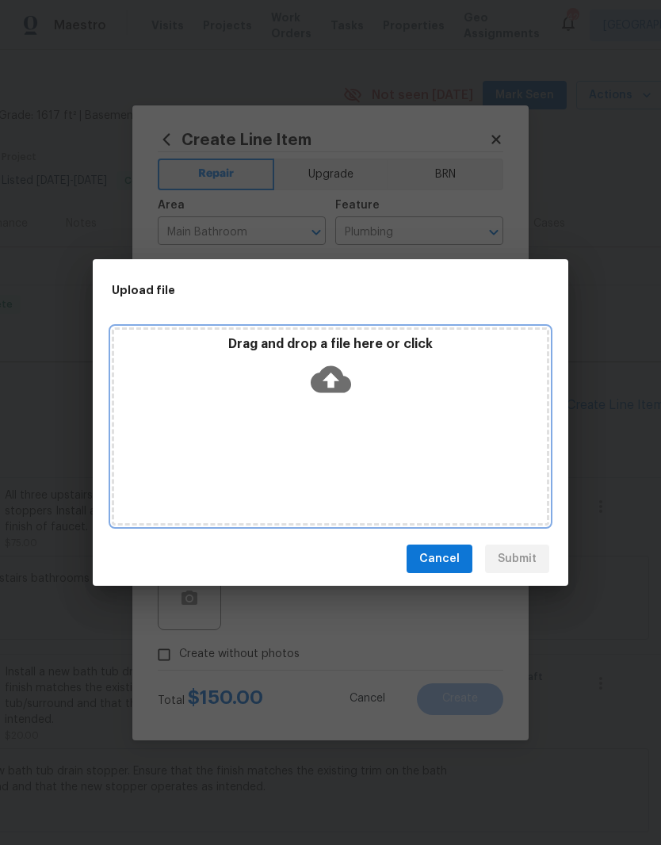
click at [376, 368] on div "Drag and drop a file here or click" at bounding box center [330, 370] width 433 height 68
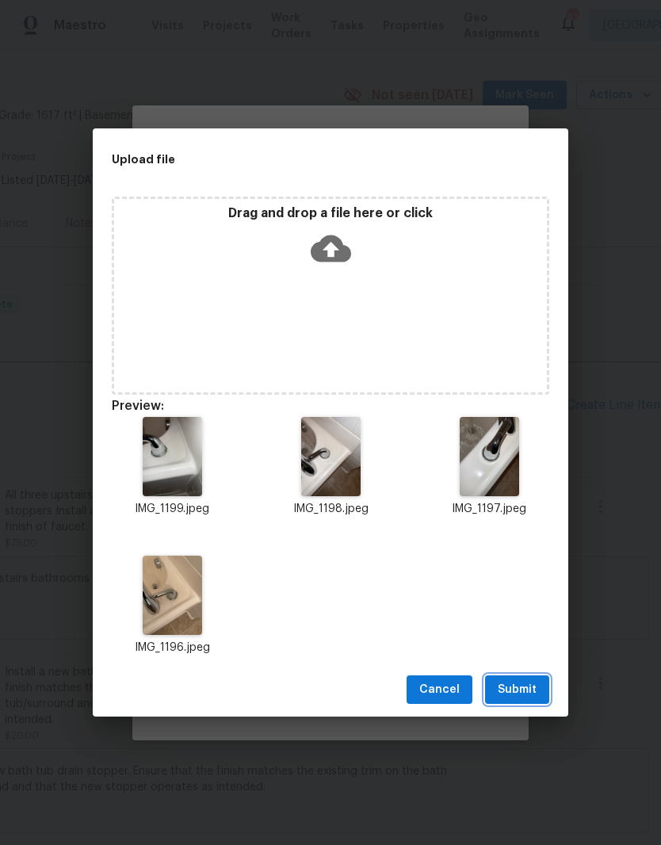
click at [524, 691] on span "Submit" at bounding box center [517, 690] width 39 height 20
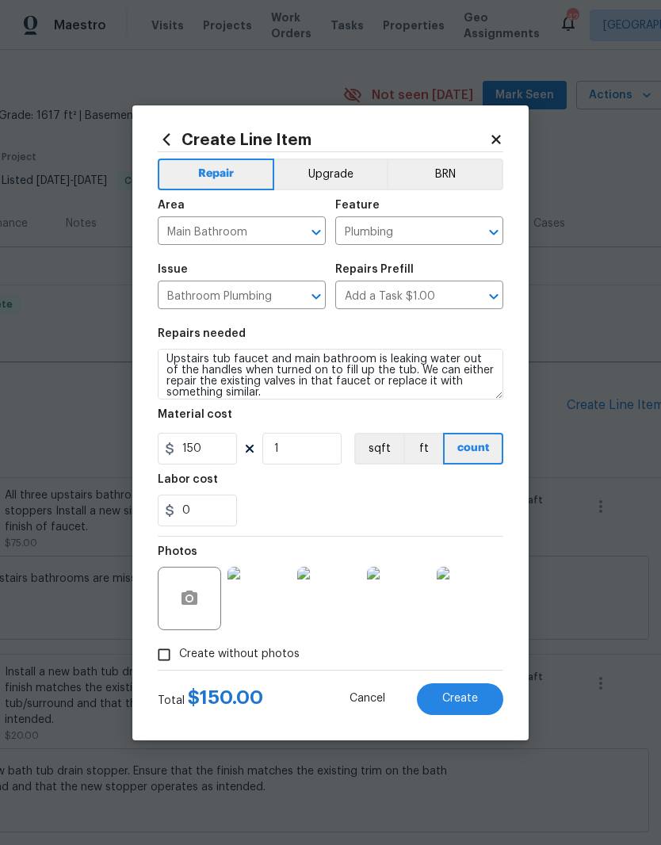
click at [332, 503] on div "0" at bounding box center [331, 511] width 346 height 32
click at [333, 506] on div "0" at bounding box center [331, 511] width 346 height 32
click at [277, 519] on div "0" at bounding box center [331, 511] width 346 height 32
click at [495, 681] on div "Total $ 150.00 Cancel Create" at bounding box center [331, 693] width 346 height 44
click at [458, 686] on button "Create" at bounding box center [460, 700] width 86 height 32
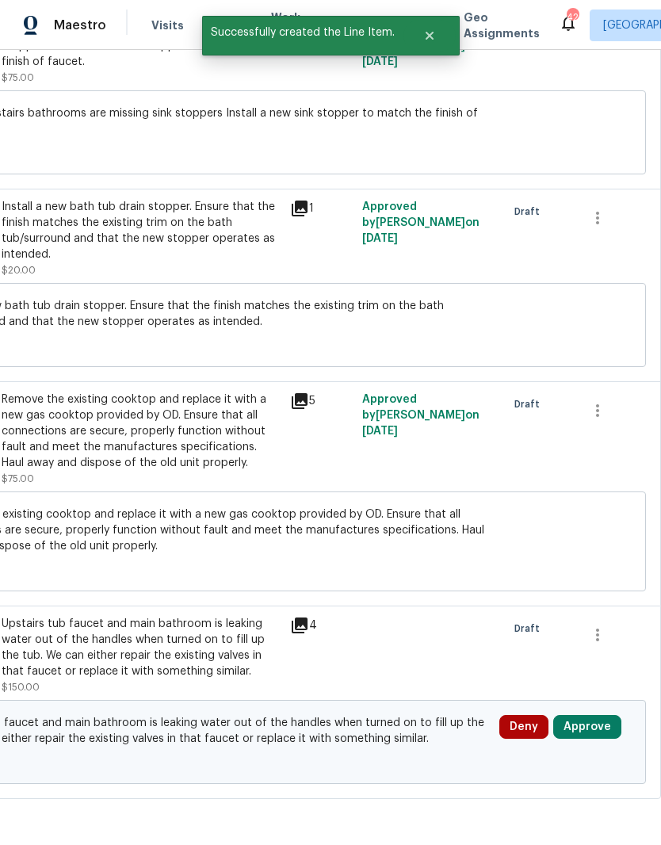
scroll to position [505, 235]
click at [581, 740] on button "Approve" at bounding box center [588, 728] width 68 height 24
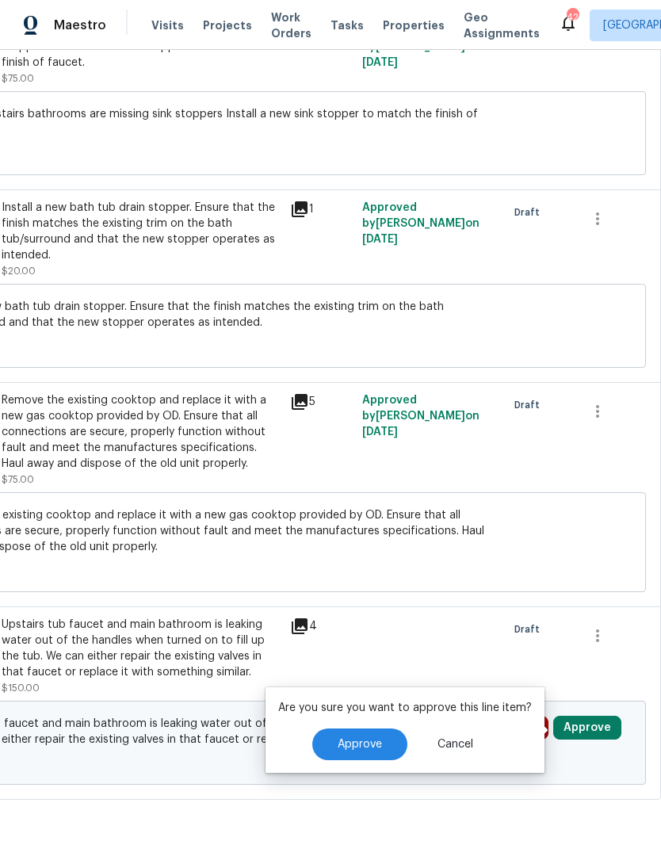
click at [381, 753] on button "Approve" at bounding box center [359, 745] width 95 height 32
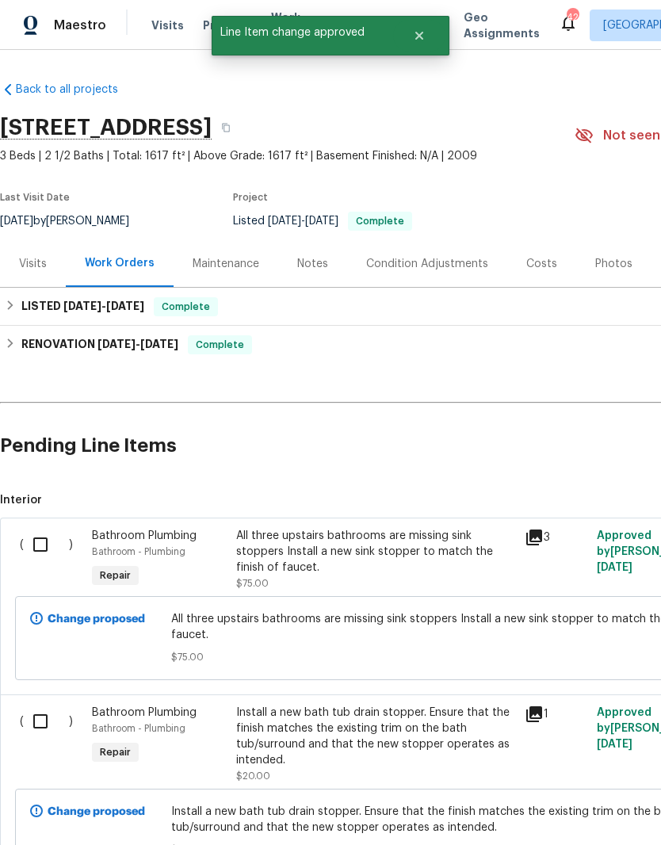
scroll to position [0, 0]
click at [37, 535] on input "checkbox" at bounding box center [46, 544] width 45 height 33
checkbox input "true"
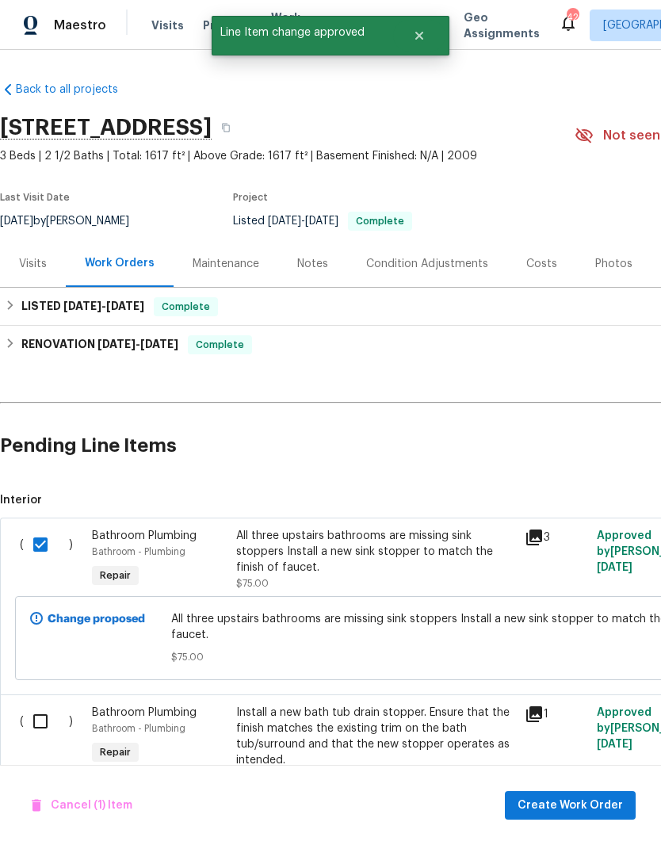
click at [38, 718] on input "checkbox" at bounding box center [46, 721] width 45 height 33
checkbox input "true"
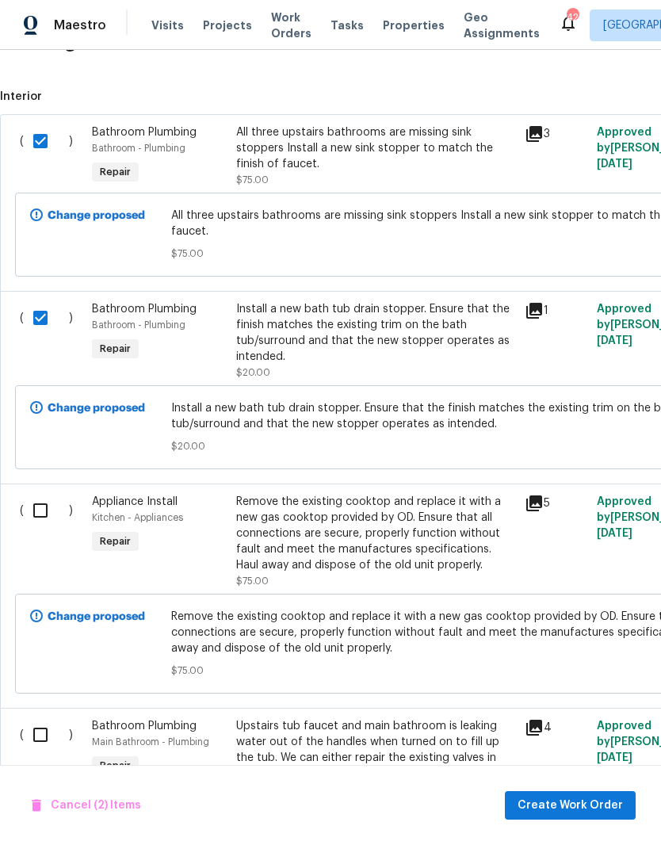
scroll to position [404, 0]
click at [44, 503] on input "checkbox" at bounding box center [46, 510] width 45 height 33
checkbox input "true"
click at [34, 731] on input "checkbox" at bounding box center [46, 735] width 45 height 33
checkbox input "true"
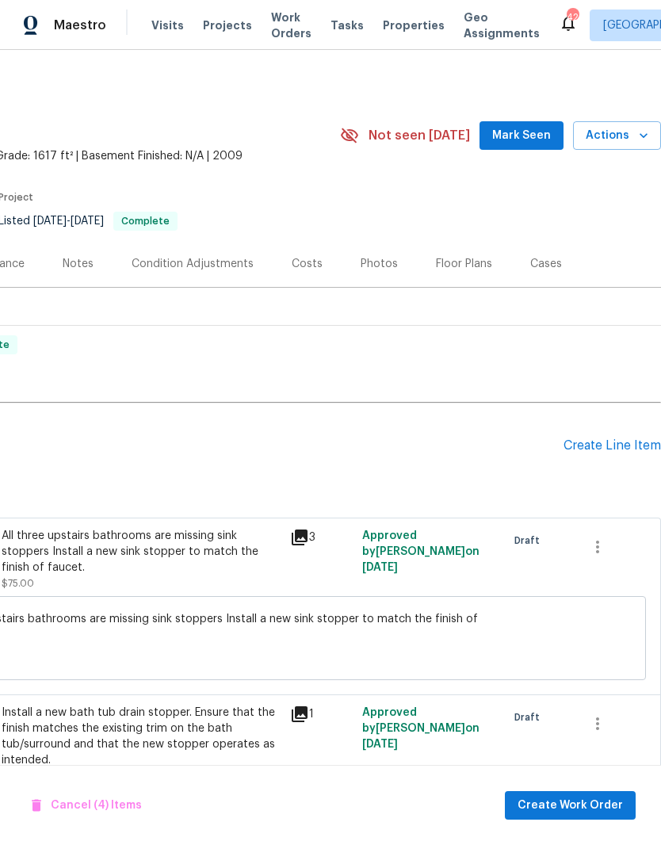
scroll to position [0, 235]
click at [579, 804] on span "Create Work Order" at bounding box center [570, 806] width 105 height 20
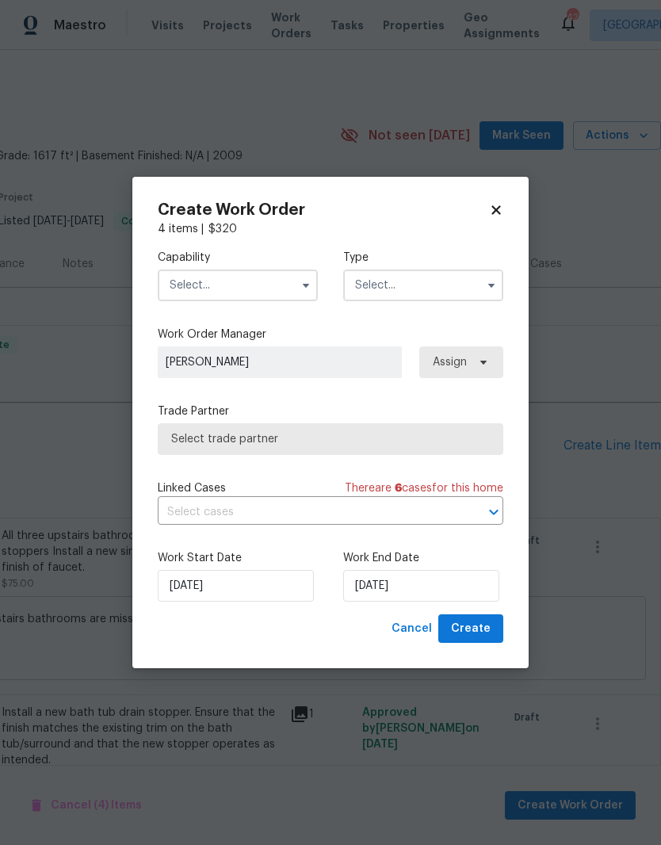
click at [306, 281] on icon "button" at bounding box center [306, 285] width 13 height 13
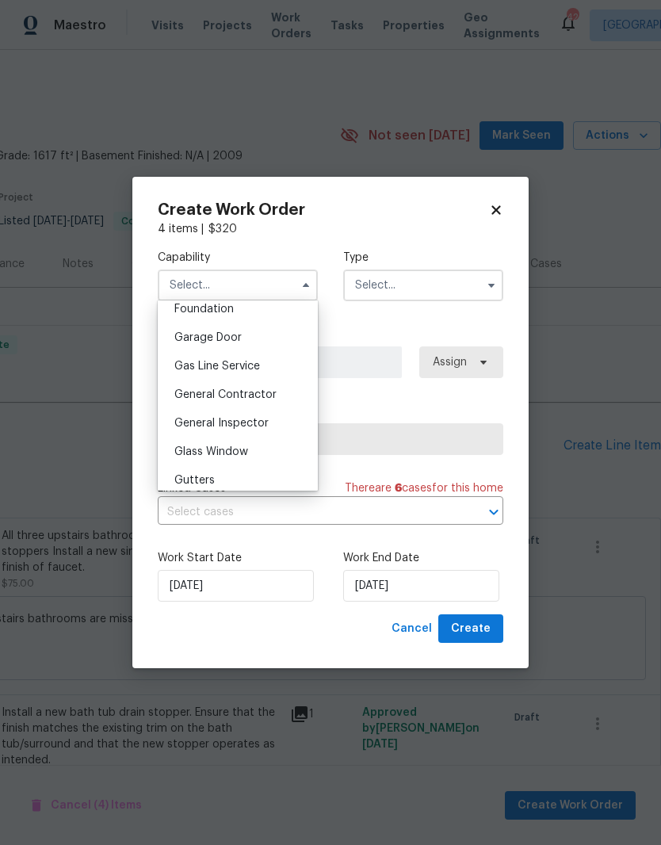
scroll to position [684, 0]
click at [260, 402] on div "General Contractor" at bounding box center [238, 392] width 152 height 29
type input "General Contractor"
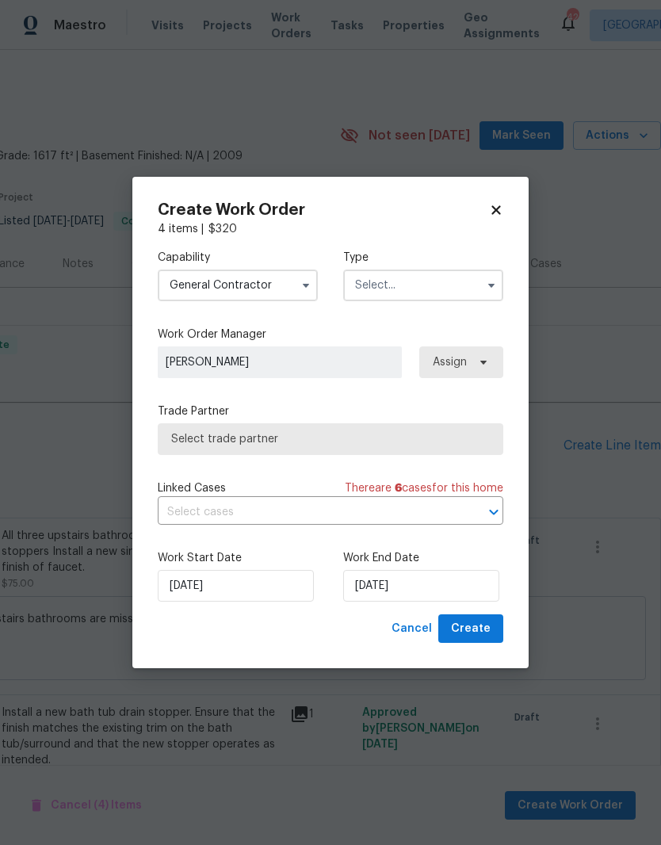
click at [403, 281] on input "text" at bounding box center [423, 286] width 160 height 32
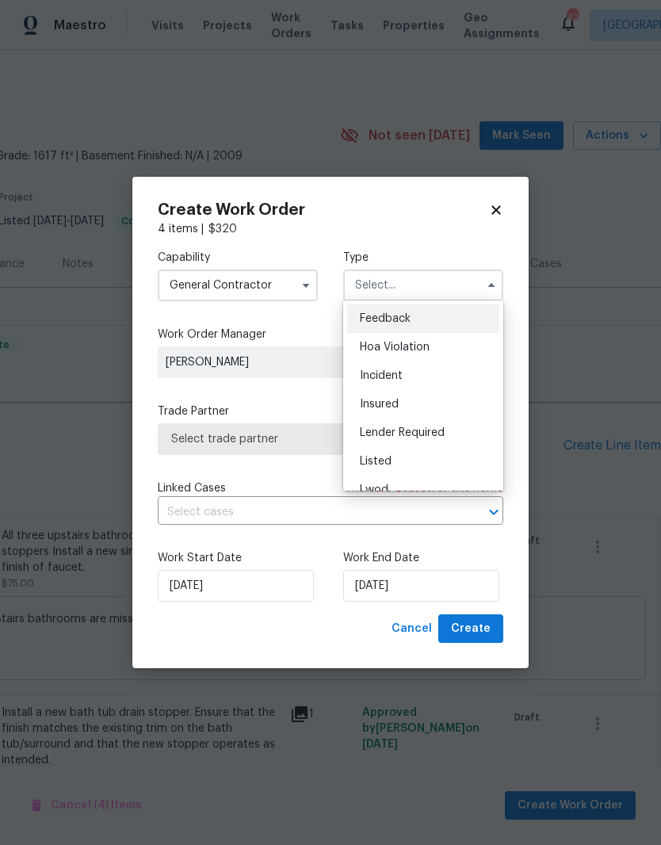
scroll to position [0, 0]
click at [400, 468] on div "Listed" at bounding box center [423, 461] width 152 height 29
type input "Listed"
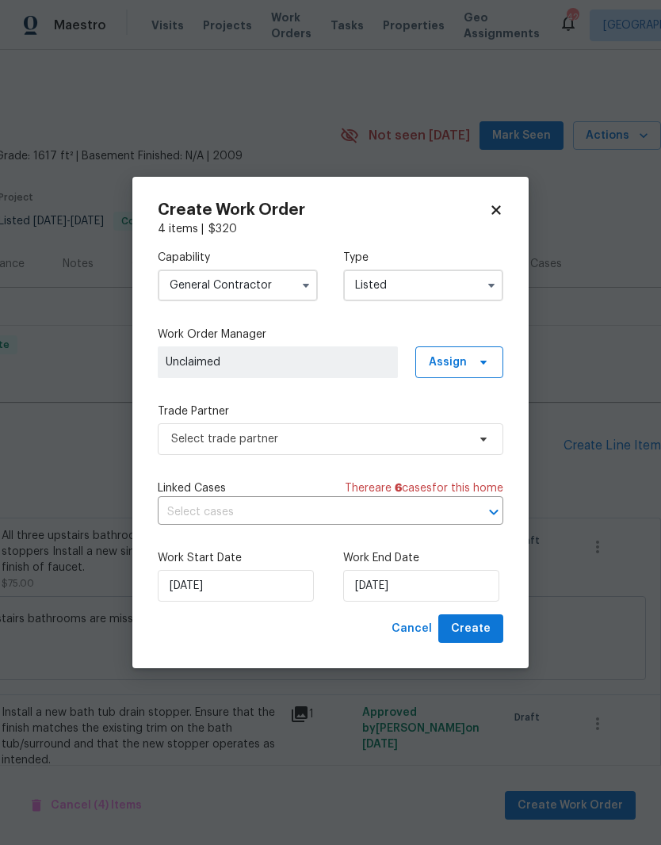
click at [441, 414] on label "Trade Partner" at bounding box center [331, 412] width 346 height 16
click at [476, 366] on span at bounding box center [481, 362] width 17 height 13
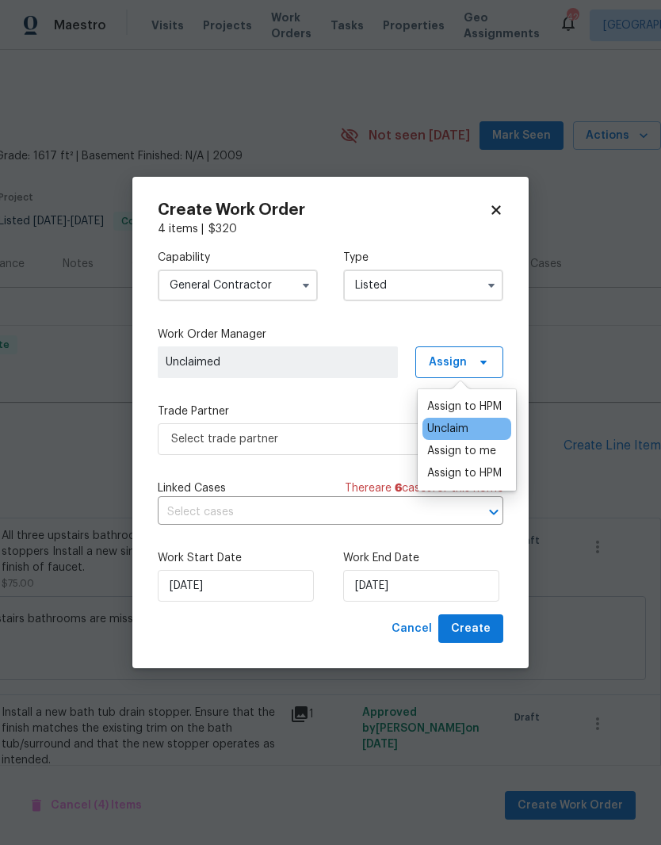
click at [471, 410] on div "Assign to HPM" at bounding box center [464, 407] width 75 height 16
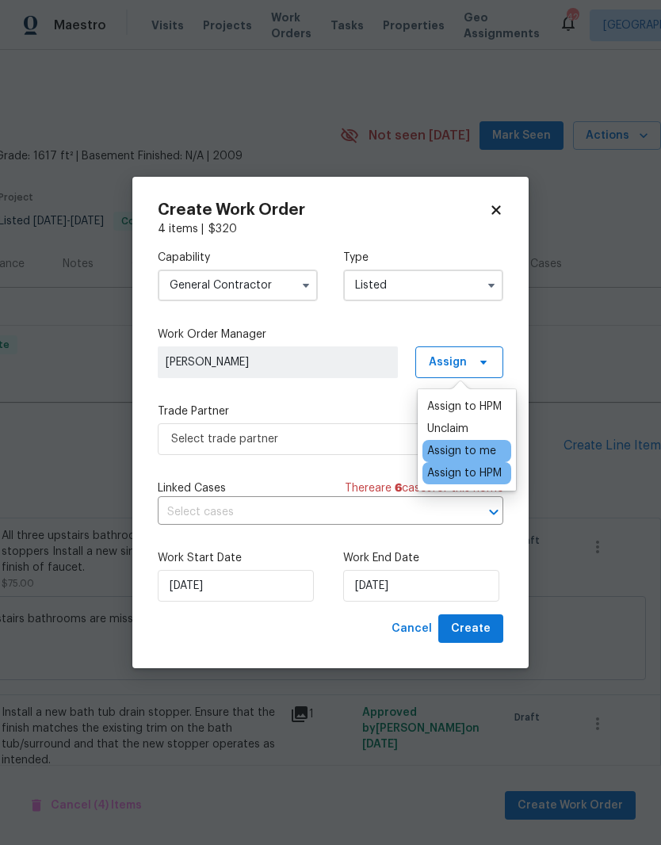
click at [379, 397] on div "Capability General Contractor Type Listed Work Order Manager Joseph White Assig…" at bounding box center [331, 425] width 346 height 377
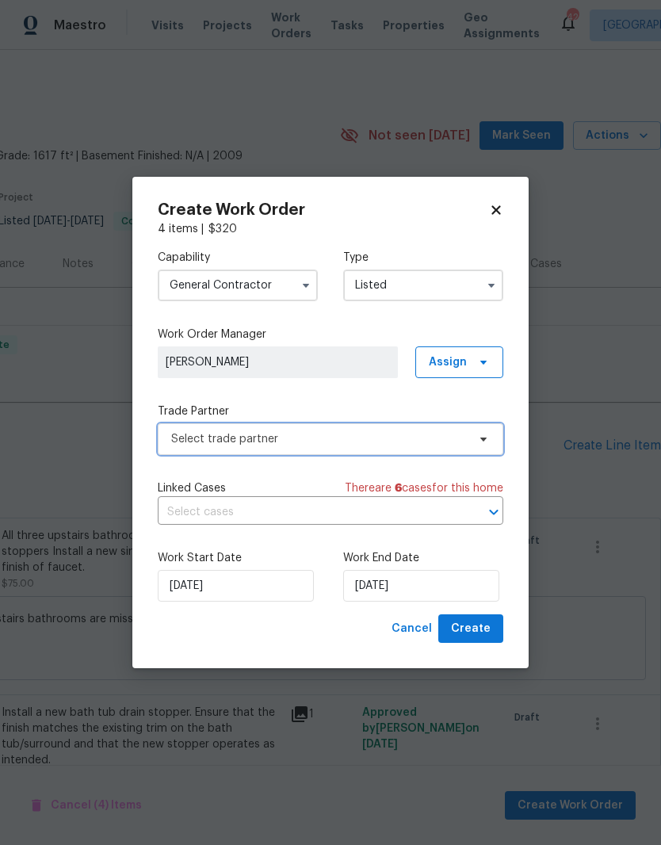
click at [401, 449] on span "Select trade partner" at bounding box center [331, 439] width 346 height 32
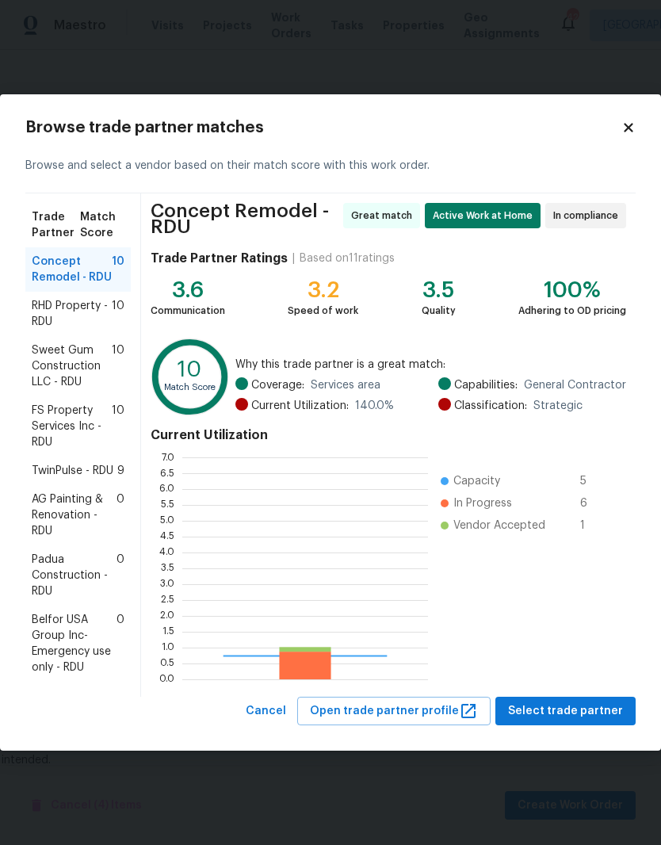
scroll to position [222, 246]
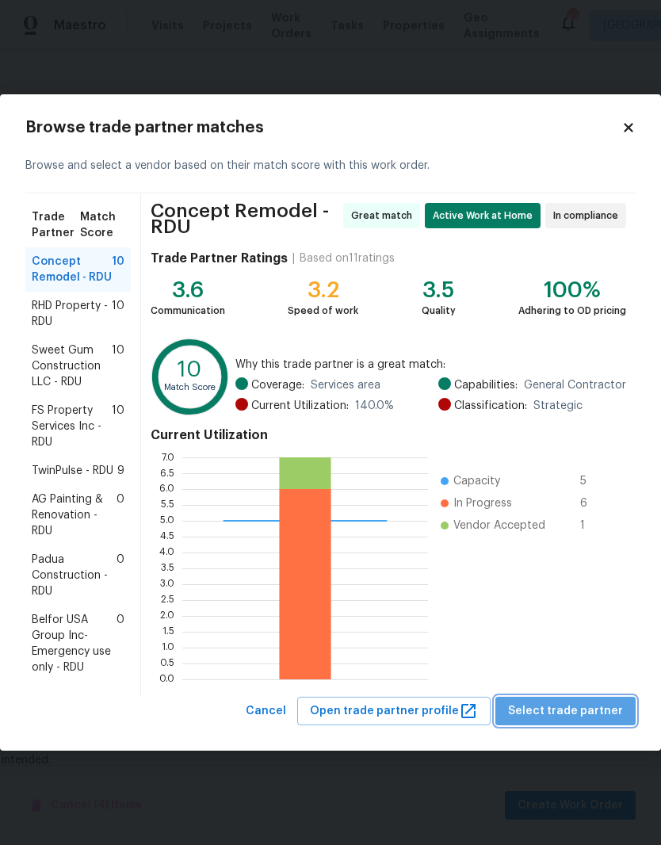
click at [578, 714] on span "Select trade partner" at bounding box center [565, 712] width 115 height 20
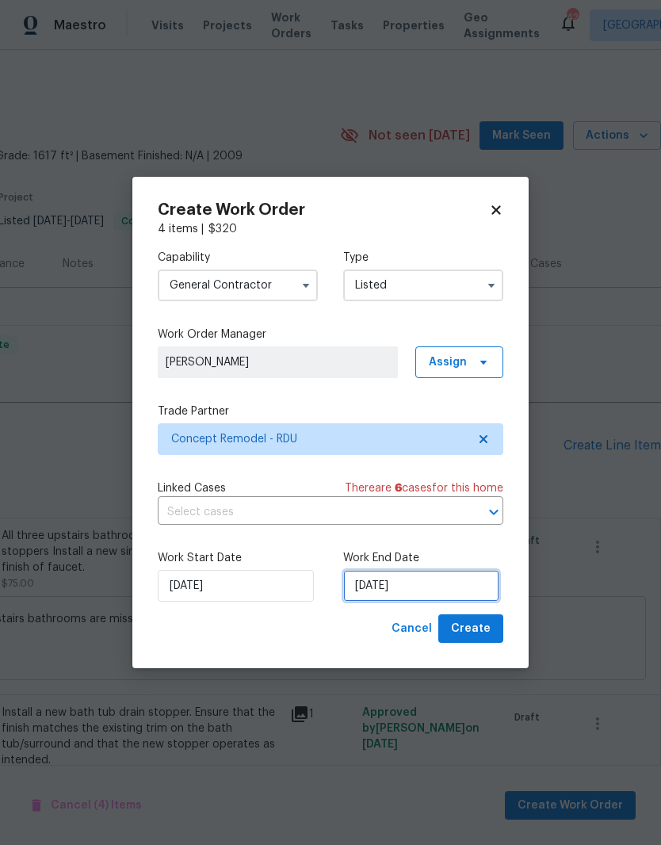
click at [437, 573] on input "[DATE]" at bounding box center [421, 586] width 156 height 32
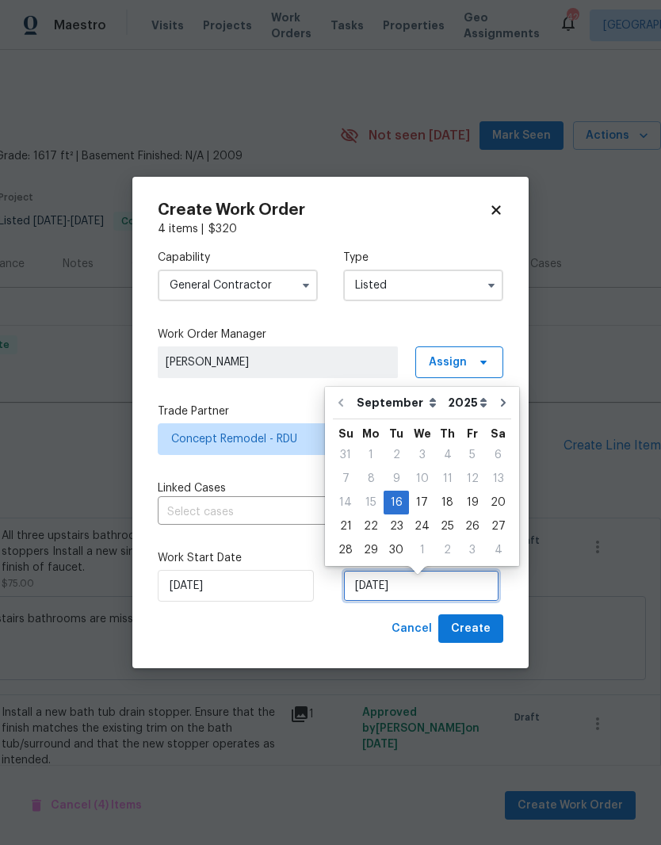
scroll to position [6, 0]
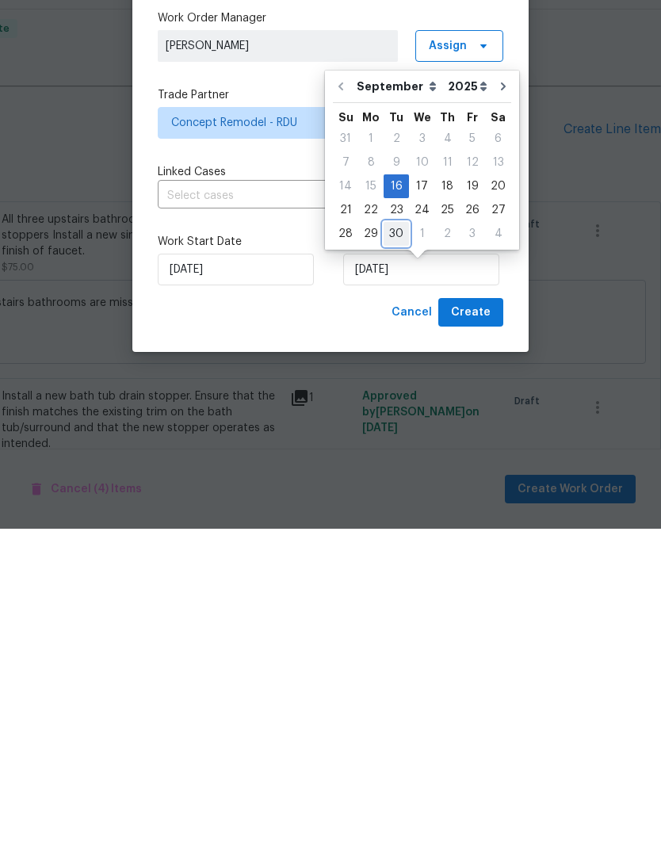
click at [388, 539] on div "30" at bounding box center [396, 550] width 25 height 22
type input "[DATE]"
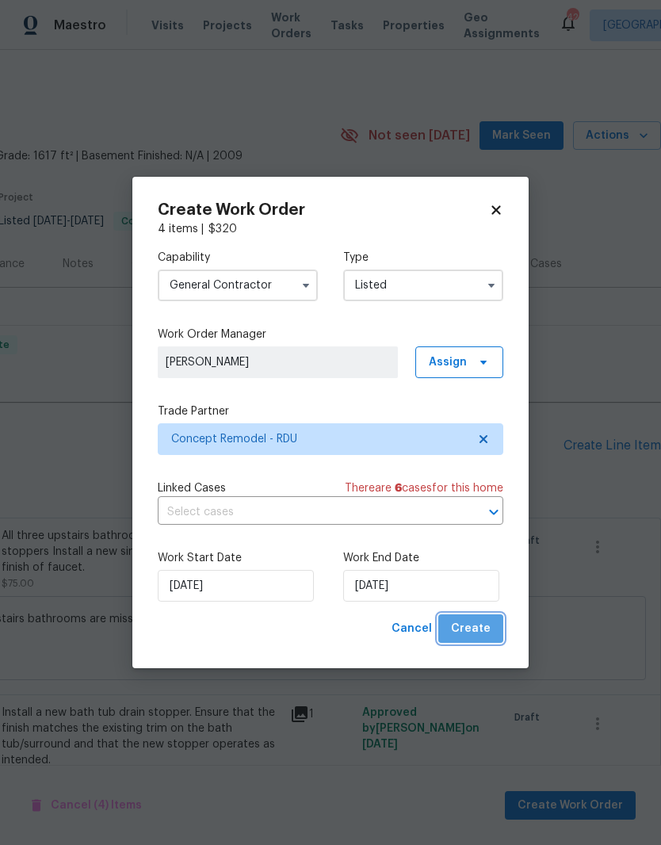
click at [488, 630] on span "Create" at bounding box center [471, 629] width 40 height 20
checkbox input "false"
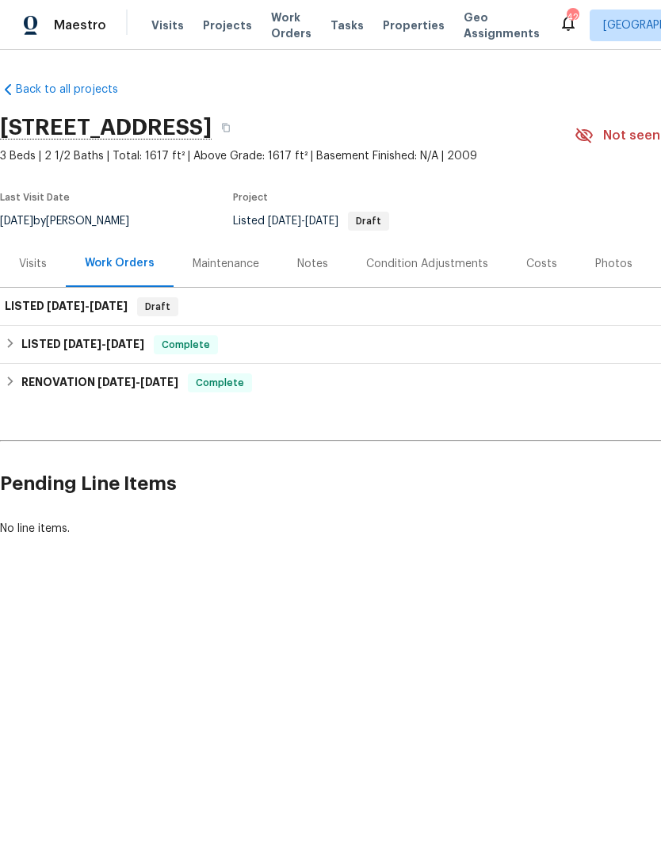
scroll to position [0, 0]
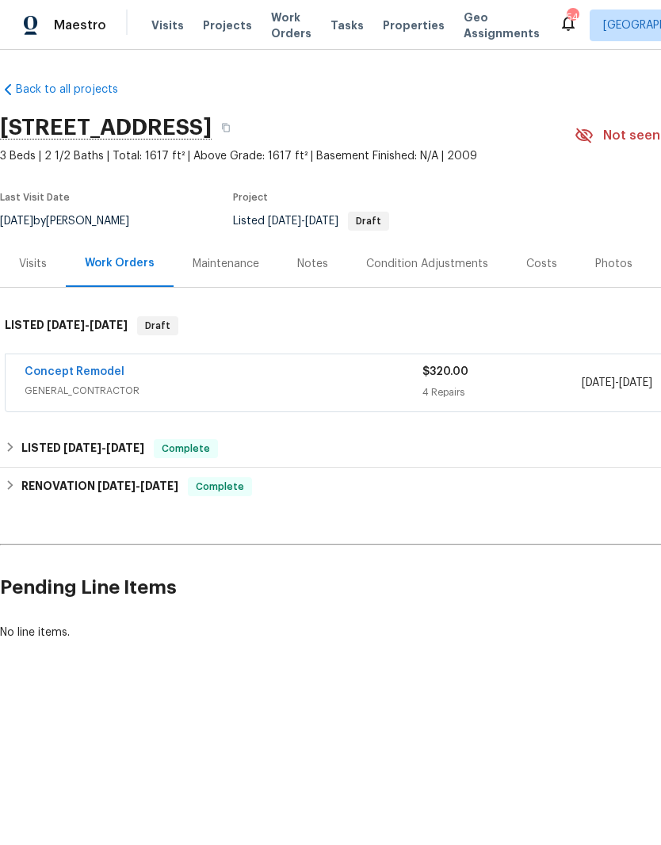
click at [87, 370] on link "Concept Remodel" at bounding box center [75, 371] width 100 height 11
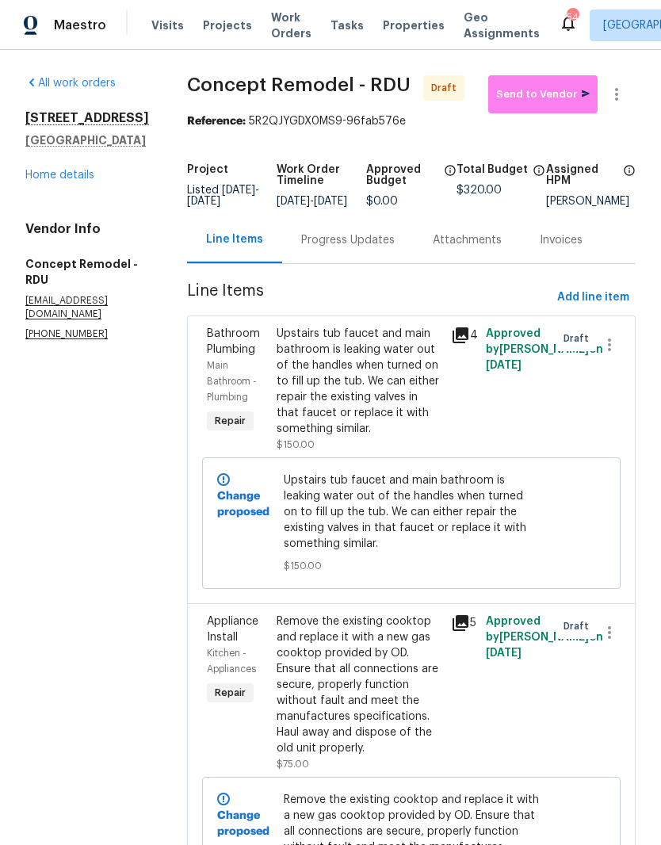
click at [322, 263] on div "Progress Updates" at bounding box center [348, 240] width 132 height 47
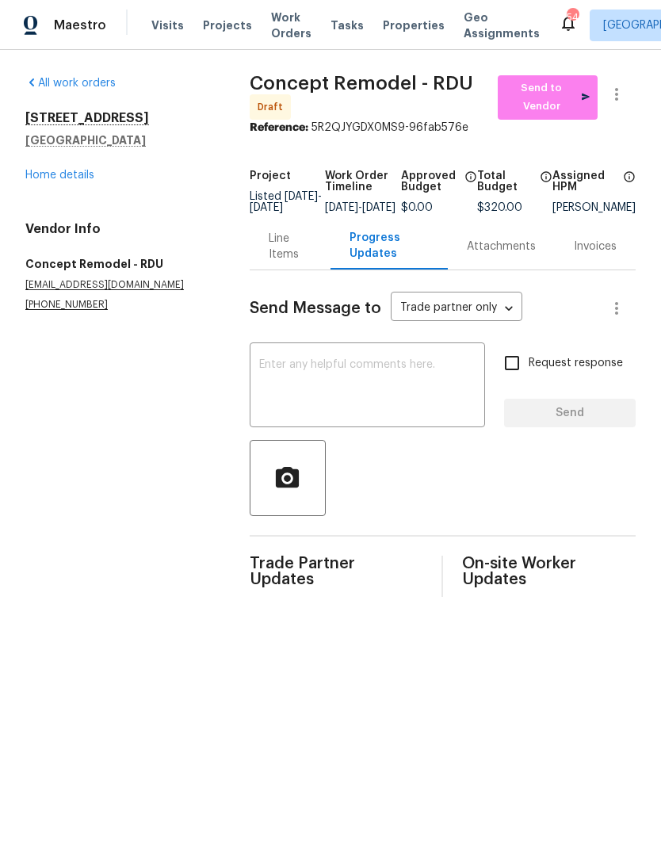
click at [334, 391] on textarea at bounding box center [367, 387] width 217 height 56
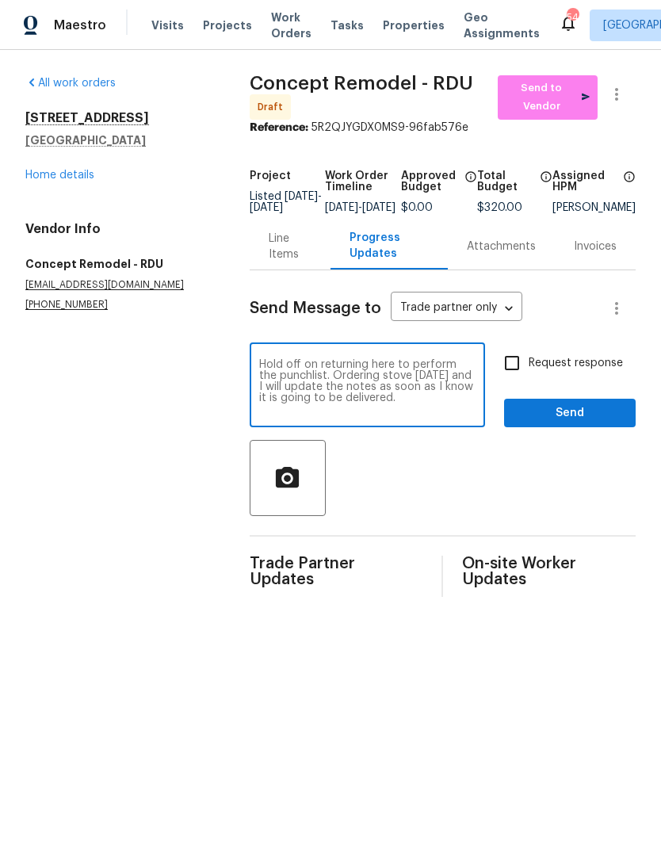
type textarea "Hold off on returning here to perform the punchlist. Ordering stove [DATE] and …"
click at [529, 364] on input "Request response" at bounding box center [512, 363] width 33 height 33
checkbox input "true"
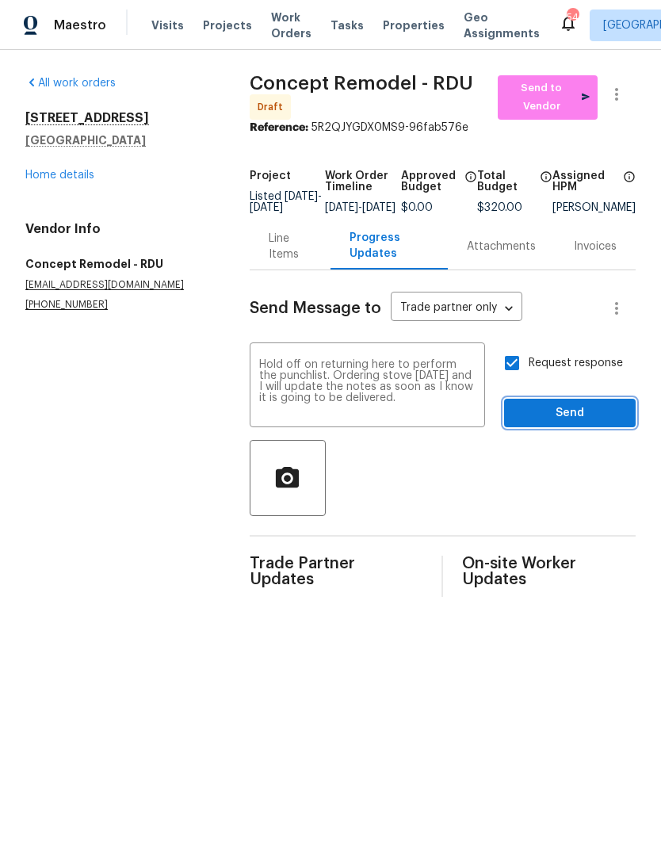
click at [573, 419] on span "Send" at bounding box center [570, 414] width 106 height 20
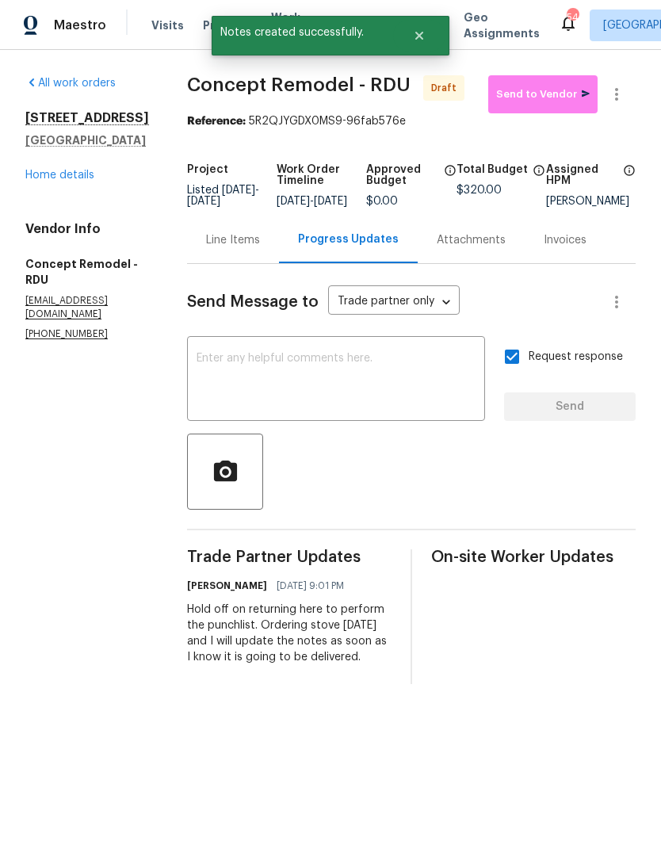
click at [51, 181] on link "Home details" at bounding box center [59, 175] width 69 height 11
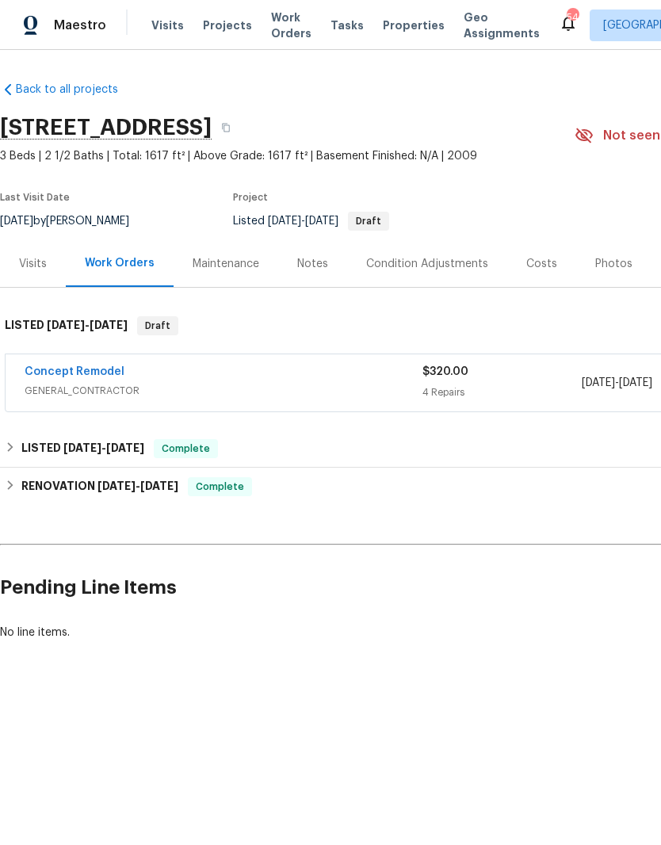
click at [543, 117] on div "[STREET_ADDRESS]" at bounding box center [287, 127] width 575 height 41
click at [240, 133] on button "button" at bounding box center [226, 127] width 29 height 29
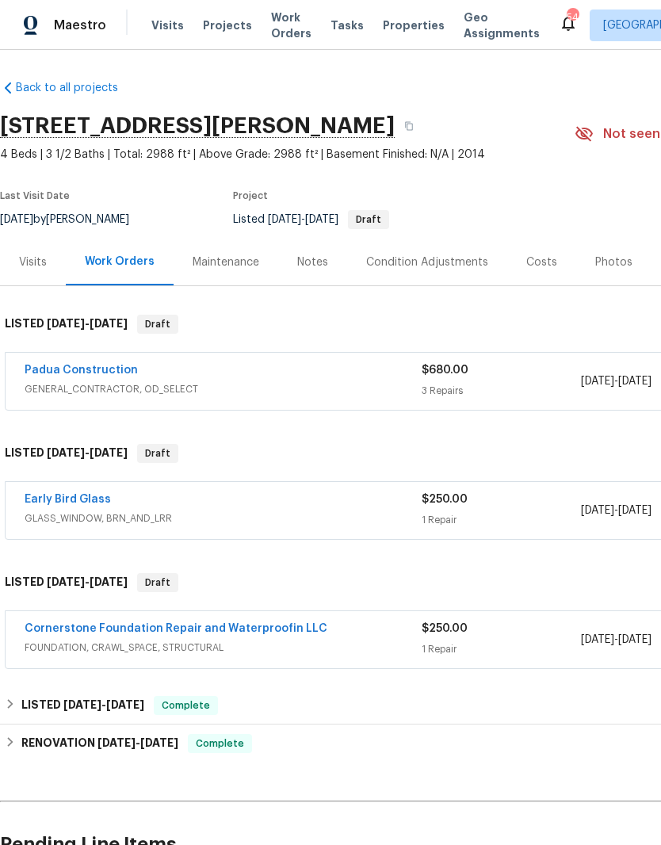
scroll to position [2, 0]
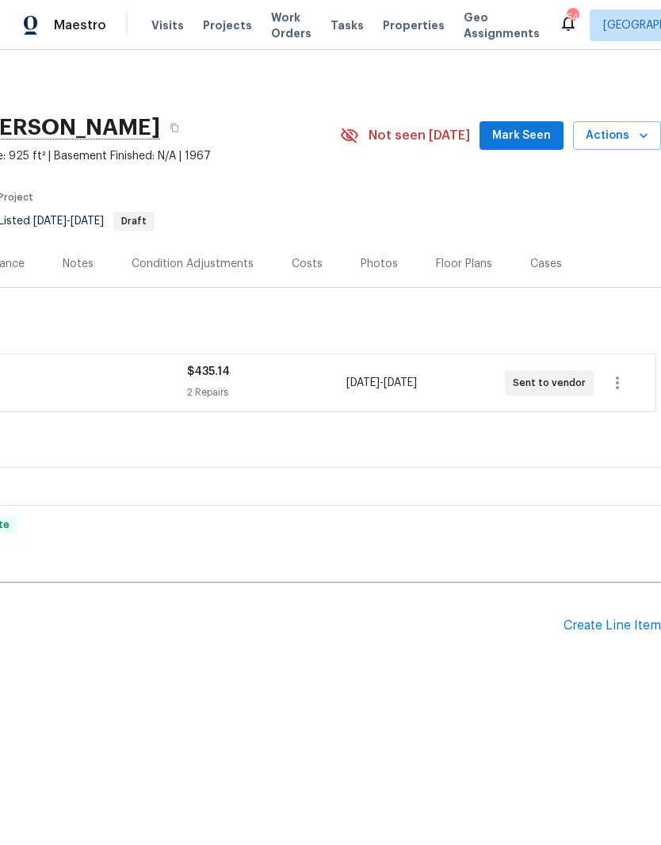
scroll to position [0, 235]
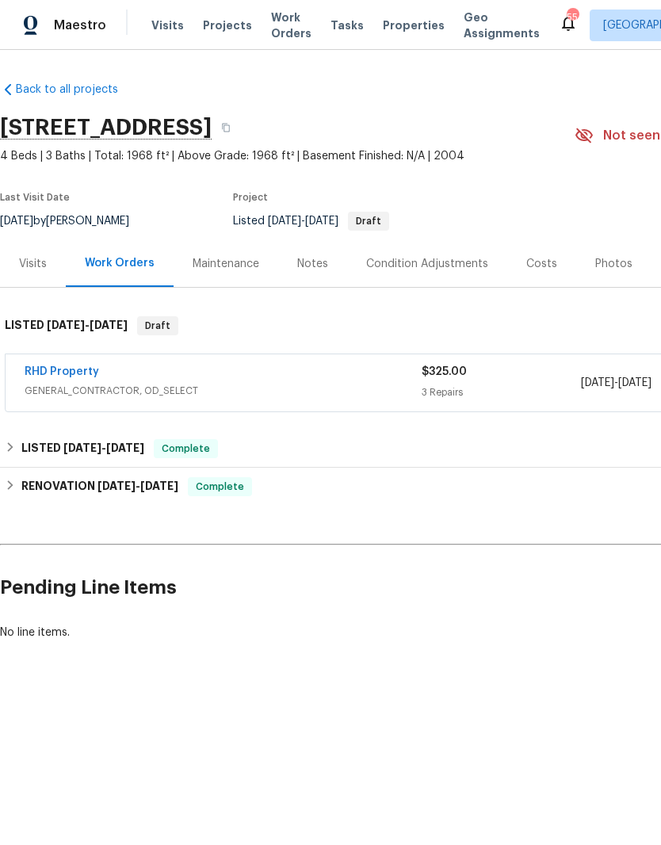
click at [220, 27] on span "Projects" at bounding box center [227, 25] width 49 height 16
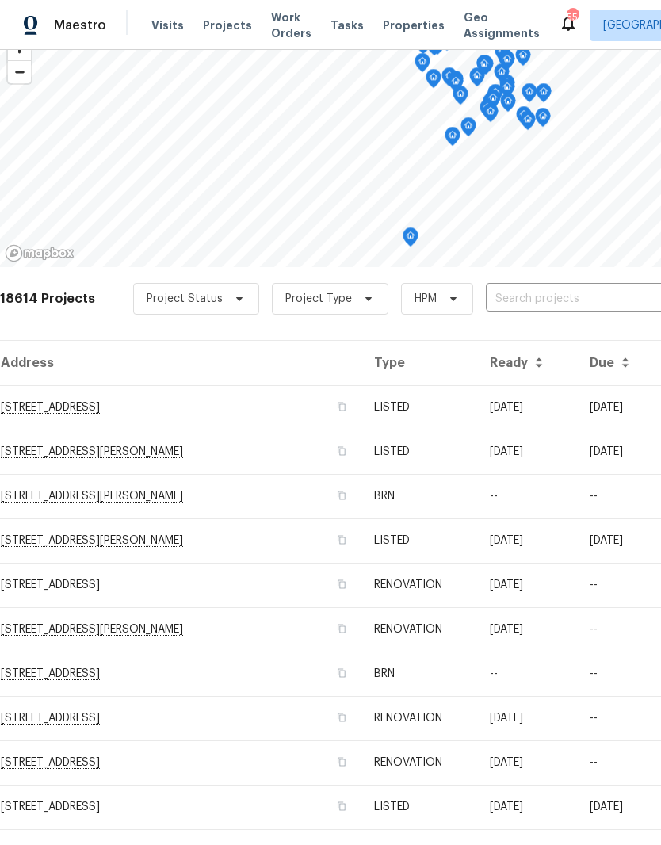
scroll to position [86, 0]
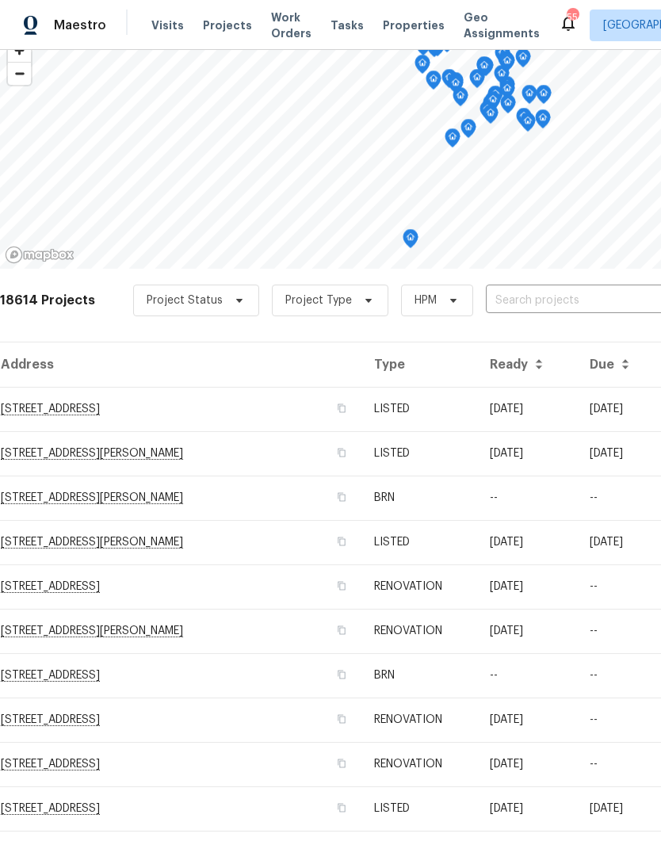
click at [559, 301] on input "text" at bounding box center [577, 301] width 182 height 25
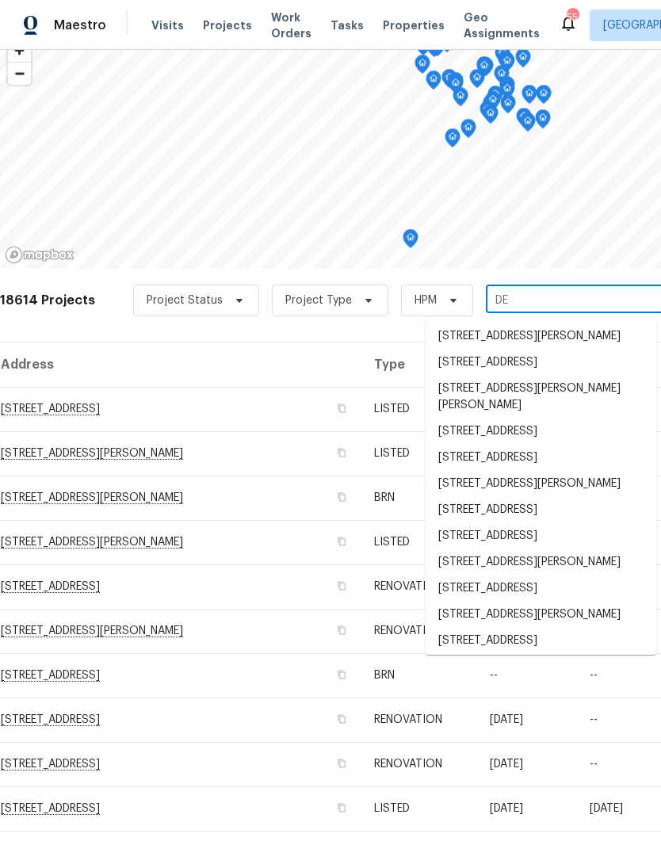
type input "D"
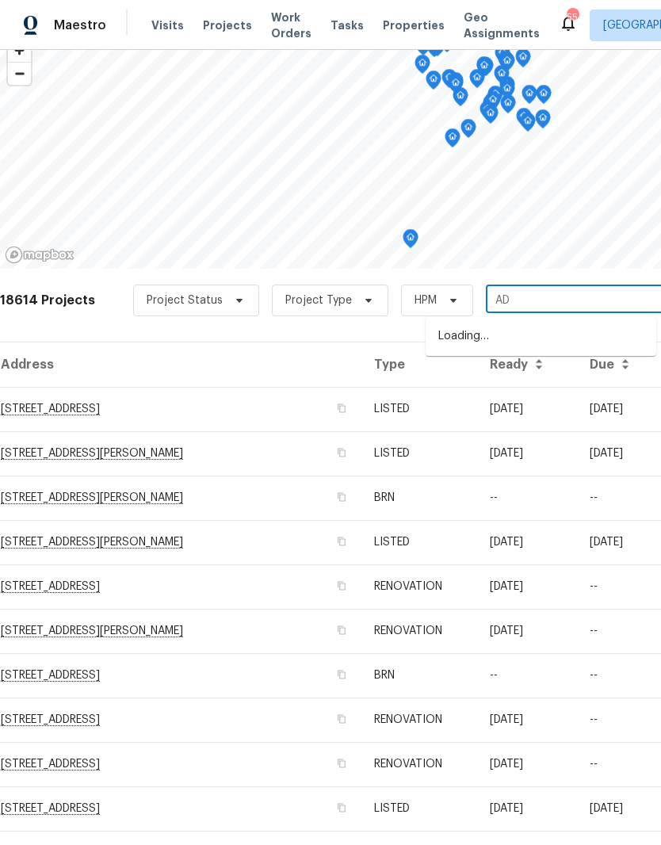
type input "A"
type input "adelaide"
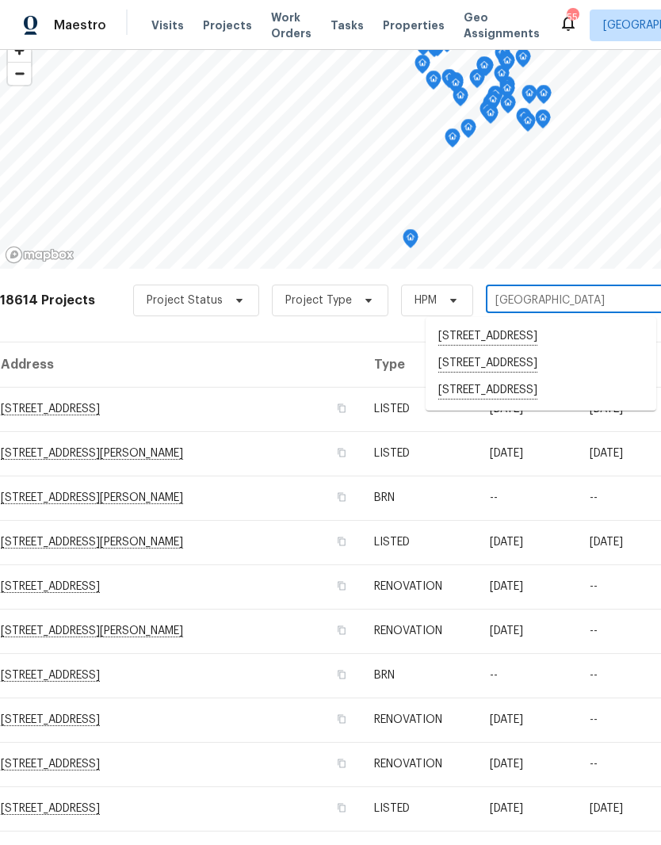
click at [533, 332] on li "4945 Royal Adelaide Way, Raleigh, NC 27604" at bounding box center [541, 337] width 231 height 27
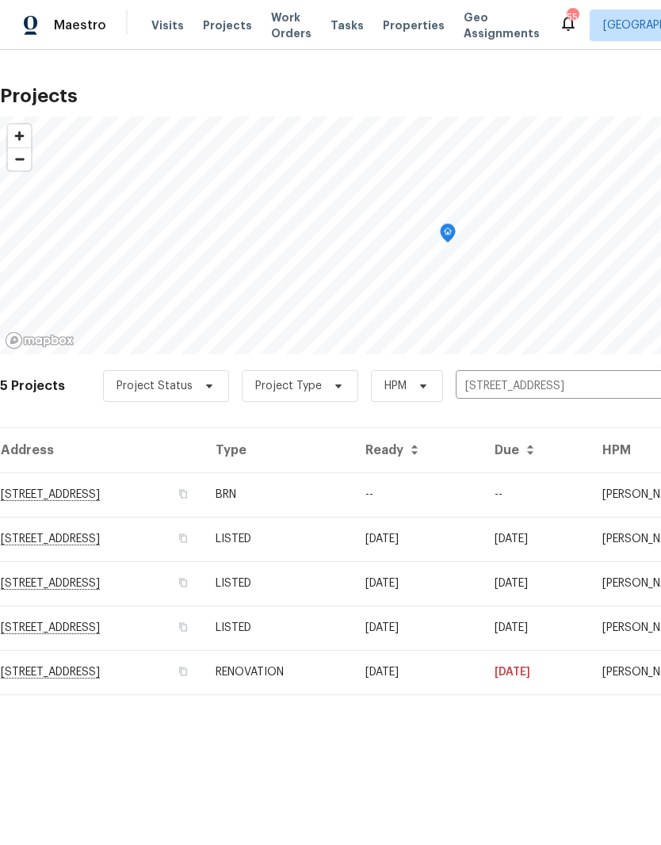
click at [641, 388] on button "Clear" at bounding box center [652, 386] width 22 height 22
click at [581, 393] on input "text" at bounding box center [547, 386] width 182 height 25
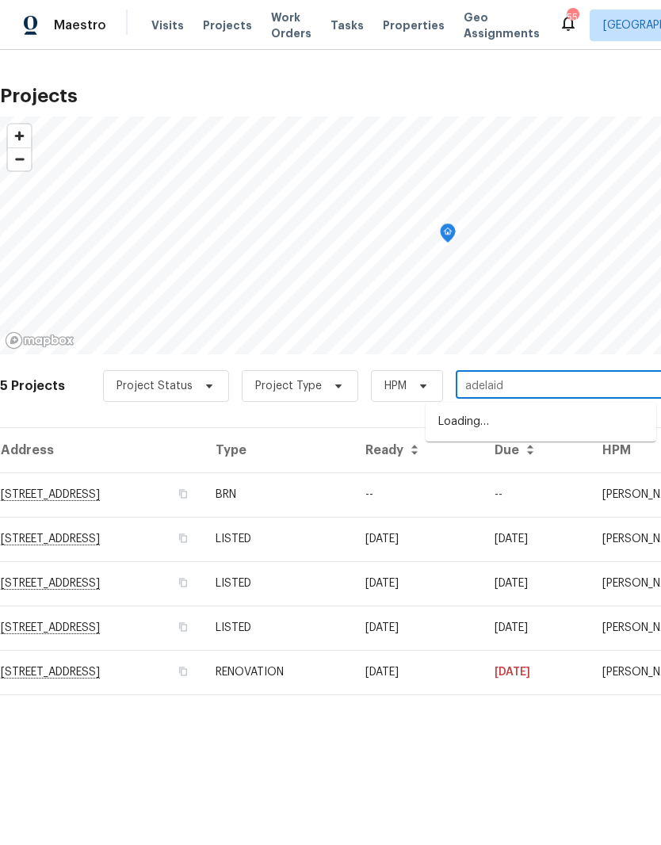
type input "adelaide"
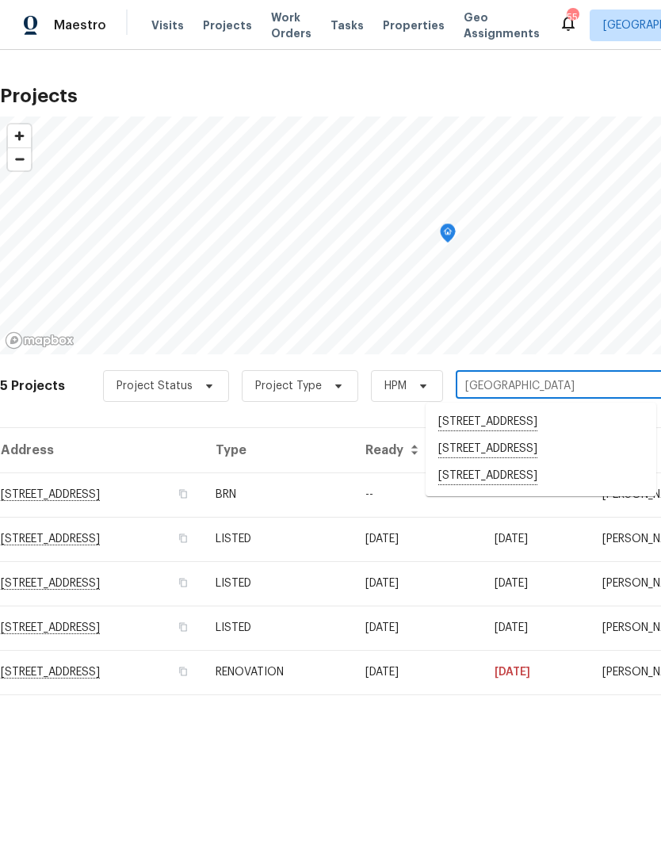
click at [530, 463] on li "4941 Royal Adelaide Way, Raleigh, NC 27604" at bounding box center [541, 449] width 231 height 27
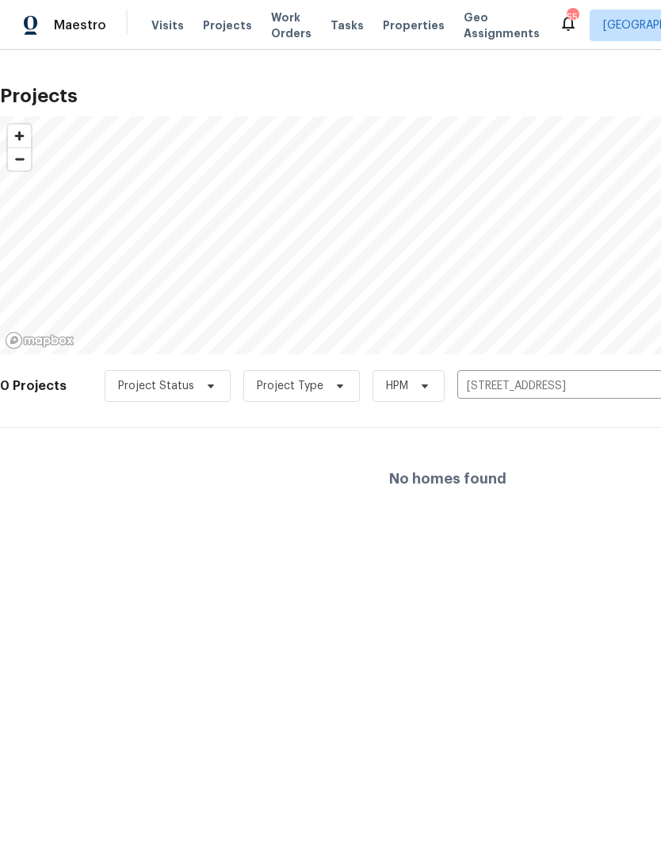
click at [642, 388] on button "Clear" at bounding box center [653, 386] width 22 height 22
click at [579, 388] on input "text" at bounding box center [549, 386] width 182 height 25
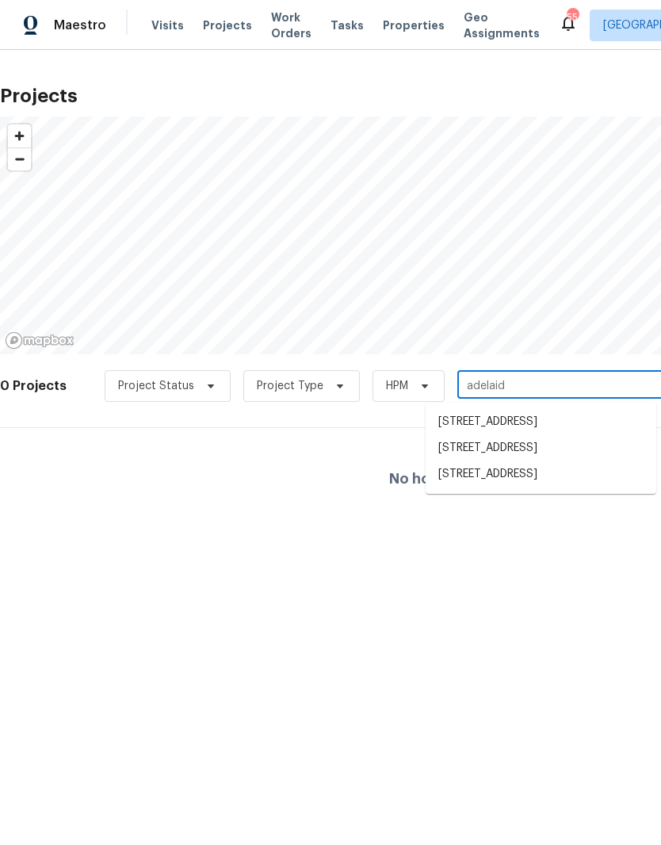
type input "adelaide"
click at [529, 490] on li "[STREET_ADDRESS]" at bounding box center [541, 476] width 231 height 27
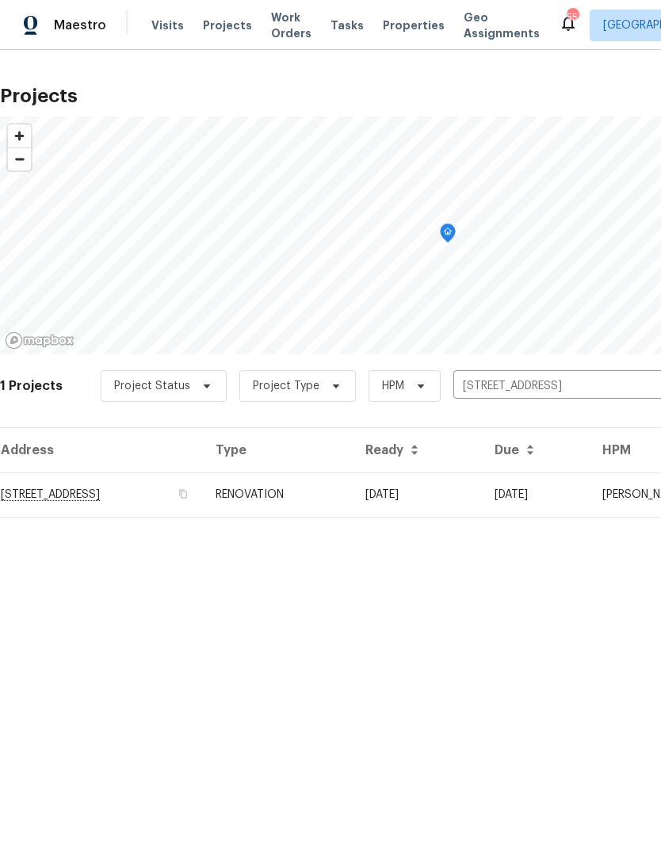
click at [82, 496] on td "[STREET_ADDRESS]" at bounding box center [101, 495] width 203 height 44
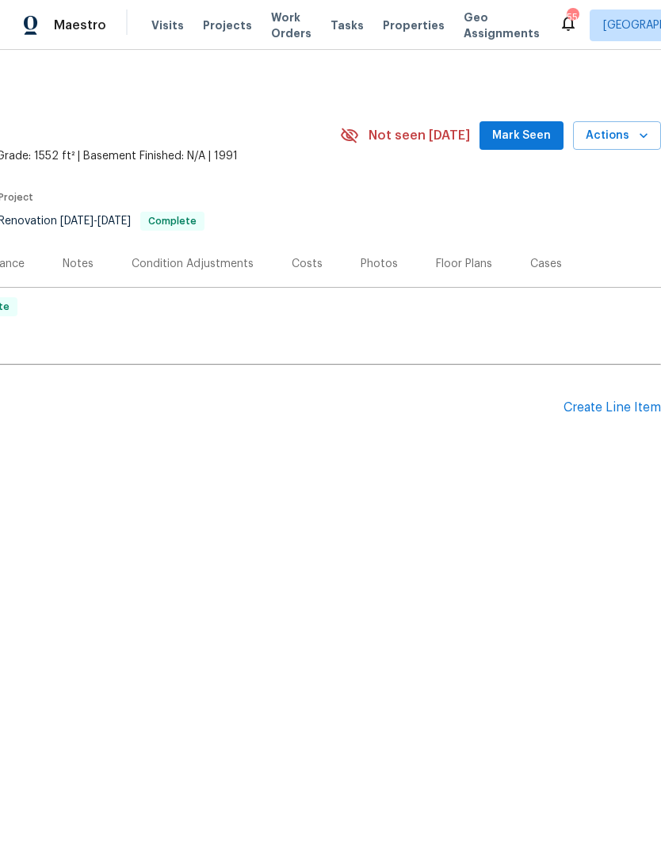
scroll to position [0, 235]
click at [631, 407] on div "Create Line Item" at bounding box center [613, 407] width 98 height 15
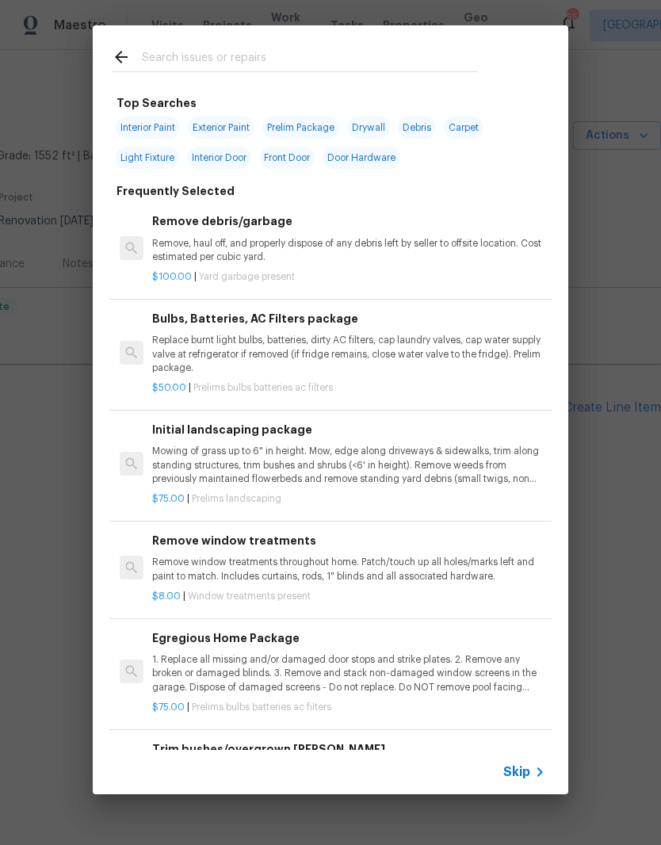
click at [171, 56] on input "text" at bounding box center [310, 60] width 336 height 24
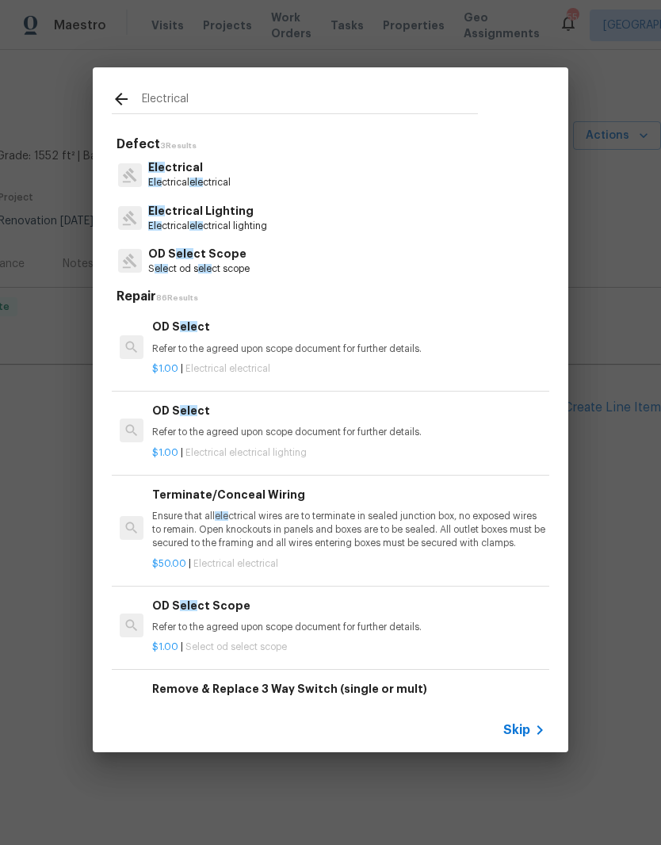
type input "Electrical"
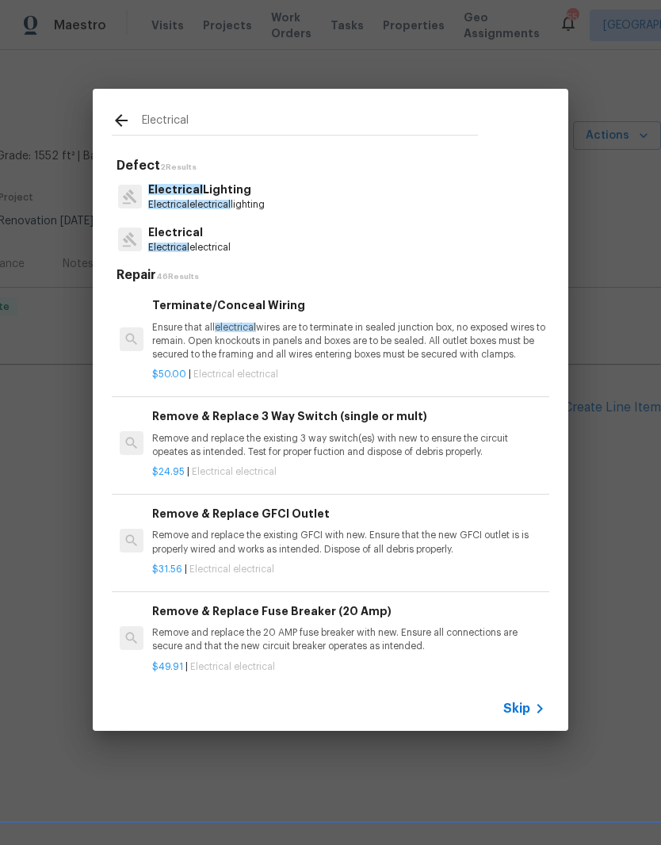
click at [184, 224] on p "Electrical" at bounding box center [189, 232] width 82 height 17
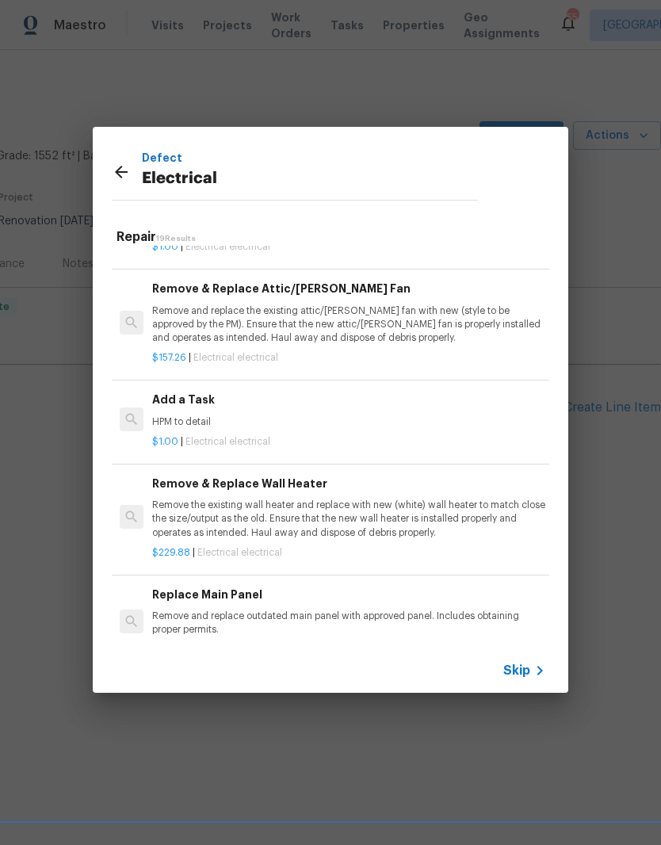
scroll to position [967, 0]
click at [214, 400] on h6 "Add a Task" at bounding box center [348, 399] width 393 height 17
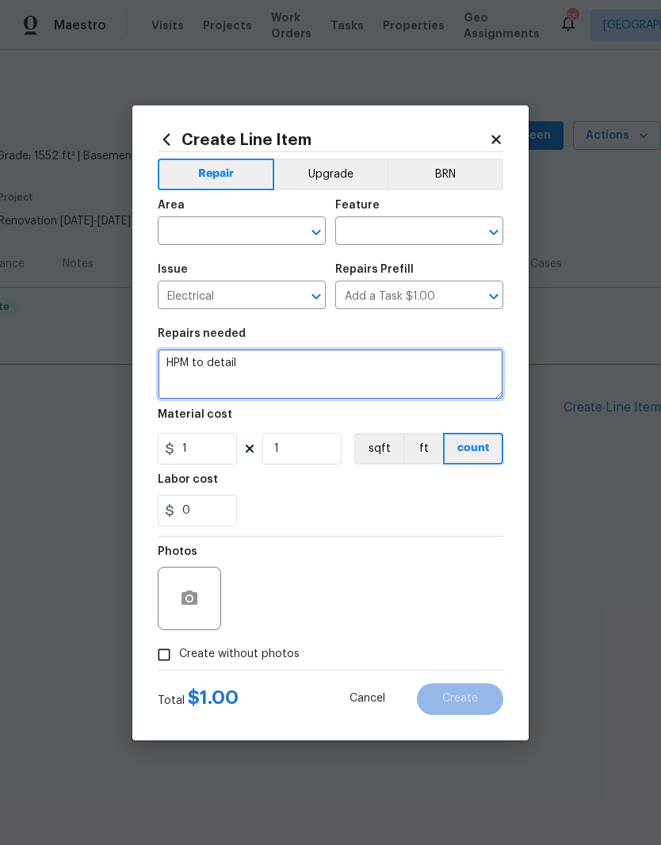
click at [241, 367] on textarea "HPM to detail" at bounding box center [331, 374] width 346 height 51
type textarea "H"
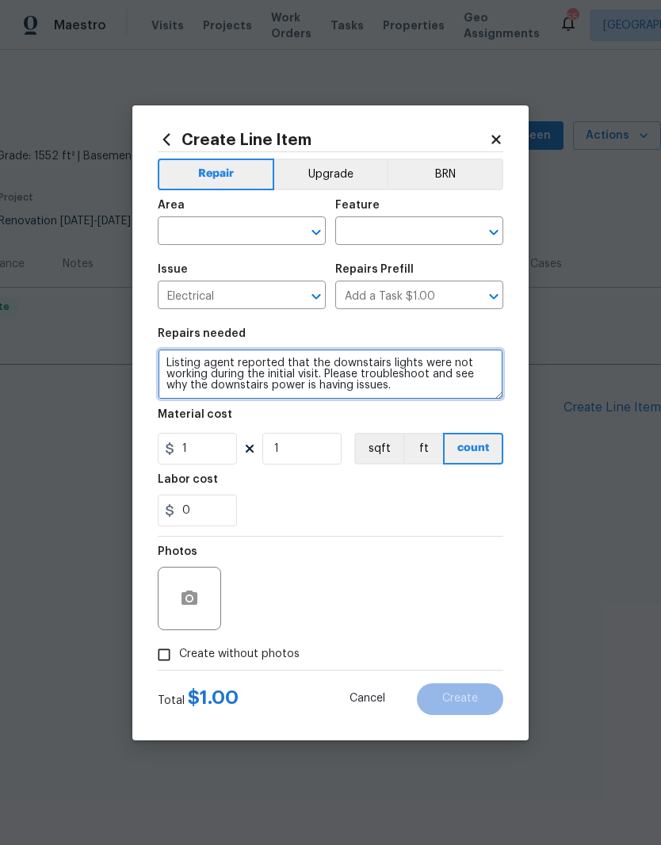
type textarea "Listing agent reported that the downstairs lights were not working during the i…"
click at [465, 501] on div "0" at bounding box center [331, 511] width 346 height 32
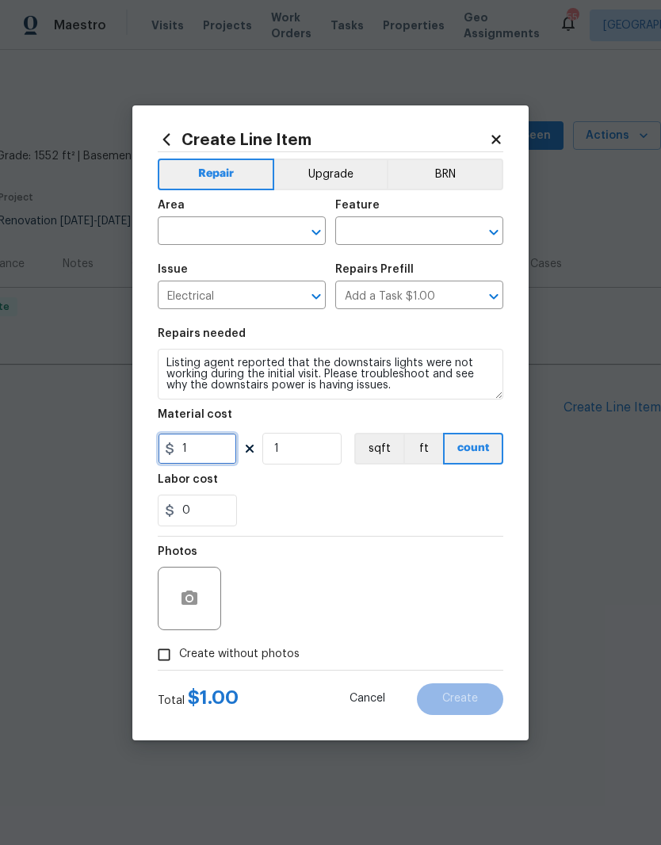
click at [210, 458] on input "1" at bounding box center [197, 449] width 79 height 32
type input "150"
click at [297, 491] on div "Labor cost" at bounding box center [331, 484] width 346 height 21
click at [151, 657] on input "Create without photos" at bounding box center [164, 655] width 30 height 30
checkbox input "true"
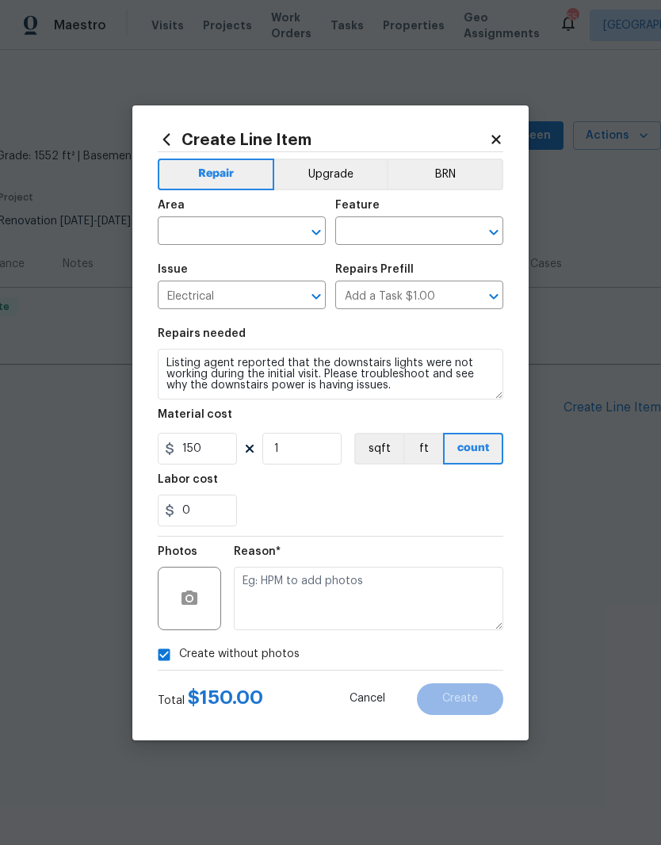
click at [208, 220] on input "text" at bounding box center [220, 232] width 124 height 25
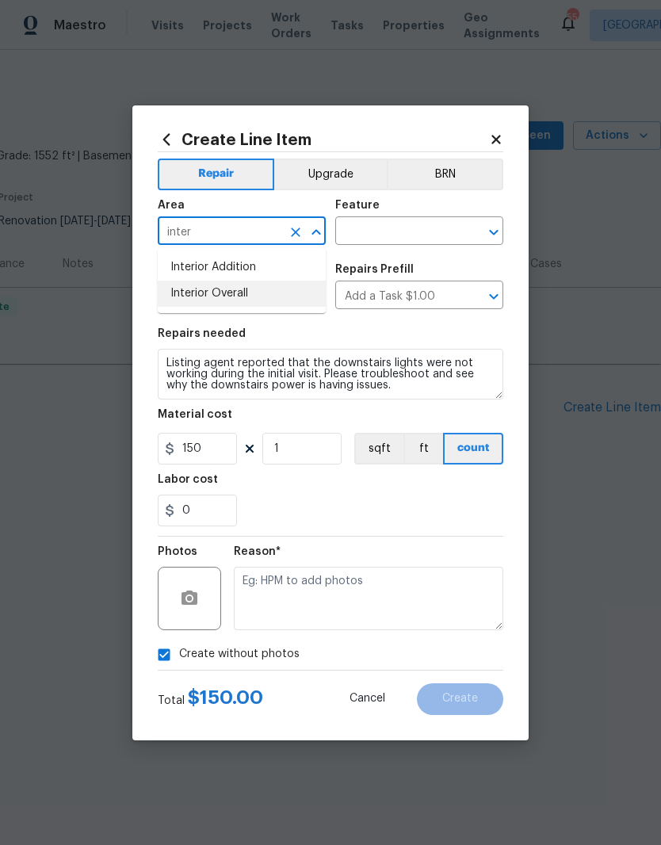
click at [214, 293] on li "Interior Overall" at bounding box center [242, 294] width 168 height 26
type input "Interior Overall"
click at [388, 225] on input "text" at bounding box center [397, 232] width 124 height 25
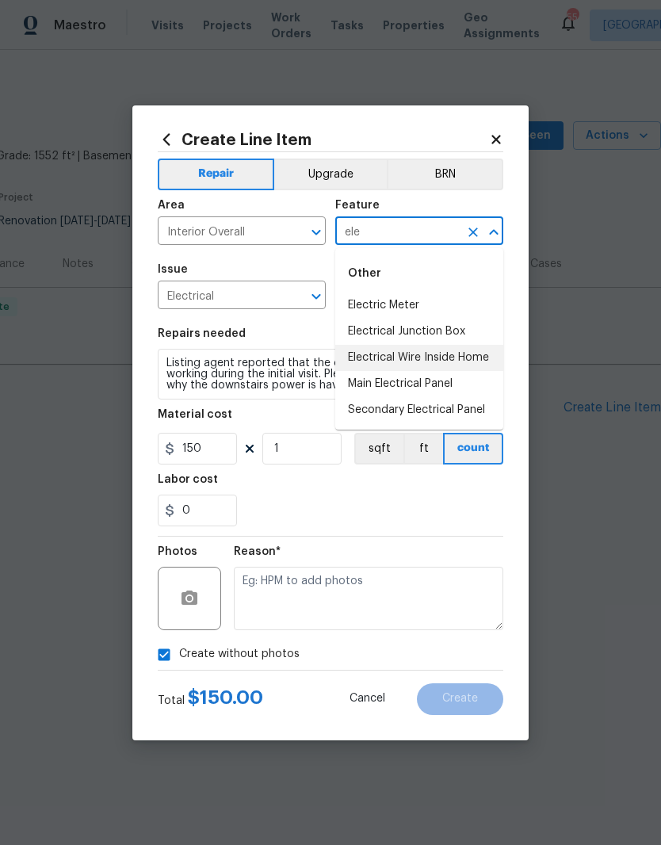
click at [466, 362] on li "Electrical Wire Inside Home" at bounding box center [419, 358] width 168 height 26
type input "Electrical Wire Inside Home"
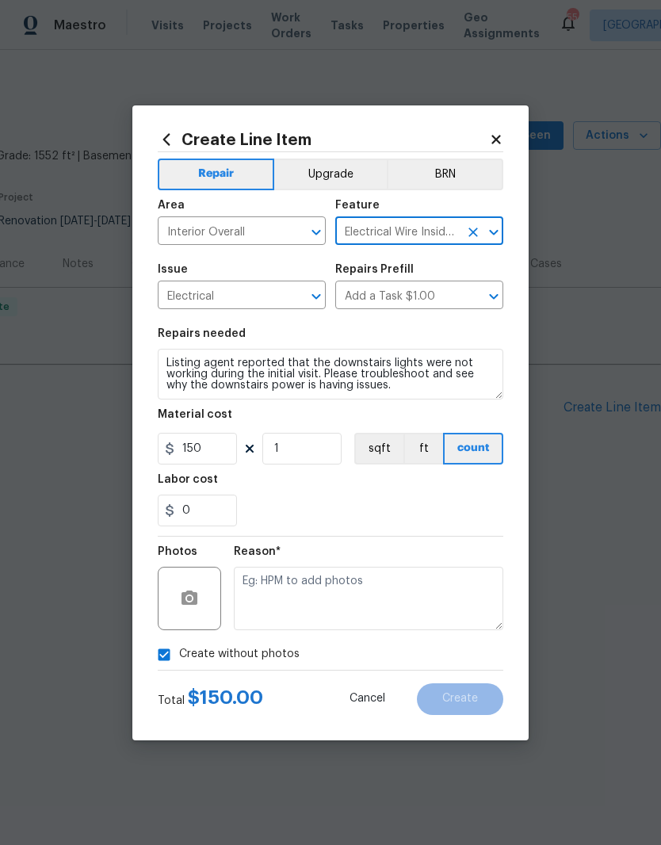
click at [467, 507] on div "0" at bounding box center [331, 511] width 346 height 32
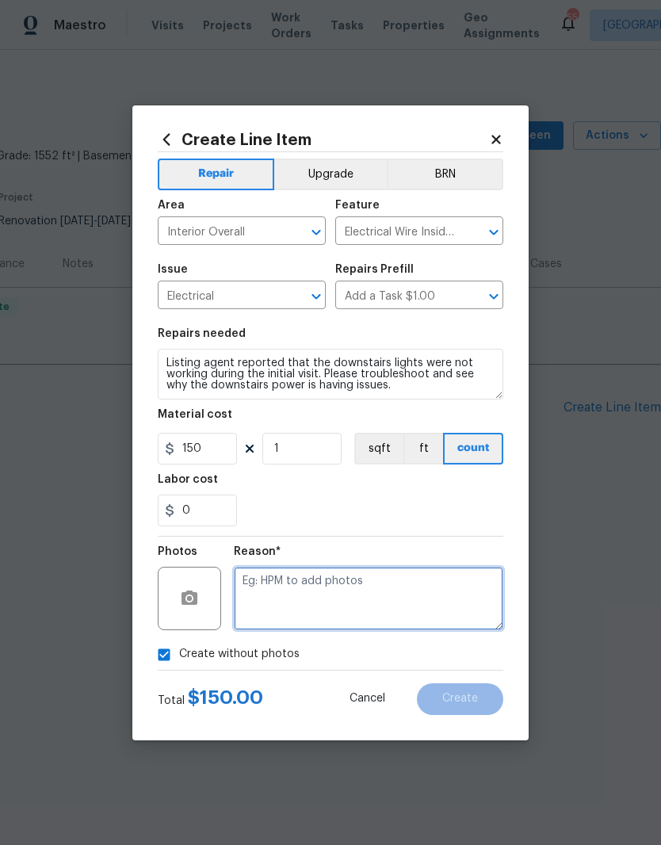
click at [266, 595] on textarea at bounding box center [369, 598] width 270 height 63
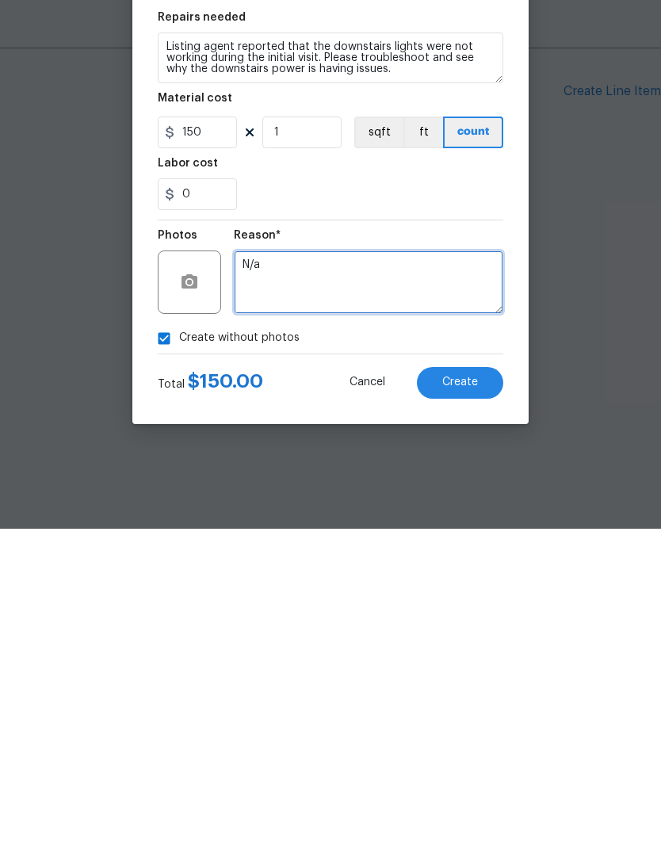
type textarea "N/a"
click at [462, 684] on button "Create" at bounding box center [460, 700] width 86 height 32
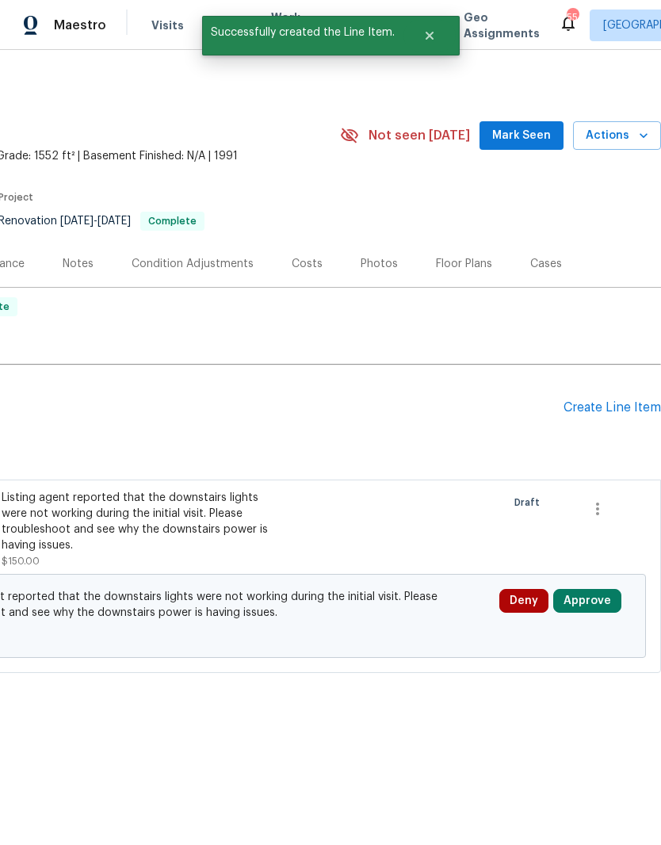
click at [596, 607] on button "Approve" at bounding box center [588, 601] width 68 height 24
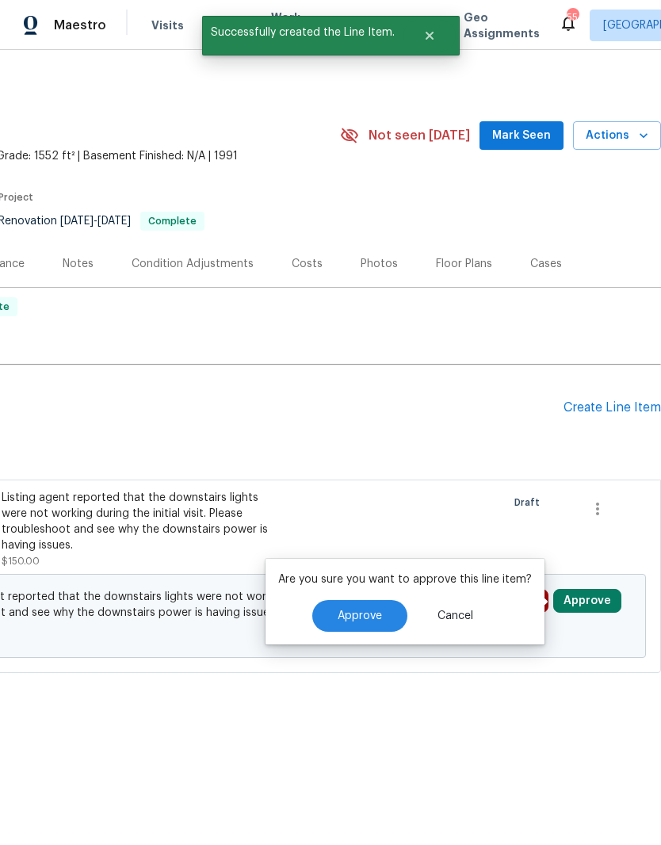
click at [375, 624] on button "Approve" at bounding box center [359, 616] width 95 height 32
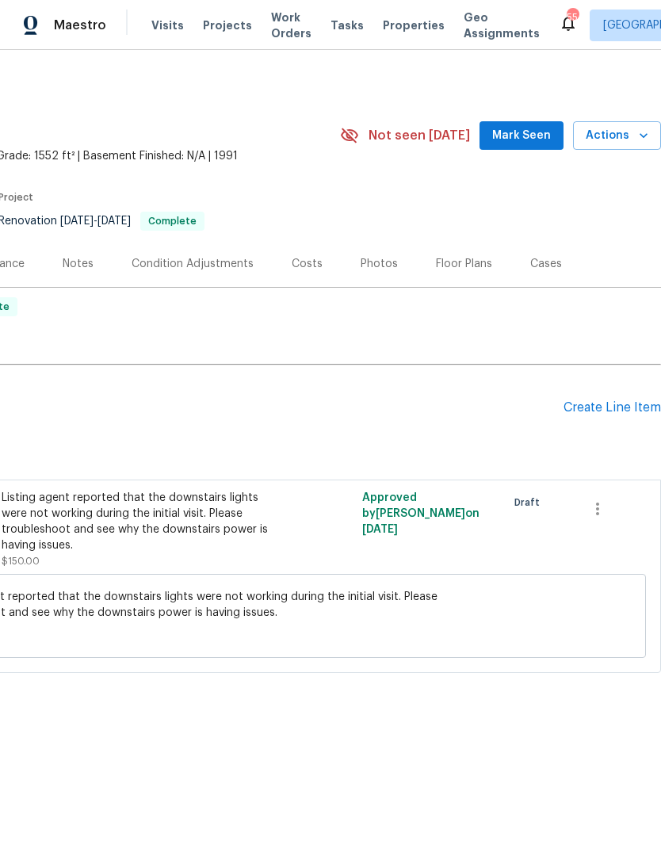
scroll to position [0, 235]
click at [614, 412] on div "Create Line Item" at bounding box center [613, 407] width 98 height 15
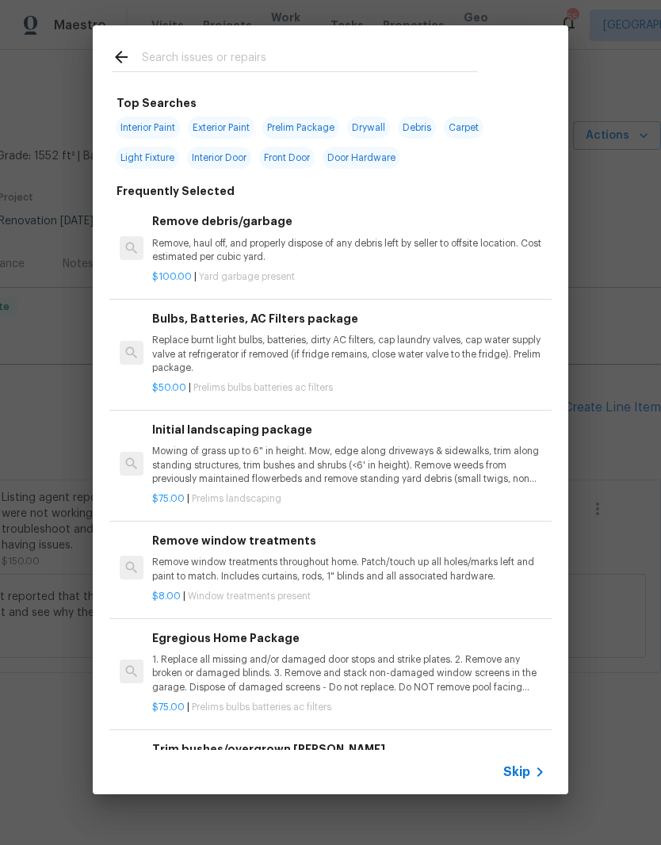
click at [178, 54] on input "text" at bounding box center [310, 60] width 336 height 24
type input "Windows"
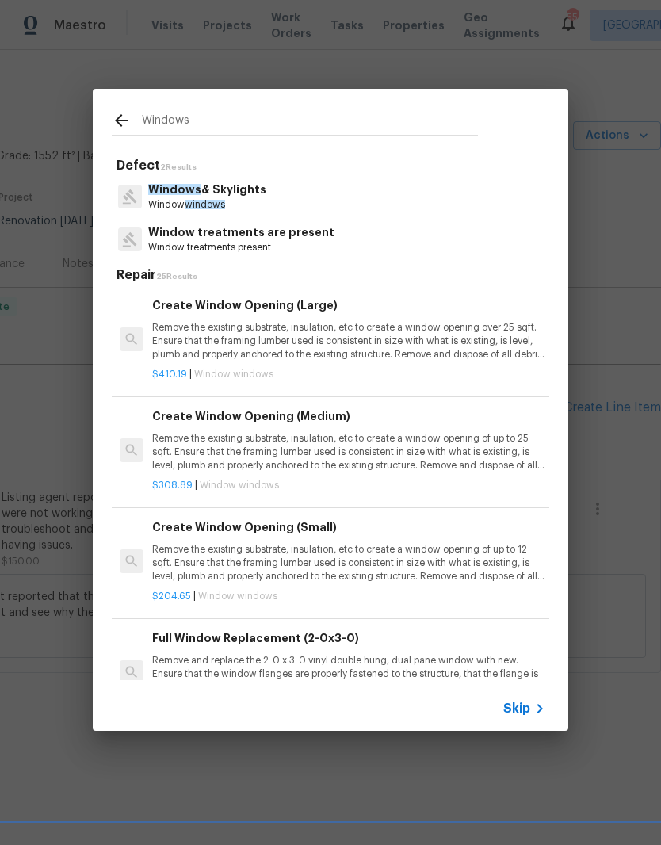
click at [255, 196] on p "Windows & Skylights" at bounding box center [207, 190] width 118 height 17
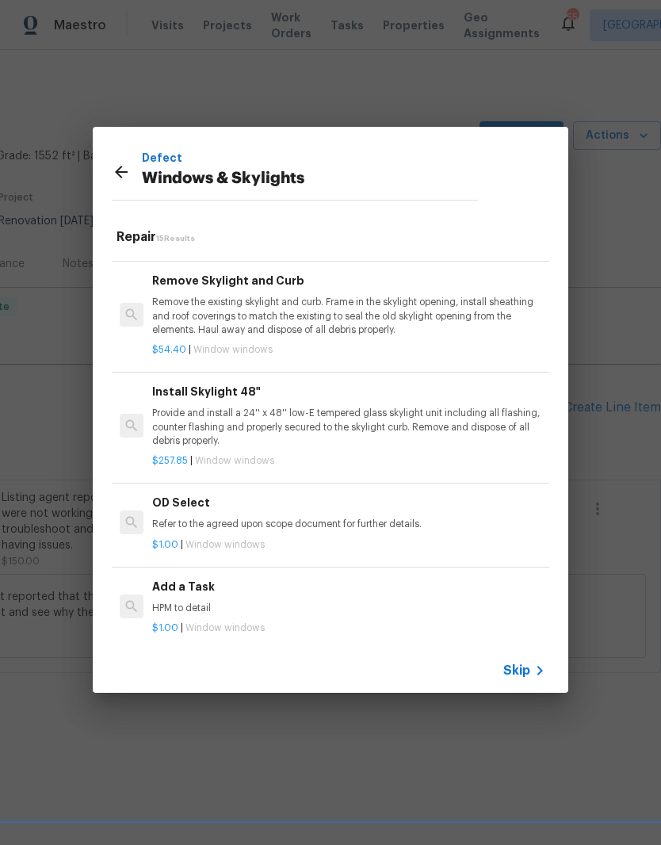
scroll to position [1165, 0]
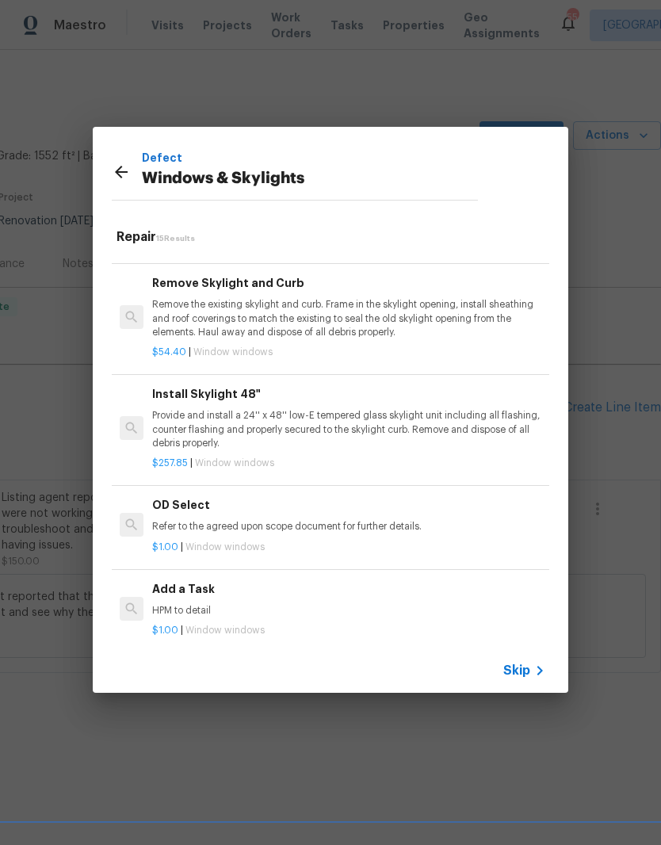
click at [203, 592] on div "Add a Task HPM to detail" at bounding box center [348, 600] width 393 height 38
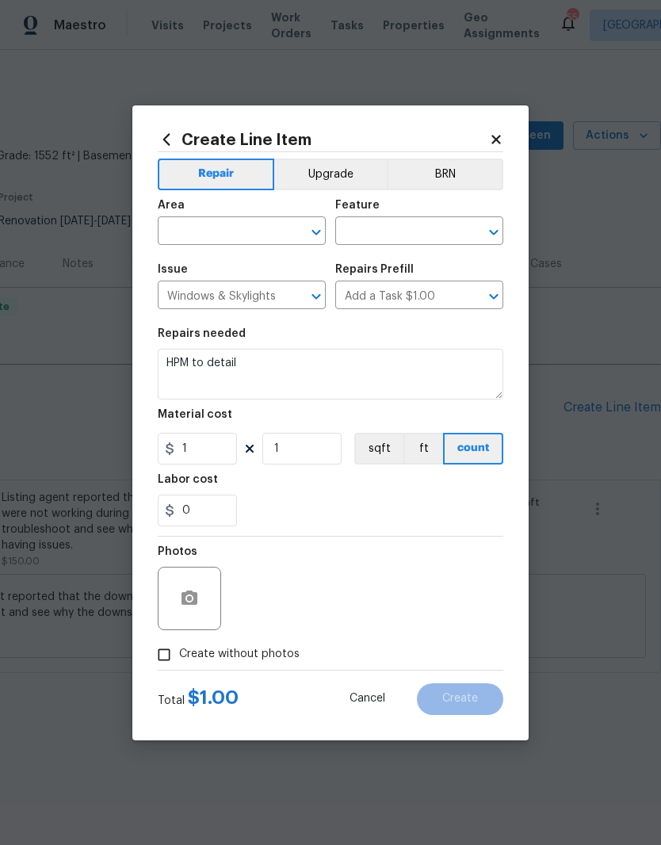
click at [225, 587] on div "Photos" at bounding box center [331, 588] width 346 height 103
click at [220, 449] on input "1" at bounding box center [197, 449] width 79 height 32
type input "150"
click at [279, 482] on div "Labor cost" at bounding box center [331, 484] width 346 height 21
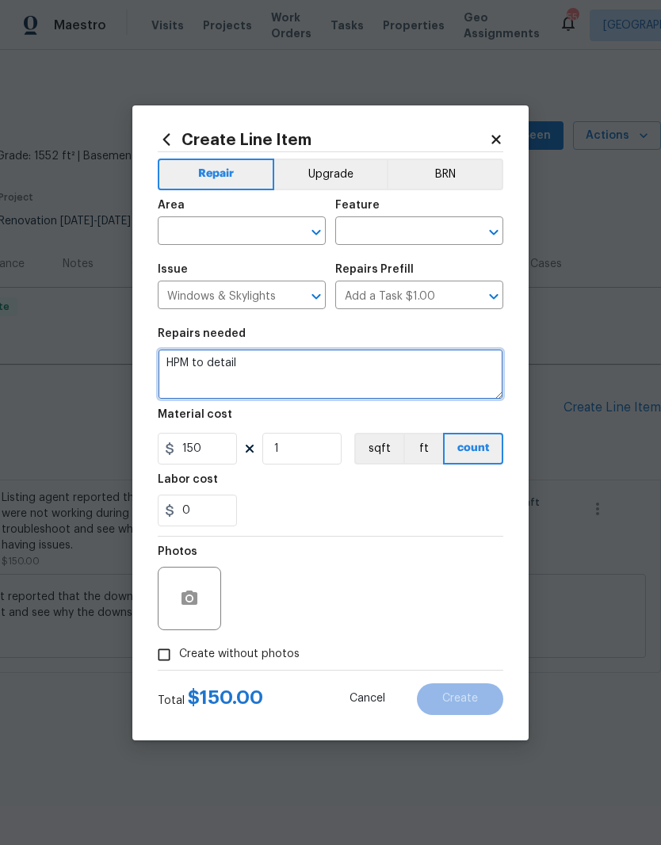
click at [243, 362] on textarea "HPM to detail" at bounding box center [331, 374] width 346 height 51
type textarea "H"
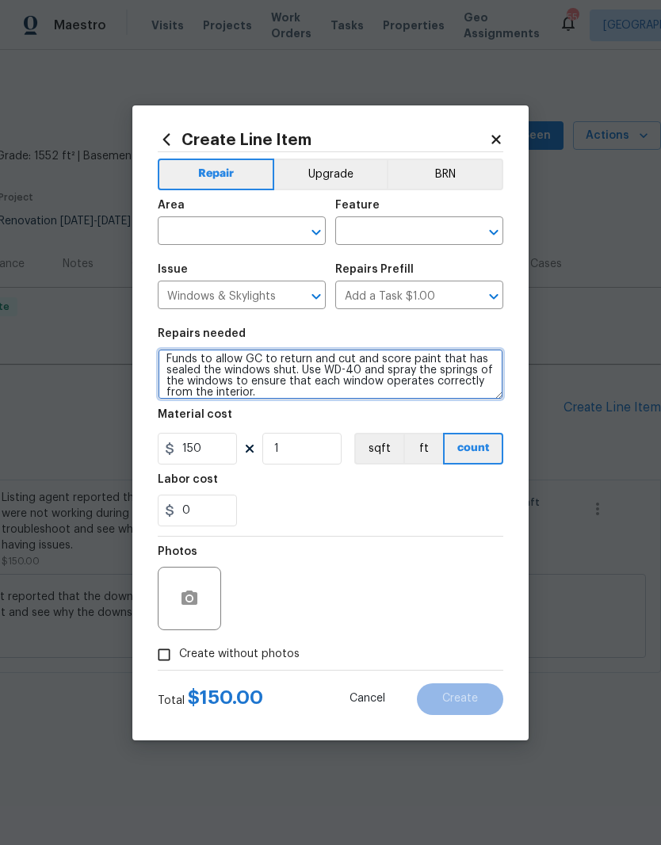
scroll to position [4, 0]
type textarea "Funds to allow GC to return and cut and score paint that has sealed the windows…"
click at [186, 229] on input "text" at bounding box center [220, 232] width 124 height 25
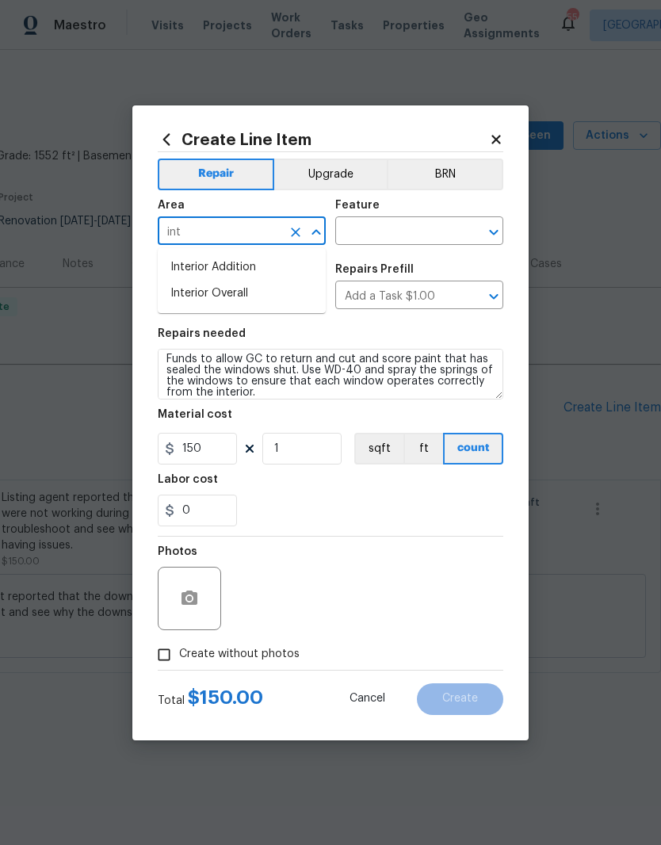
click at [209, 295] on li "Interior Overall" at bounding box center [242, 294] width 168 height 26
type input "Interior Overall"
click at [372, 224] on input "text" at bounding box center [397, 232] width 124 height 25
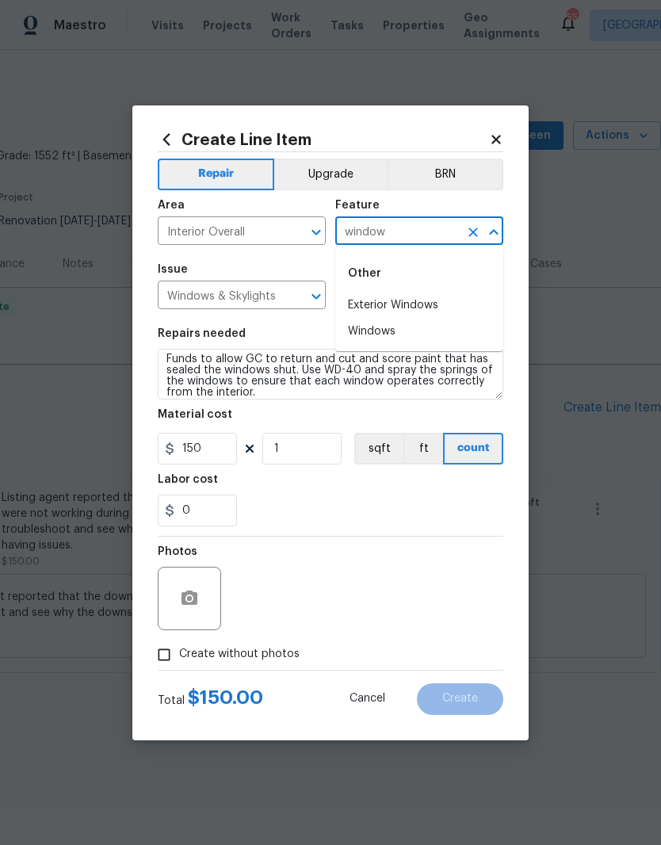
click at [394, 328] on li "Windows" at bounding box center [419, 332] width 168 height 26
type input "Windows"
click at [460, 332] on div "Repairs needed" at bounding box center [331, 338] width 346 height 21
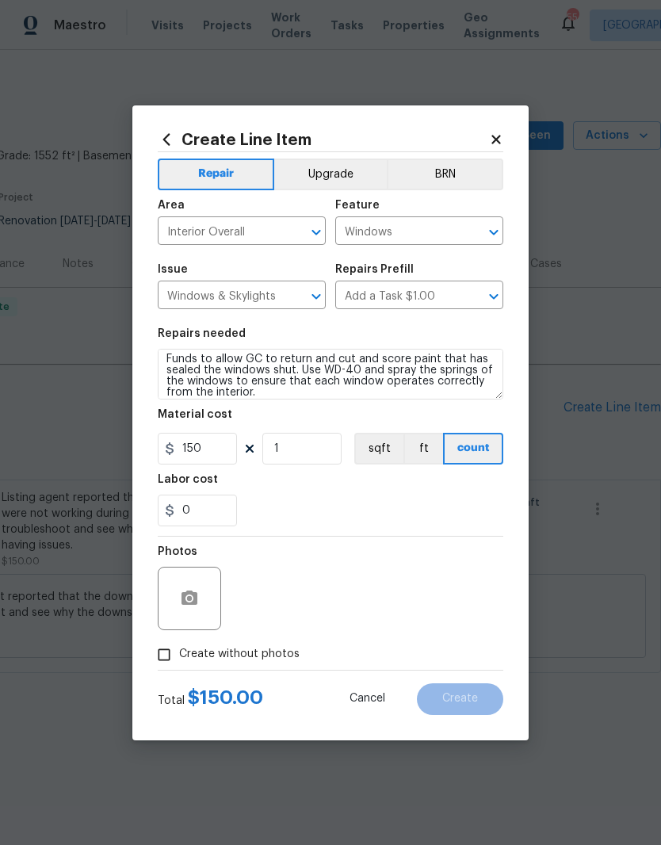
click at [157, 657] on input "Create without photos" at bounding box center [164, 655] width 30 height 30
checkbox input "true"
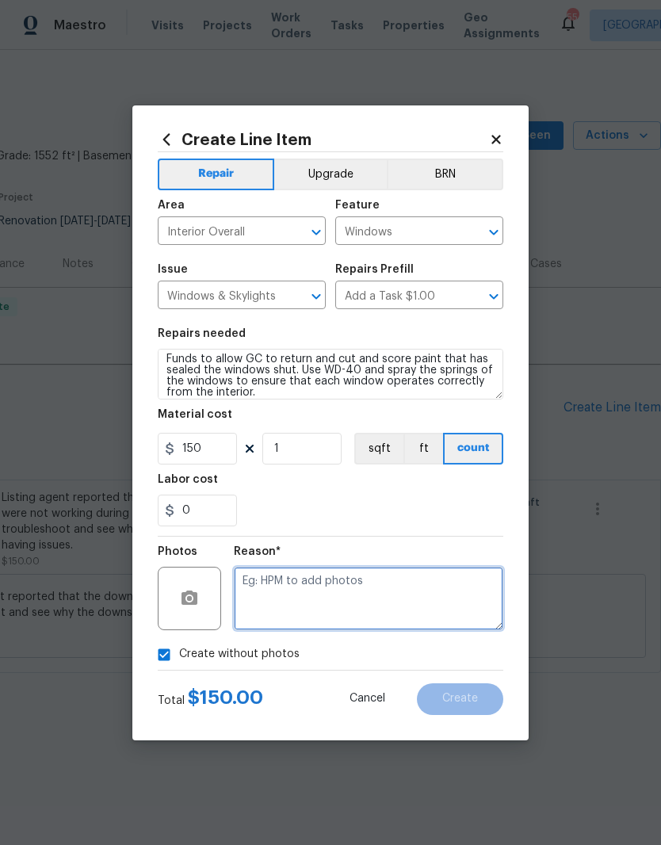
click at [265, 590] on textarea at bounding box center [369, 598] width 270 height 63
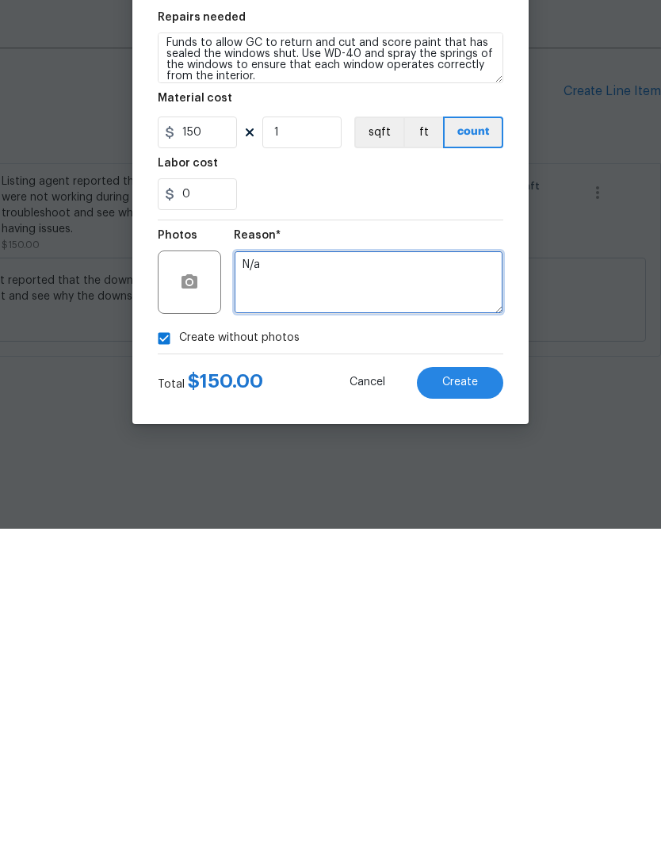
type textarea "N/a"
click at [469, 693] on span "Create" at bounding box center [461, 699] width 36 height 12
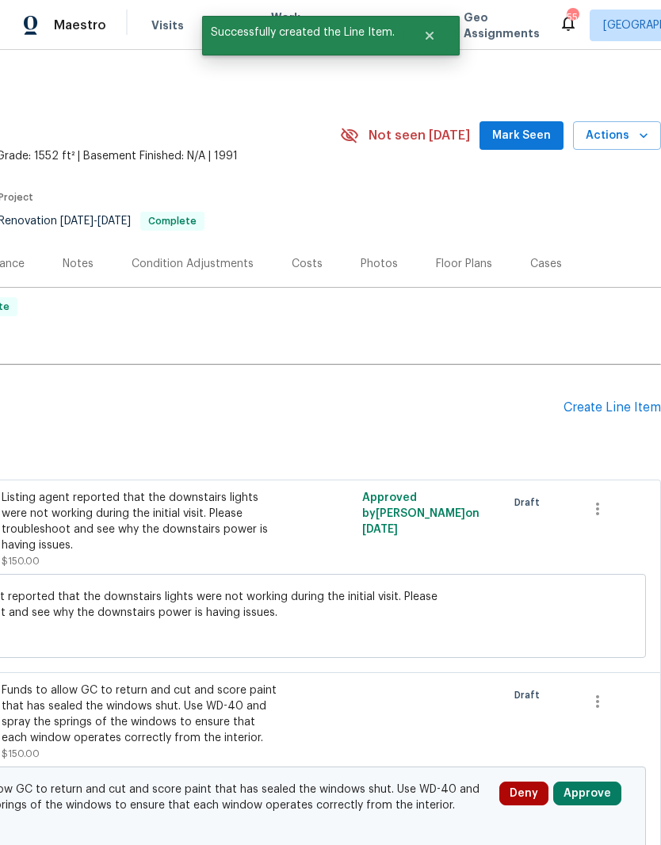
click at [587, 796] on button "Approve" at bounding box center [588, 794] width 68 height 24
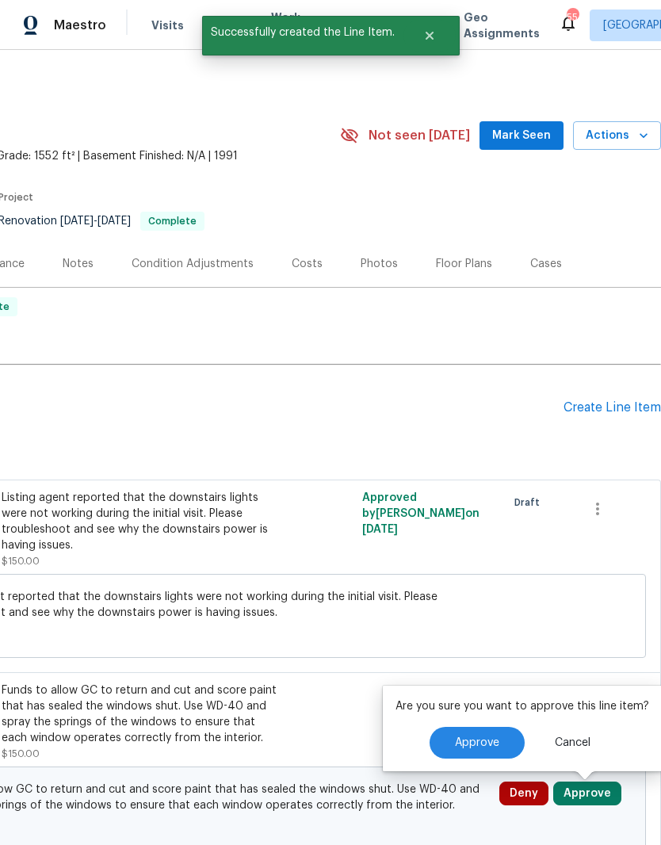
click at [485, 744] on span "Approve" at bounding box center [477, 744] width 44 height 12
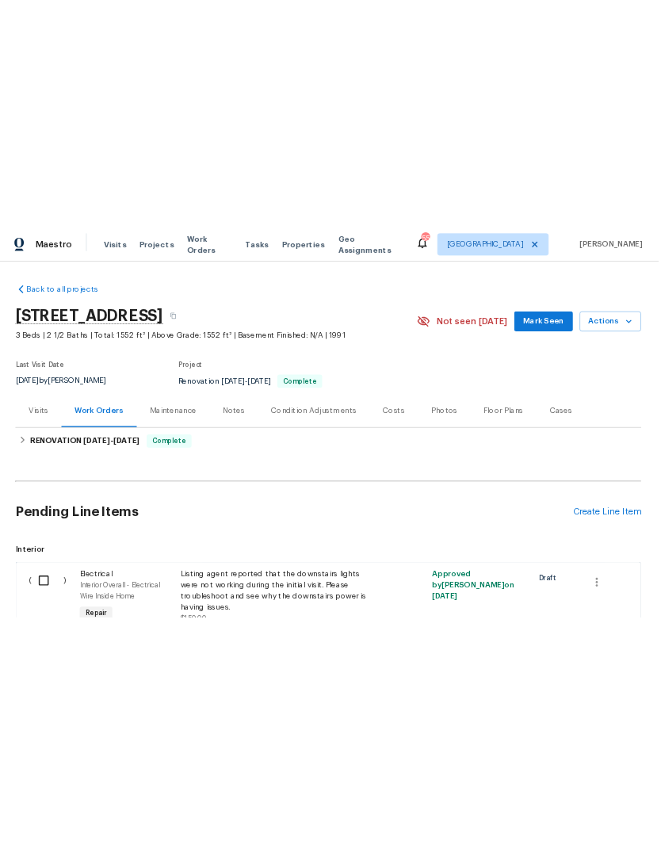
scroll to position [0, 0]
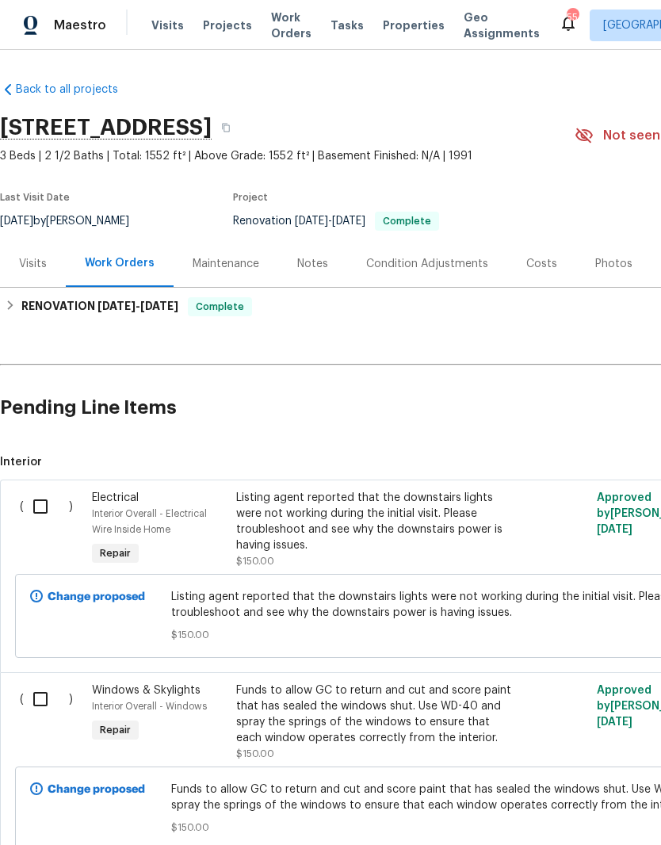
click at [41, 700] on input "checkbox" at bounding box center [46, 699] width 45 height 33
checkbox input "true"
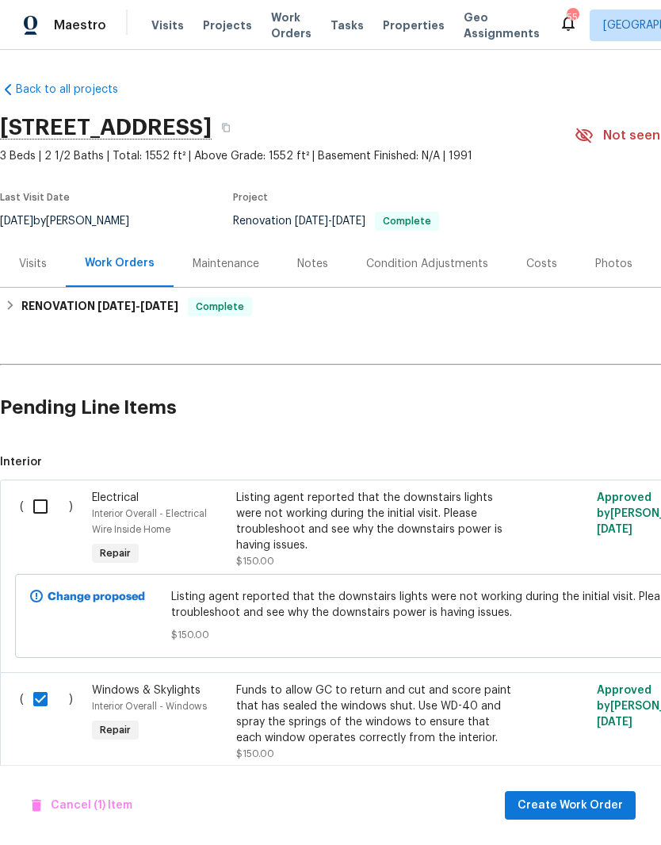
click at [49, 505] on input "checkbox" at bounding box center [46, 506] width 45 height 33
checkbox input "true"
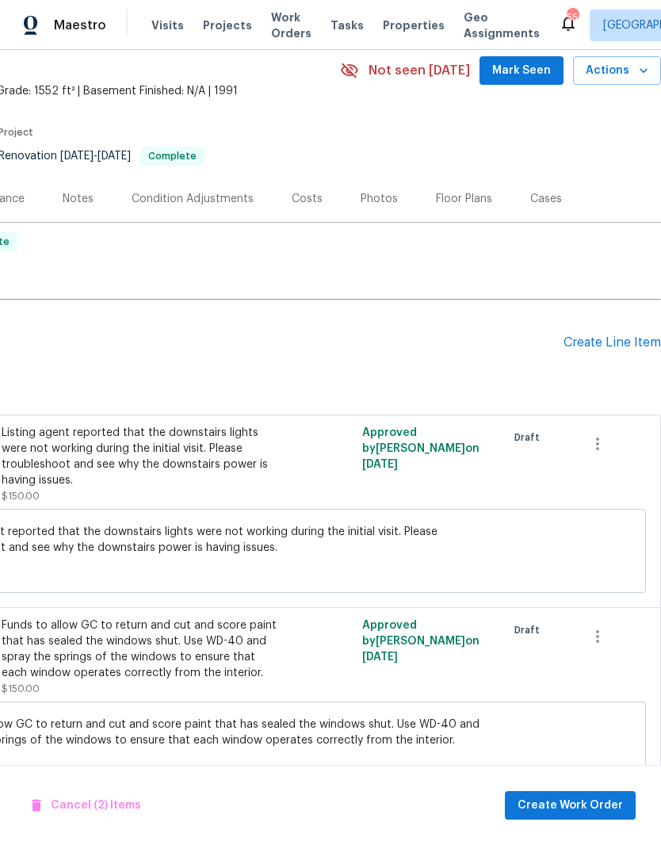
scroll to position [65, 235]
click at [588, 793] on button "Create Work Order" at bounding box center [570, 805] width 131 height 29
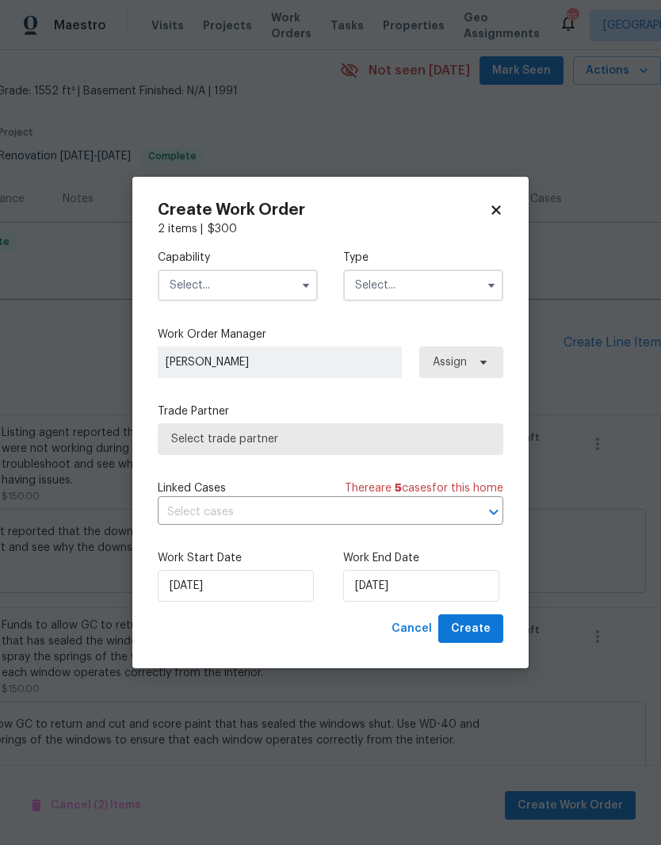
click at [262, 278] on input "text" at bounding box center [238, 286] width 160 height 32
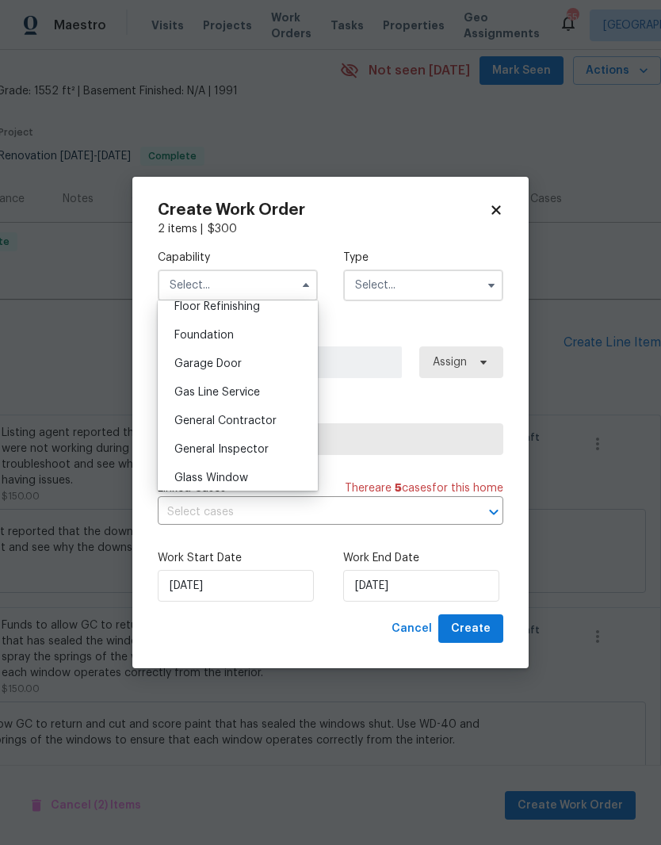
scroll to position [664, 0]
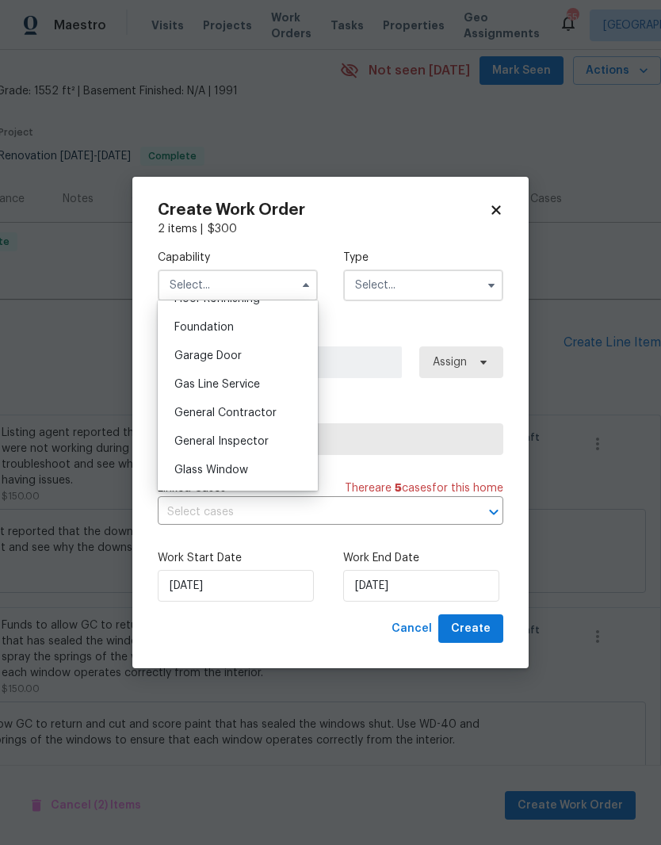
click at [258, 420] on div "General Contractor" at bounding box center [238, 413] width 152 height 29
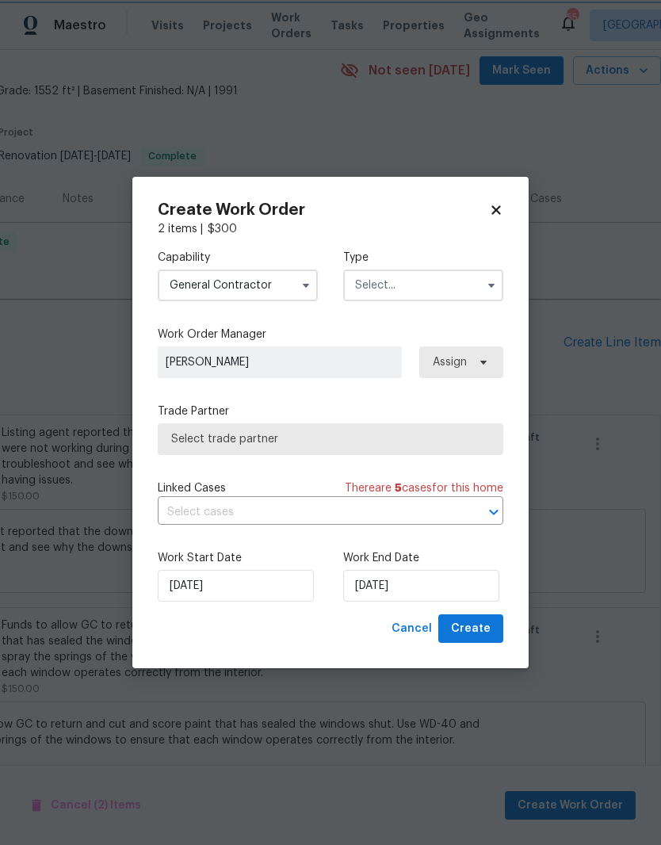
type input "General Contractor"
click at [416, 289] on input "text" at bounding box center [423, 286] width 160 height 32
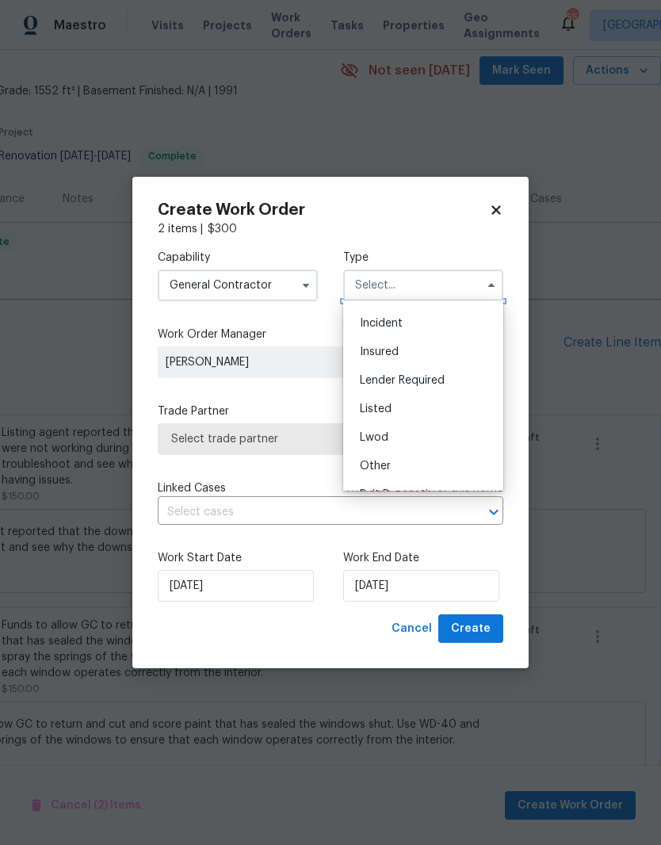
scroll to position [54, 0]
click at [435, 411] on div "Listed" at bounding box center [423, 407] width 152 height 29
type input "Listed"
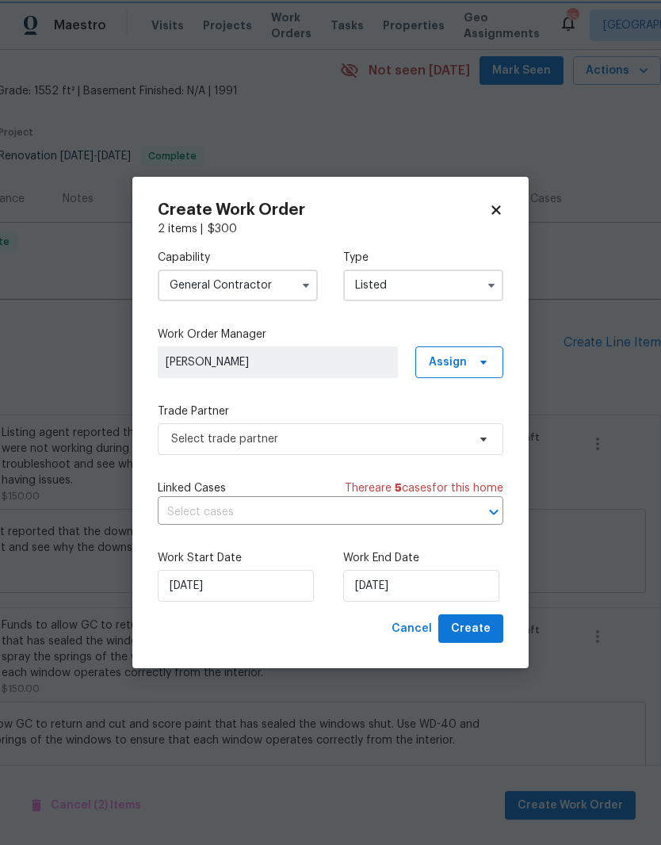
scroll to position [0, 0]
click at [466, 360] on span "Assign" at bounding box center [448, 363] width 38 height 16
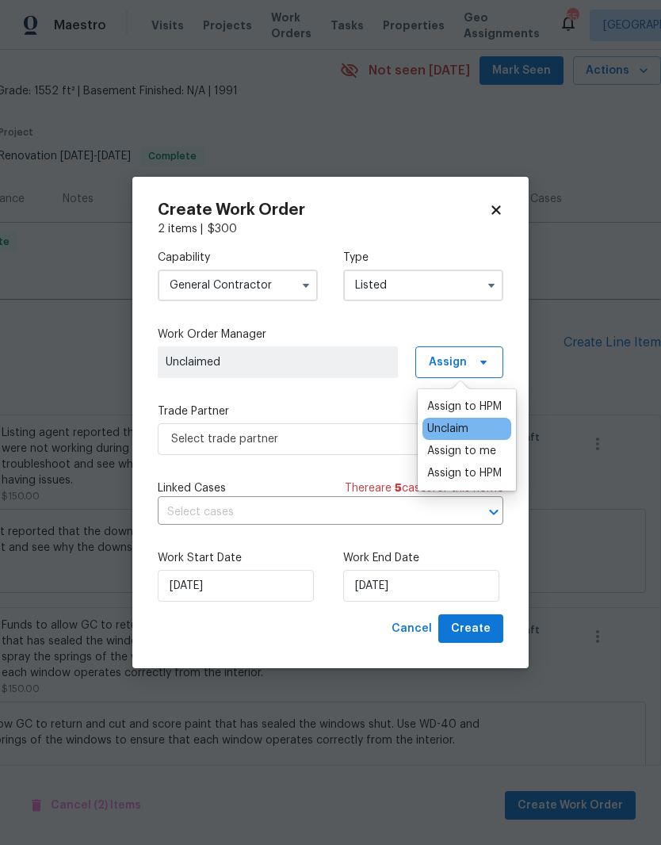
click at [485, 411] on div "Assign to HPM" at bounding box center [464, 407] width 75 height 16
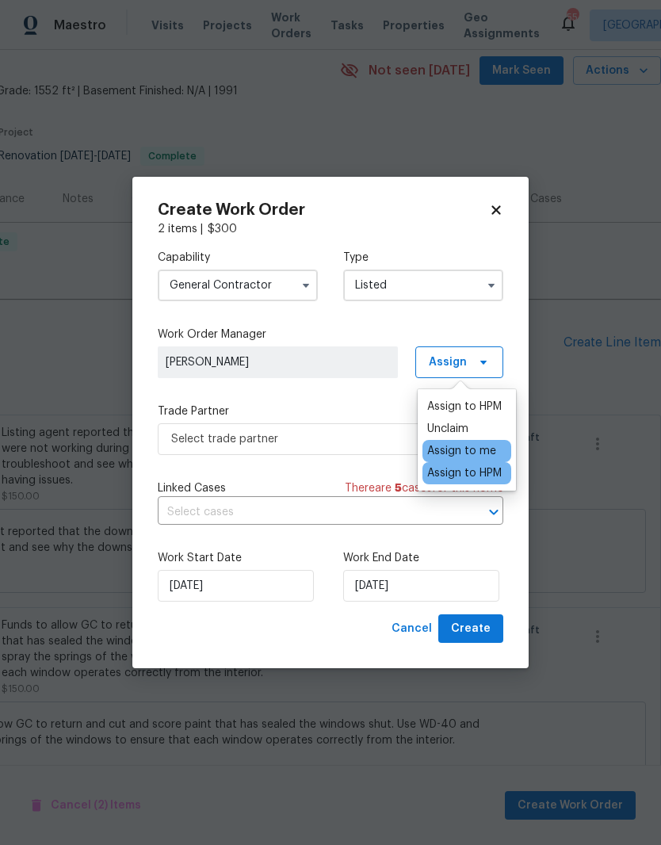
click at [368, 397] on div "Capability General Contractor Type Listed Work Order Manager Joseph White Assig…" at bounding box center [331, 425] width 346 height 377
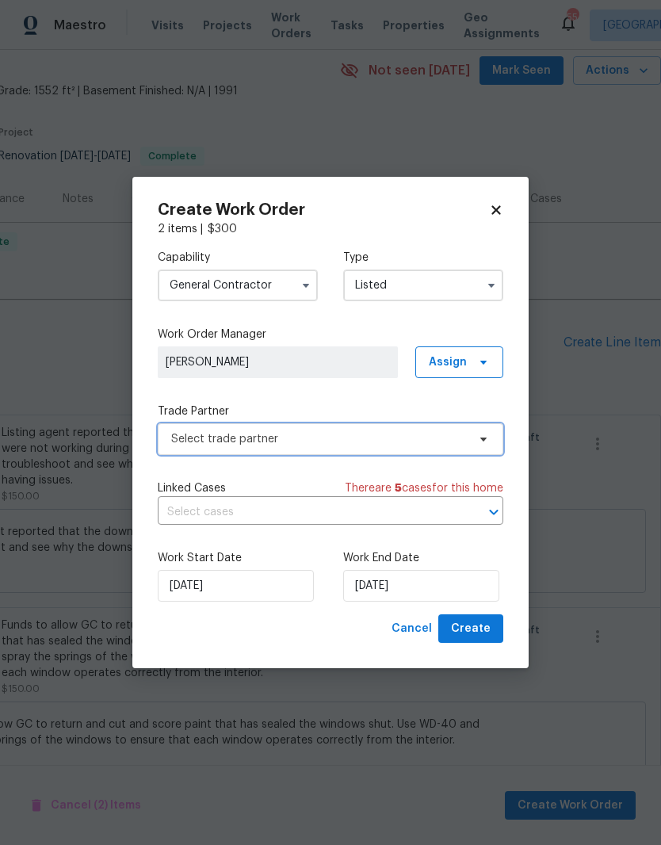
click at [363, 442] on span "Select trade partner" at bounding box center [319, 439] width 296 height 16
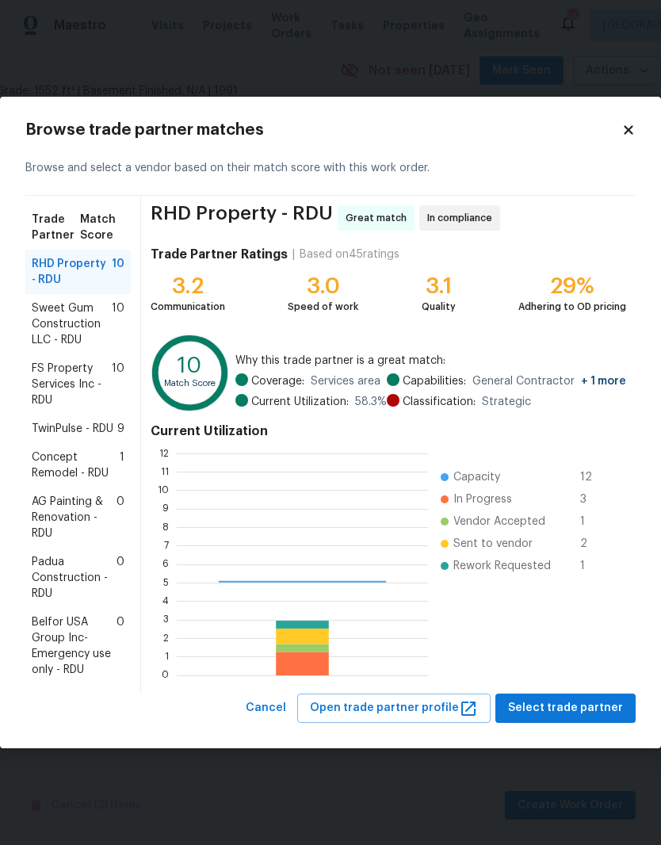
scroll to position [222, 251]
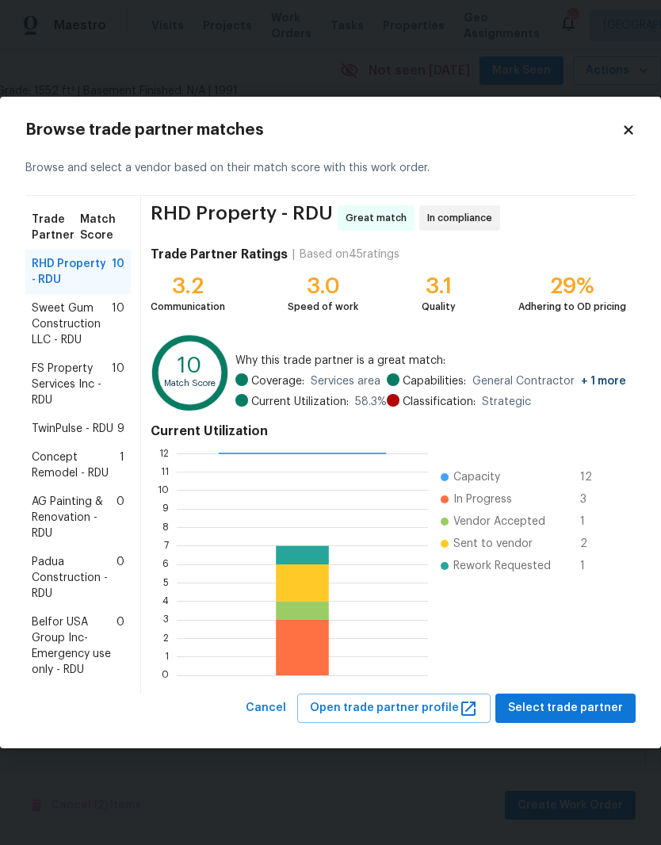
click at [79, 524] on span "AG Painting & Renovation - RDU" at bounding box center [74, 518] width 85 height 48
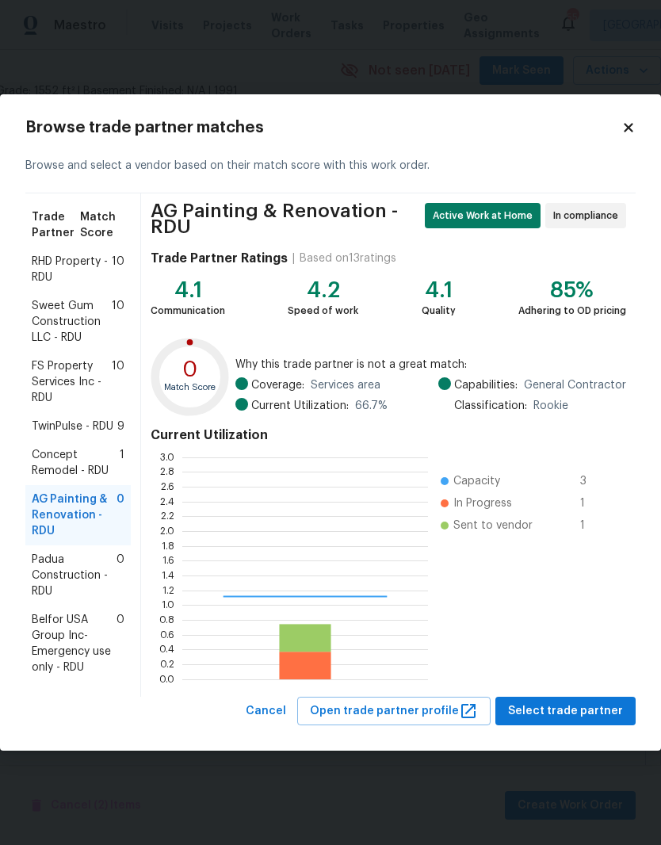
scroll to position [222, 246]
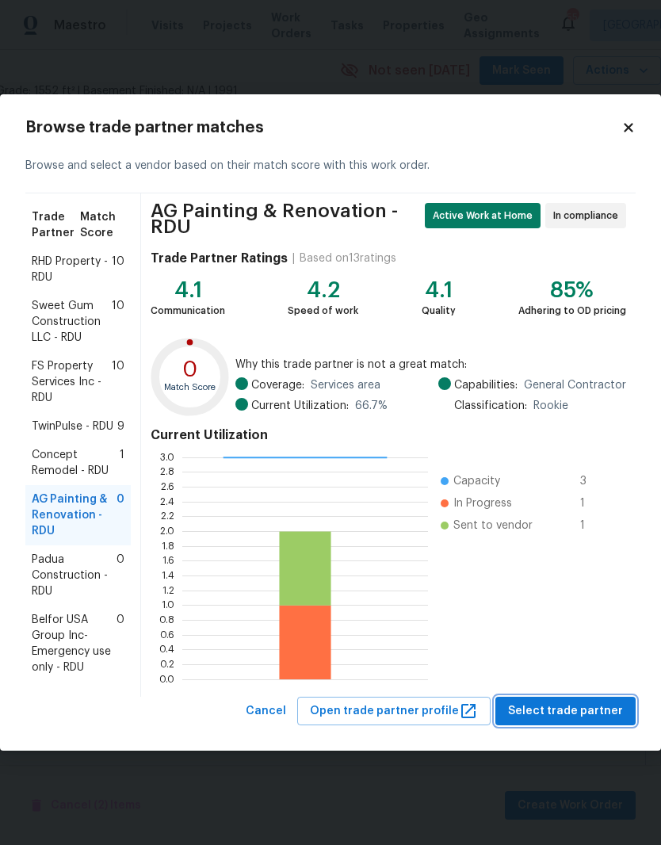
click at [557, 711] on span "Select trade partner" at bounding box center [565, 712] width 115 height 20
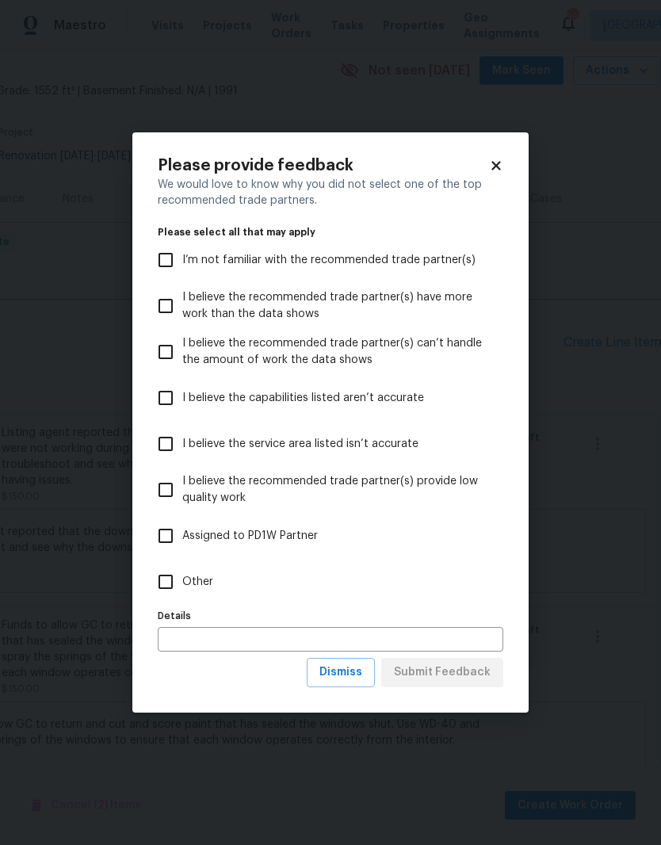
click at [277, 542] on span "Assigned to PD1W Partner" at bounding box center [250, 536] width 136 height 17
click at [182, 542] on input "Assigned to PD1W Partner" at bounding box center [165, 535] width 33 height 33
checkbox input "true"
click at [465, 671] on span "Submit Feedback" at bounding box center [442, 673] width 97 height 20
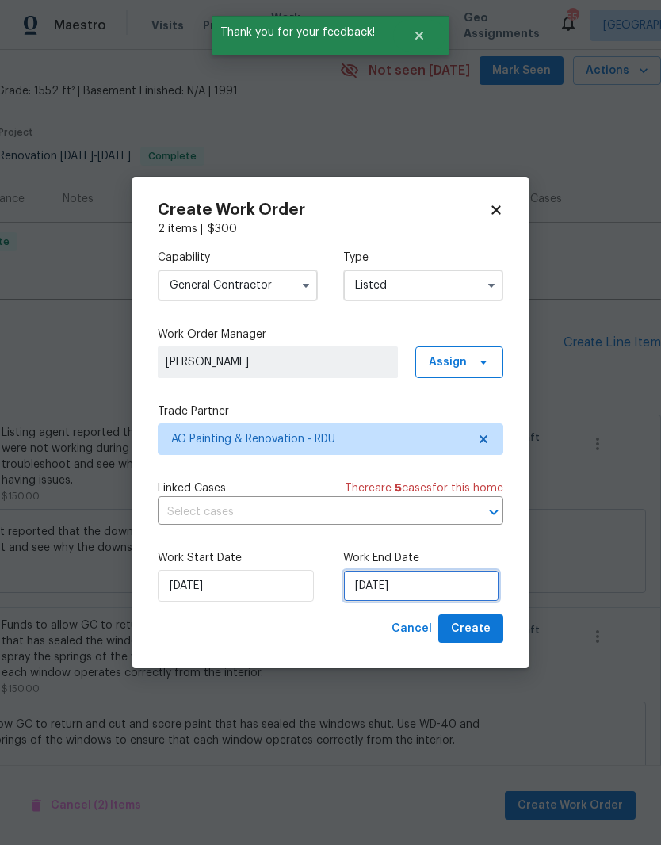
click at [424, 584] on input "[DATE]" at bounding box center [421, 586] width 156 height 32
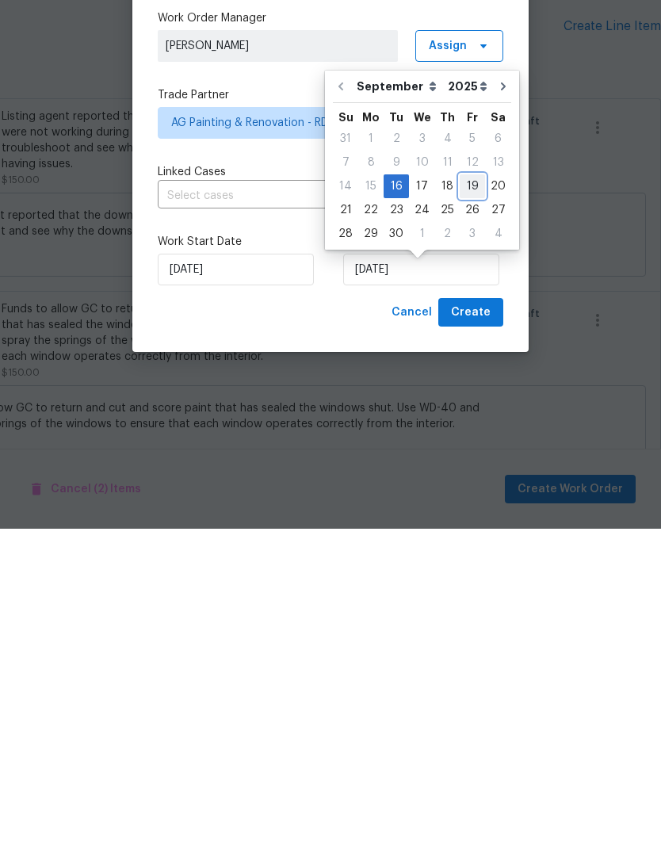
click at [470, 492] on div "19" at bounding box center [472, 503] width 25 height 22
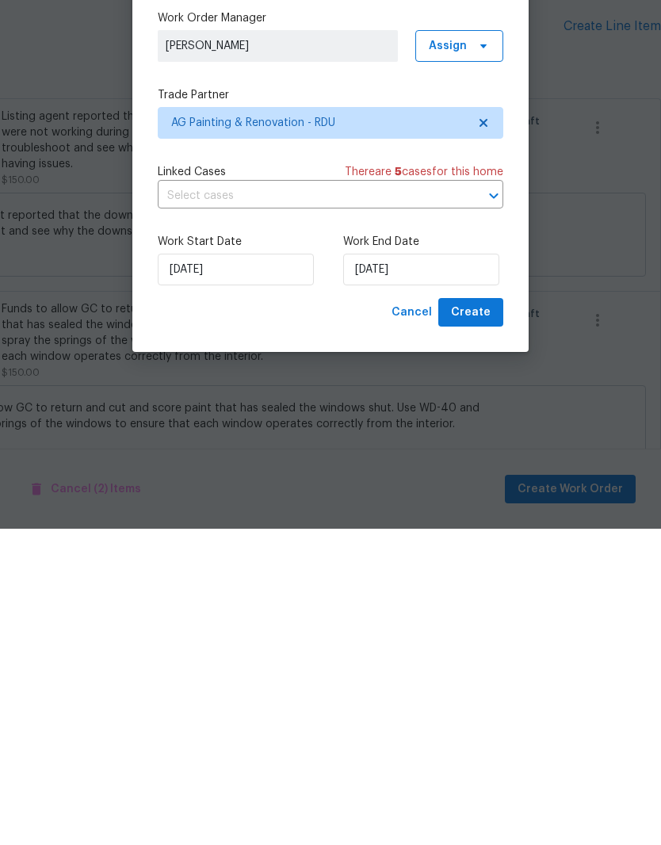
type input "[DATE]"
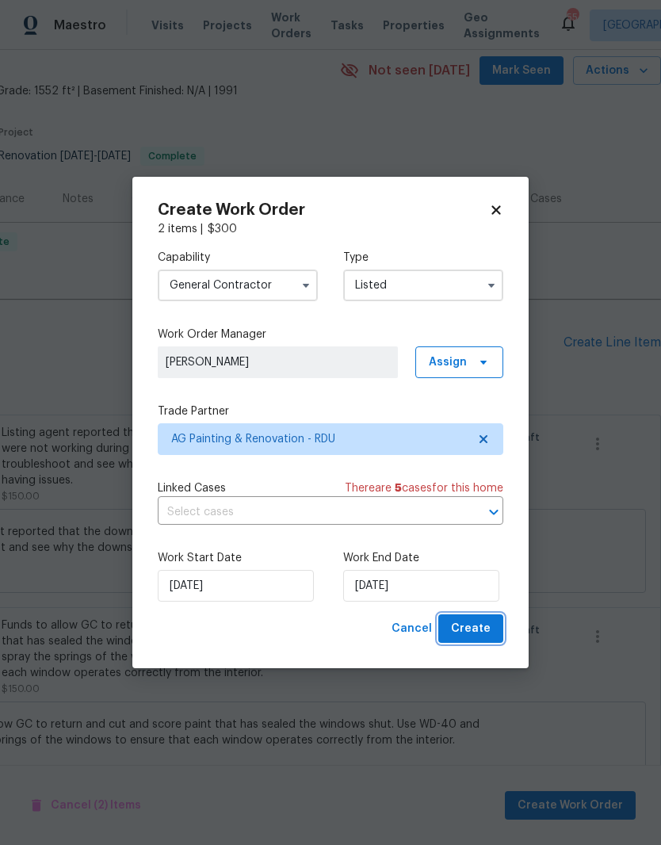
click at [478, 633] on span "Create" at bounding box center [471, 629] width 40 height 20
checkbox input "false"
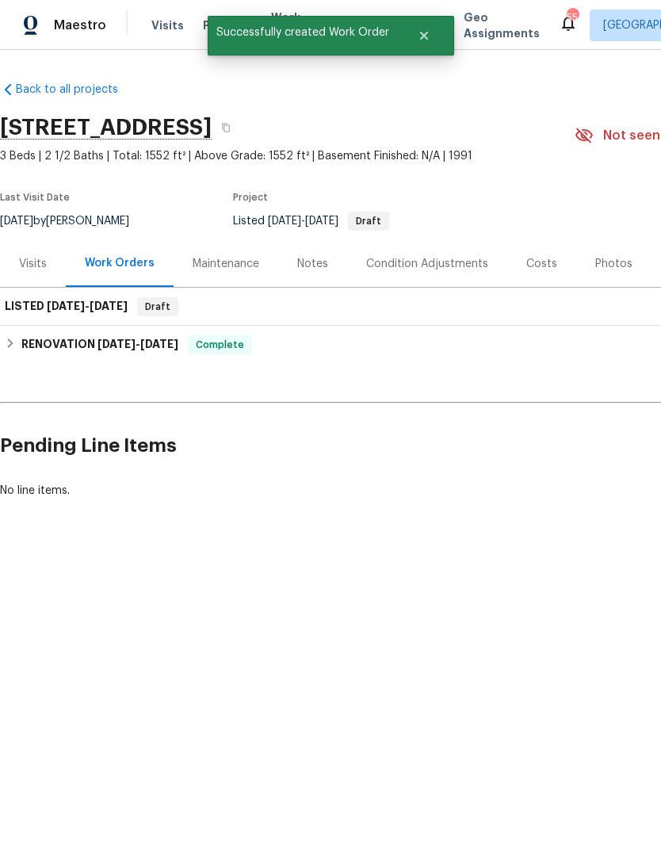
scroll to position [0, 0]
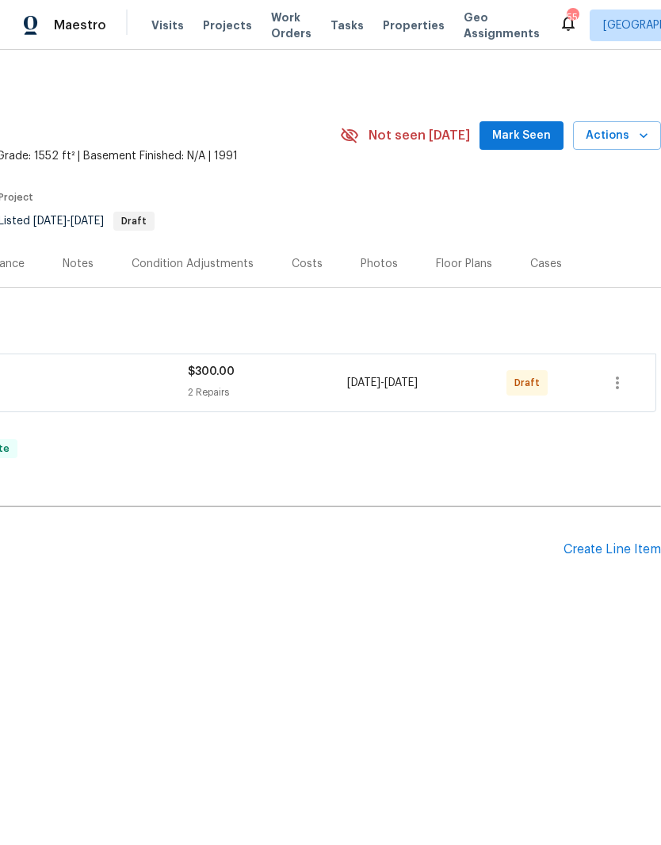
scroll to position [0, 235]
click at [623, 377] on icon "button" at bounding box center [617, 383] width 19 height 19
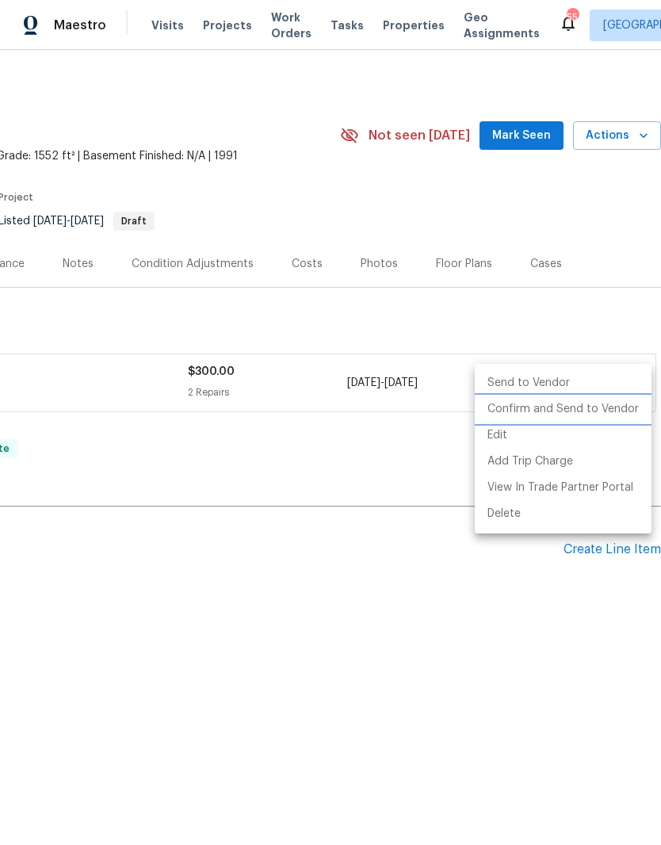
click at [557, 412] on li "Confirm and Send to Vendor" at bounding box center [563, 410] width 177 height 26
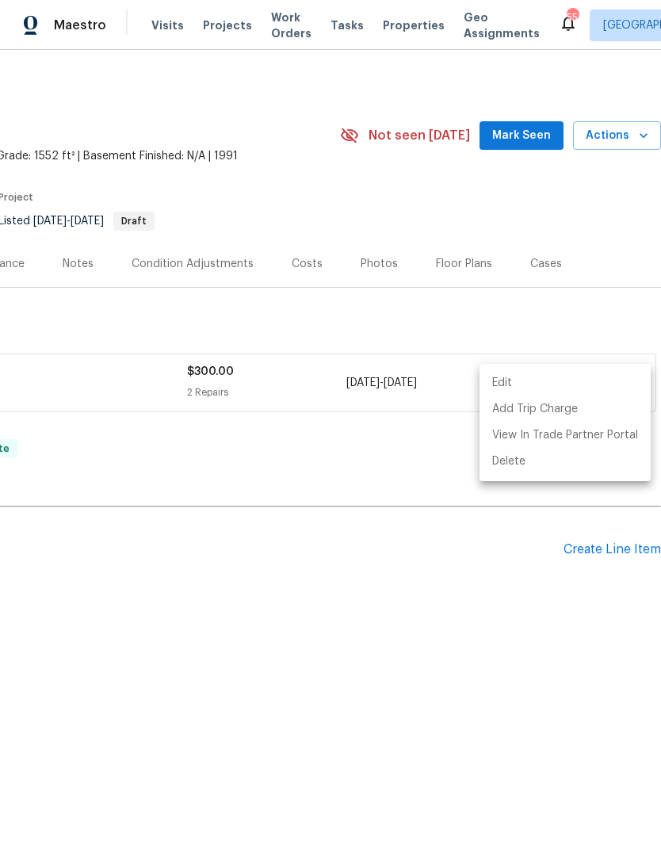
click at [76, 482] on div at bounding box center [330, 422] width 661 height 845
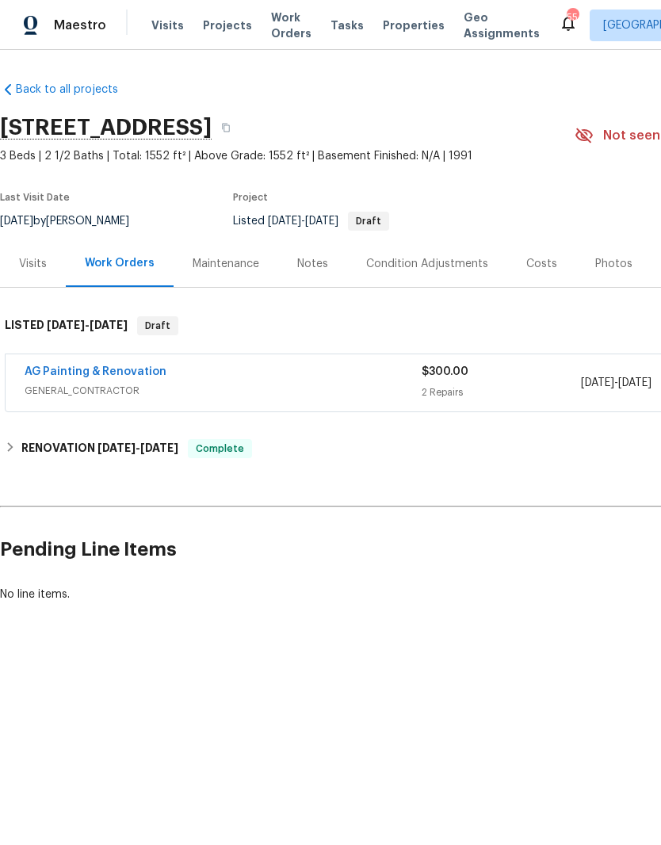
scroll to position [0, 0]
click at [96, 366] on link "AG Painting & Renovation" at bounding box center [96, 371] width 142 height 11
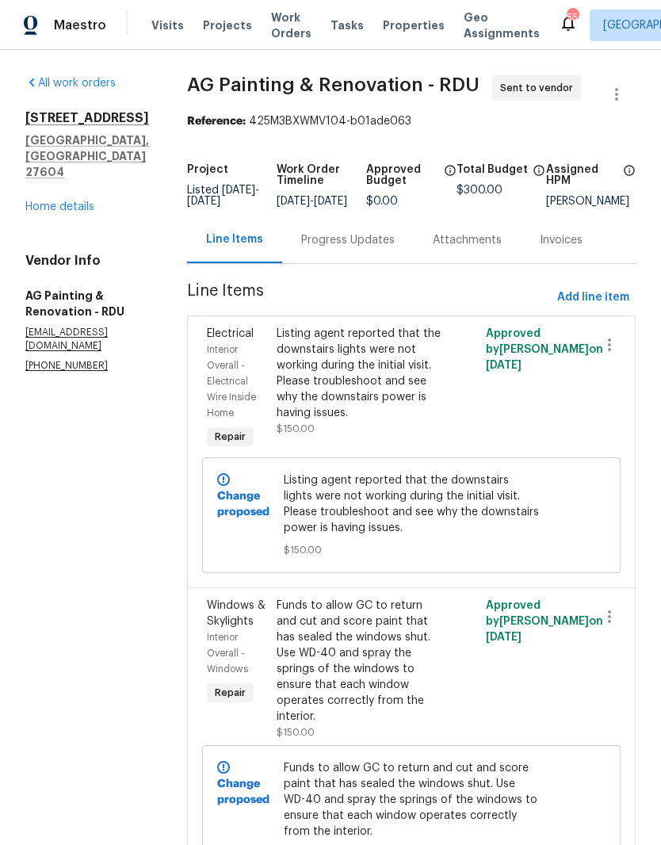
click at [45, 201] on link "Home details" at bounding box center [59, 206] width 69 height 11
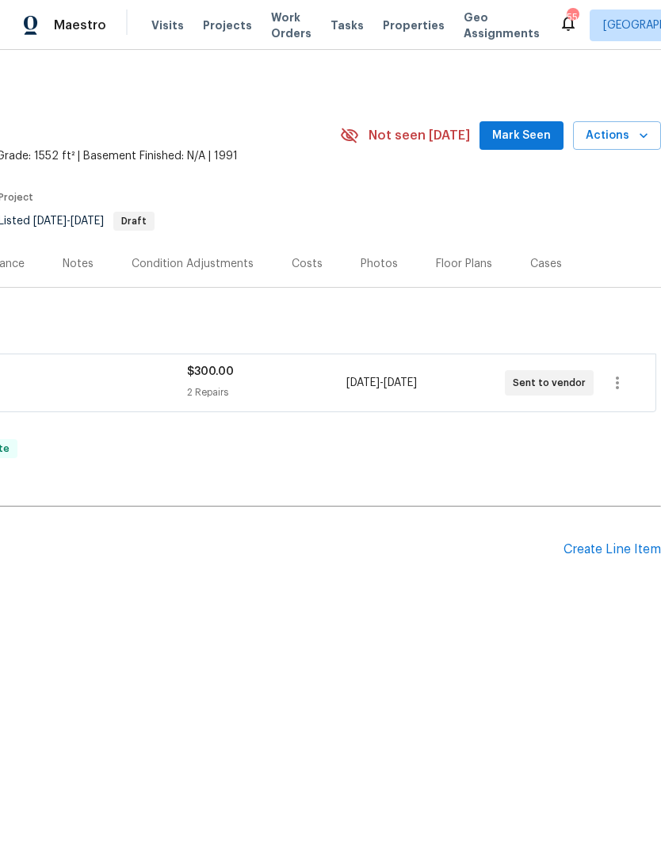
scroll to position [0, 235]
